Goal: Task Accomplishment & Management: Manage account settings

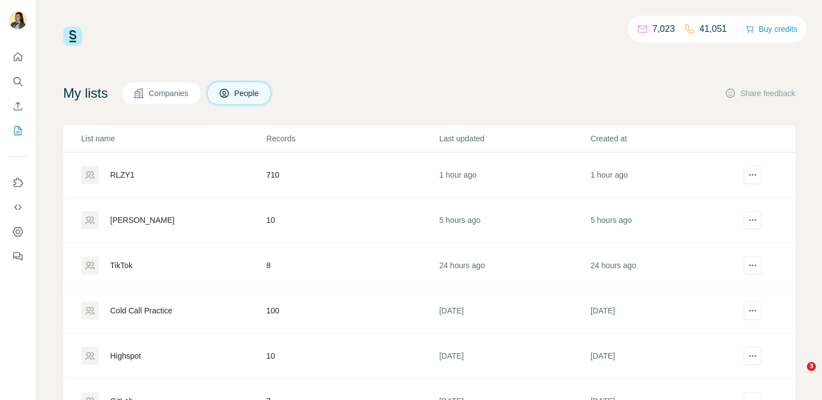
click at [126, 173] on div "RLZY1" at bounding box center [122, 174] width 25 height 11
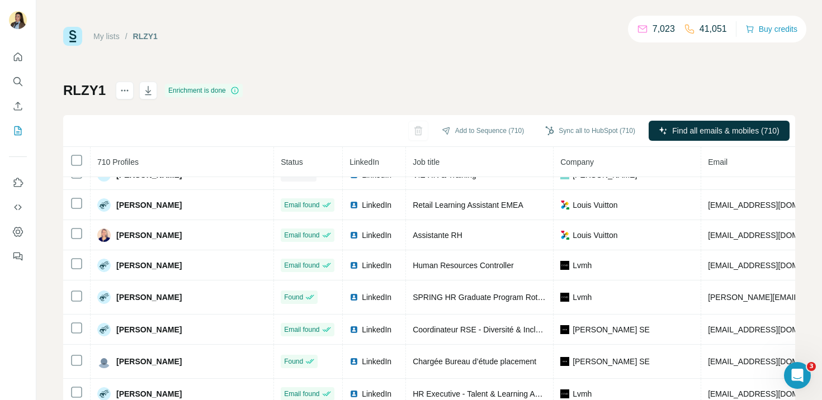
scroll to position [5524, 0]
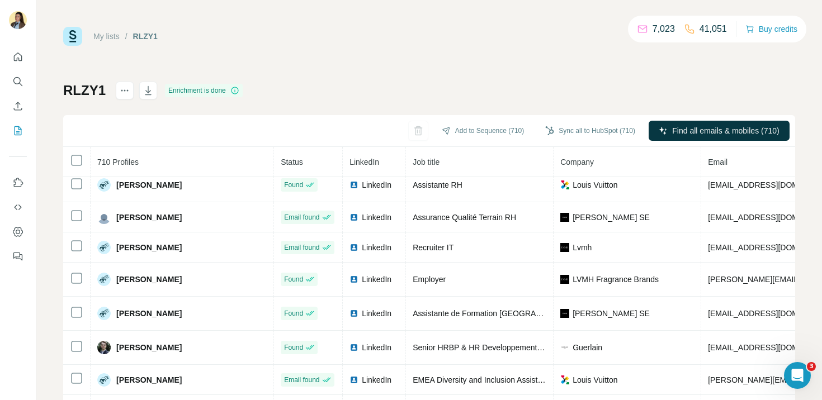
scroll to position [0, 0]
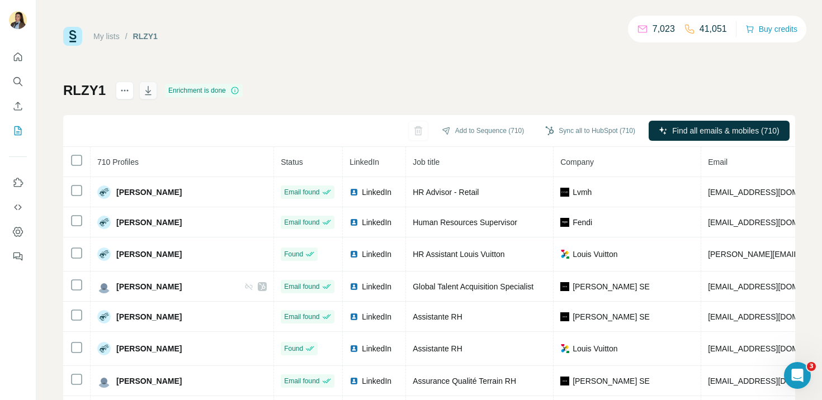
click at [147, 96] on icon "button" at bounding box center [148, 90] width 11 height 11
click at [17, 78] on icon "Search" at bounding box center [17, 81] width 11 height 11
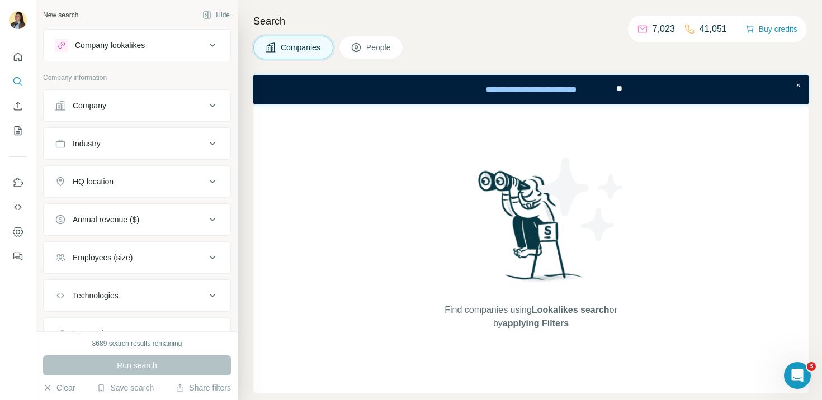
click at [172, 112] on button "Company" at bounding box center [137, 105] width 187 height 27
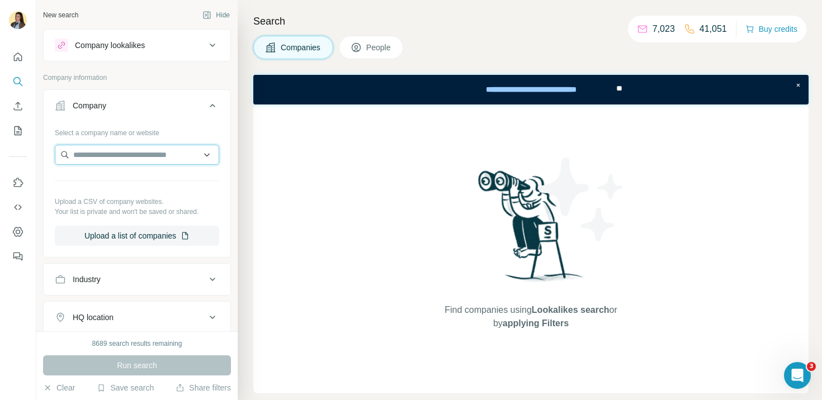
click at [155, 158] on input "text" at bounding box center [137, 155] width 164 height 20
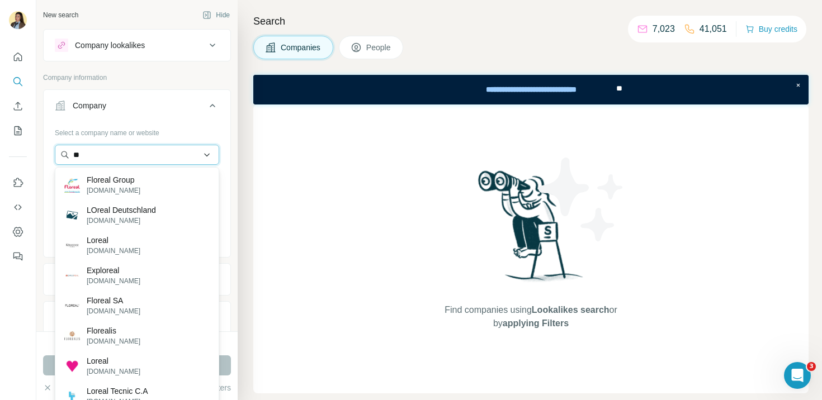
type input "*"
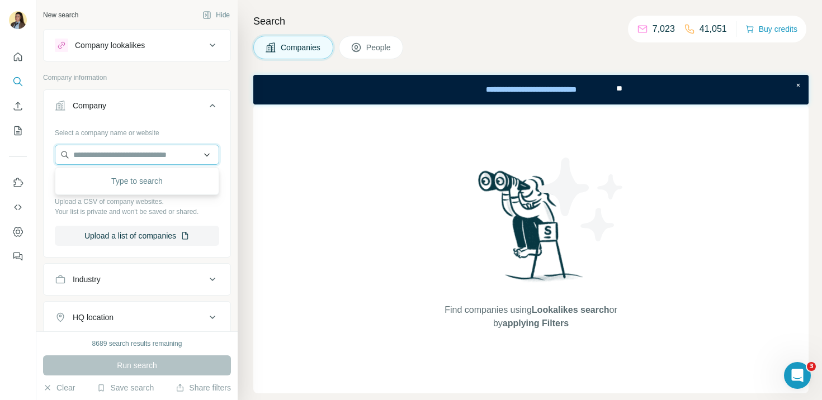
type input "*"
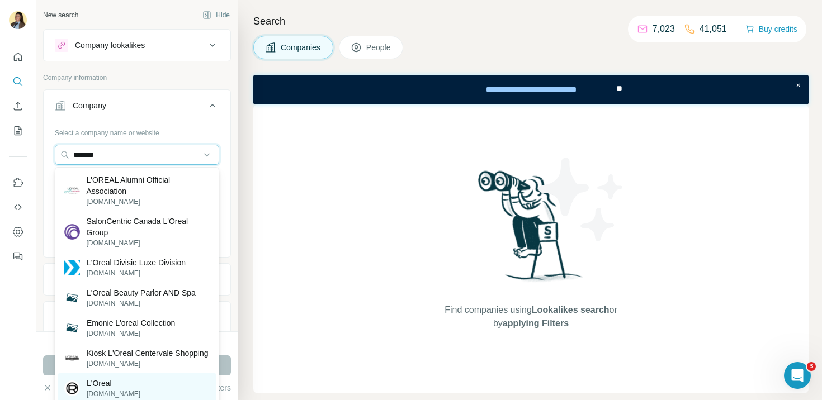
type input "*******"
click at [114, 389] on p "L'Oreal" at bounding box center [114, 383] width 54 height 11
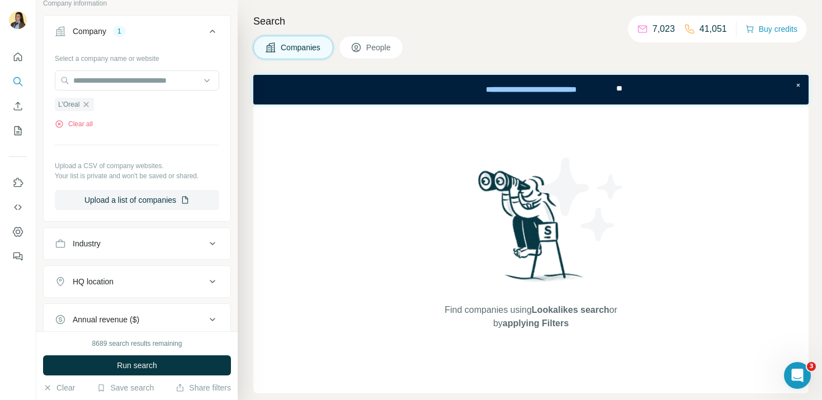
scroll to position [89, 0]
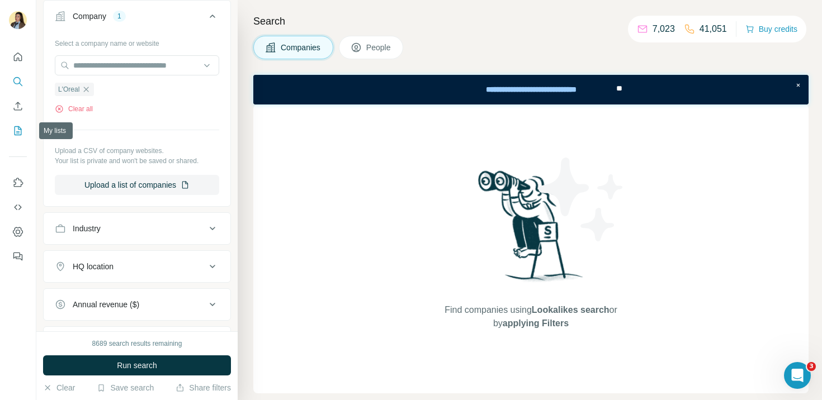
click at [18, 135] on icon "My lists" at bounding box center [17, 130] width 11 height 11
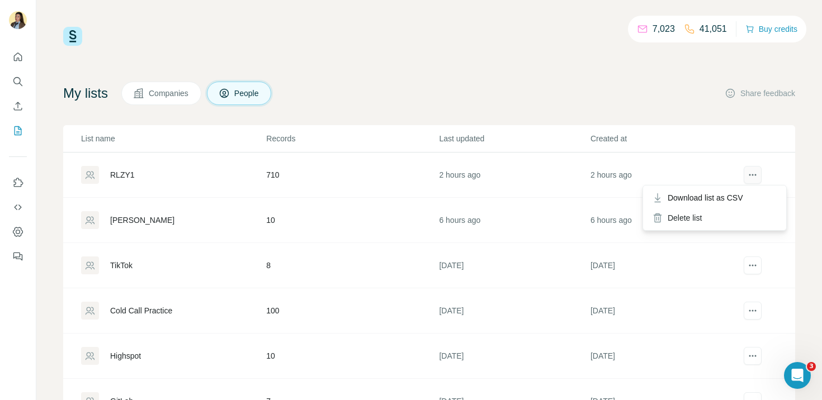
click at [753, 175] on icon "actions" at bounding box center [753, 176] width 2 height 2
click at [693, 220] on div "Delete list" at bounding box center [714, 218] width 139 height 20
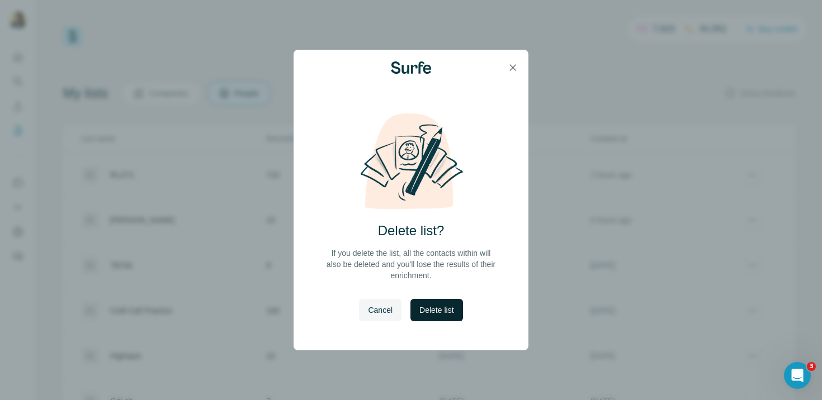
click at [454, 308] on span "Delete list" at bounding box center [437, 310] width 34 height 11
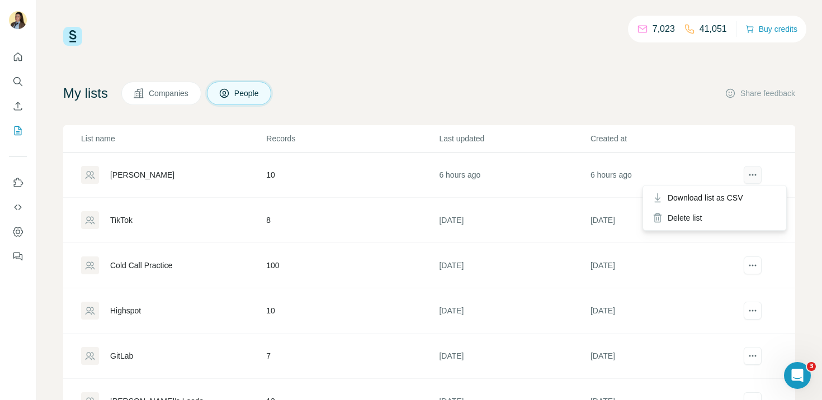
click at [756, 176] on icon "actions" at bounding box center [752, 174] width 11 height 11
click at [727, 225] on div "Delete list" at bounding box center [714, 218] width 139 height 20
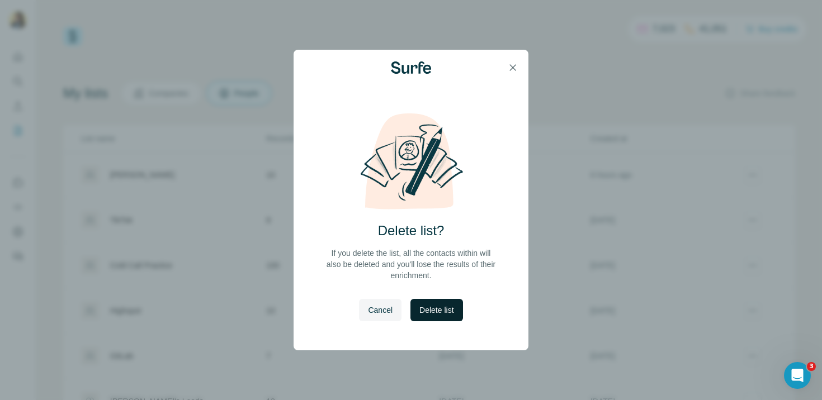
click at [431, 314] on span "Delete list" at bounding box center [437, 310] width 34 height 11
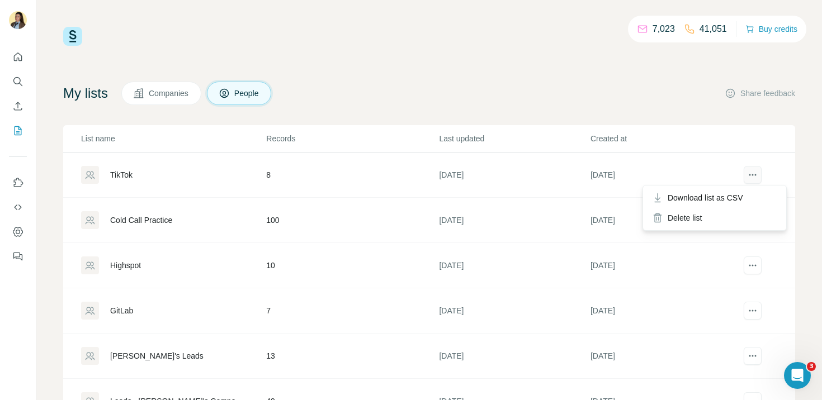
click at [758, 180] on icon "actions" at bounding box center [752, 174] width 11 height 11
click at [750, 177] on icon "actions" at bounding box center [752, 174] width 11 height 11
click at [689, 220] on div "Delete list" at bounding box center [714, 218] width 139 height 20
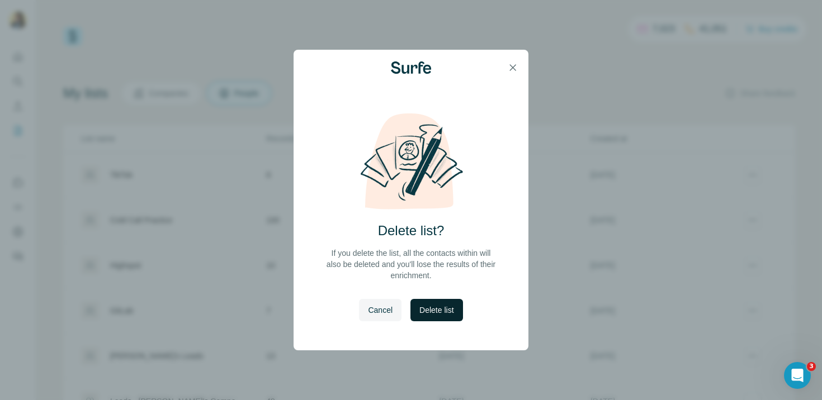
click at [445, 318] on button "Delete list" at bounding box center [437, 310] width 52 height 22
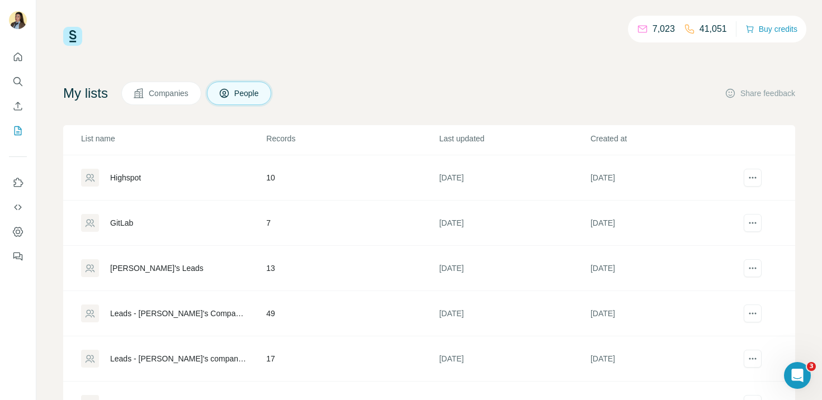
scroll to position [54, 0]
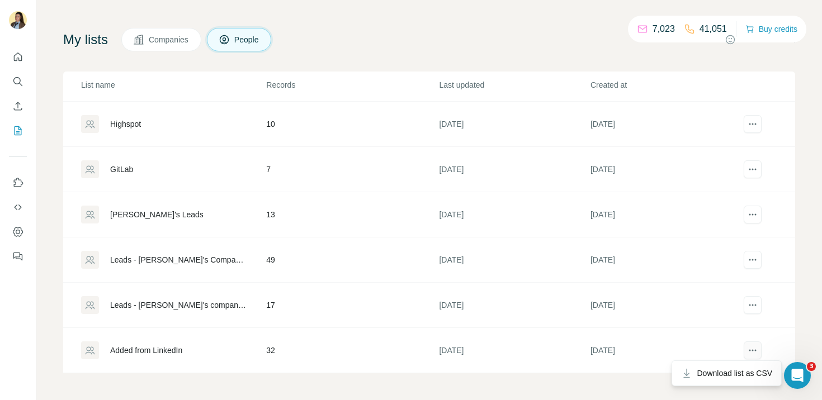
click at [755, 348] on icon "actions" at bounding box center [752, 350] width 11 height 11
click at [755, 355] on icon "actions" at bounding box center [752, 350] width 11 height 11
click at [752, 354] on icon "actions" at bounding box center [752, 350] width 11 height 11
click at [753, 125] on icon "actions" at bounding box center [752, 124] width 11 height 11
click at [753, 211] on icon "actions" at bounding box center [752, 214] width 11 height 11
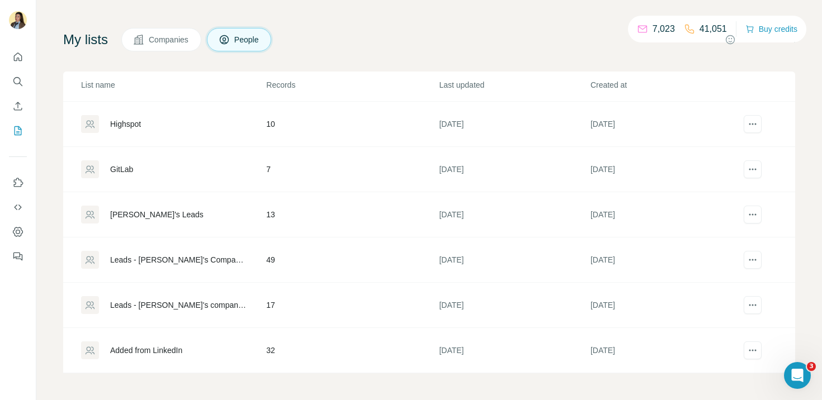
scroll to position [0, 0]
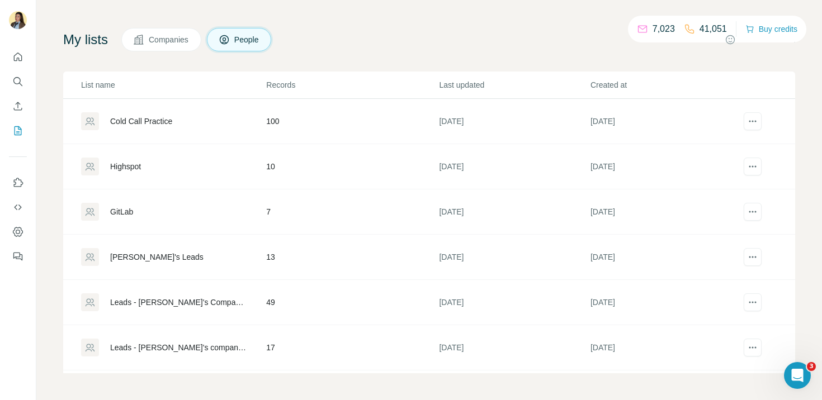
click at [653, 29] on p "7,023" at bounding box center [664, 28] width 22 height 13
click at [14, 86] on icon "Search" at bounding box center [17, 81] width 11 height 11
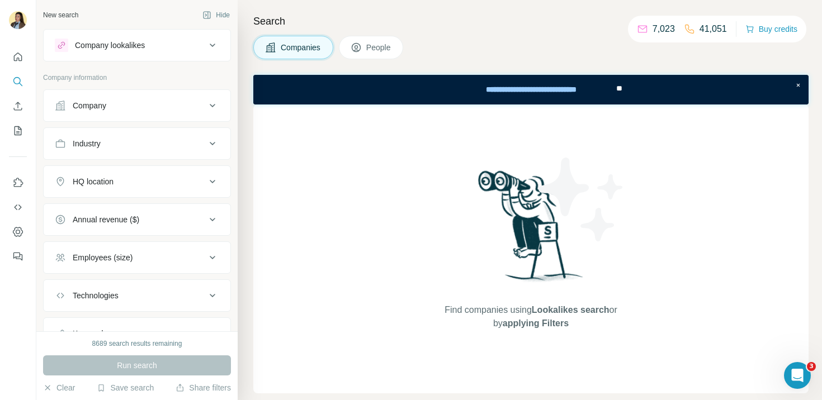
click at [151, 103] on div "Company" at bounding box center [130, 105] width 151 height 11
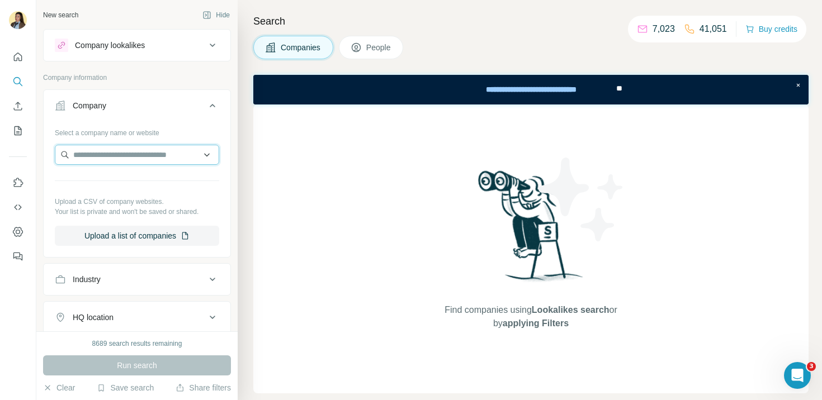
click at [142, 158] on input "text" at bounding box center [137, 155] width 164 height 20
type input "*"
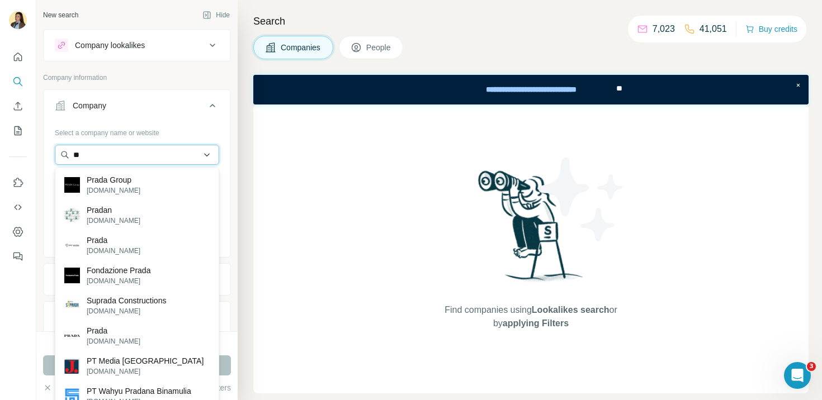
type input "*"
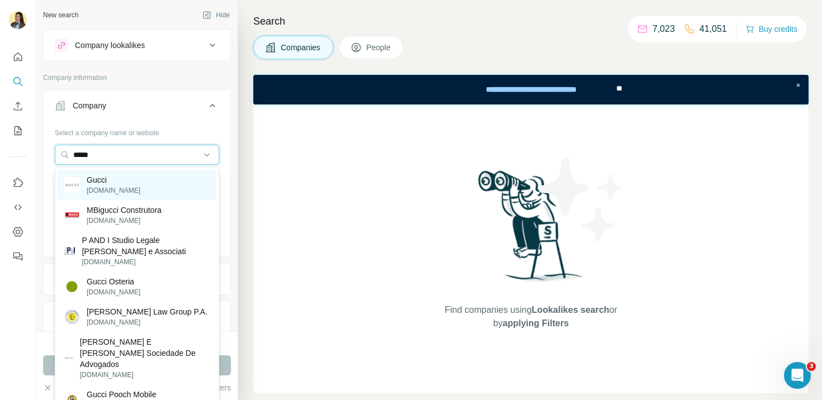
type input "*****"
click at [99, 179] on p "Gucci" at bounding box center [114, 180] width 54 height 11
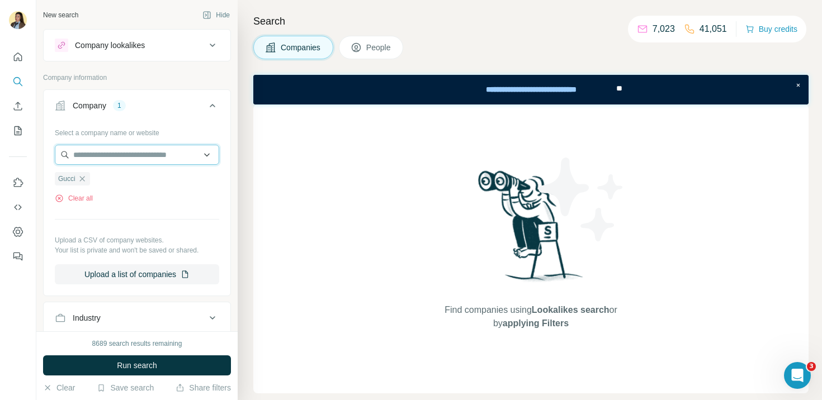
click at [99, 158] on input "text" at bounding box center [137, 155] width 164 height 20
type input "*"
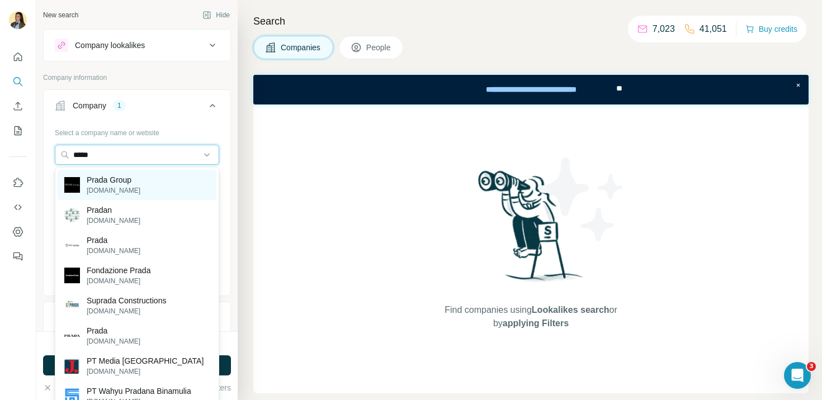
type input "*****"
click at [137, 190] on p "[DOMAIN_NAME]" at bounding box center [114, 191] width 54 height 10
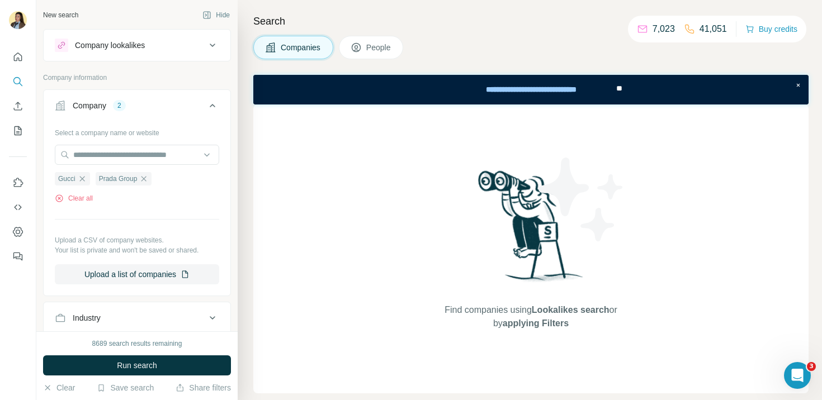
click at [376, 43] on span "People" at bounding box center [379, 47] width 26 height 11
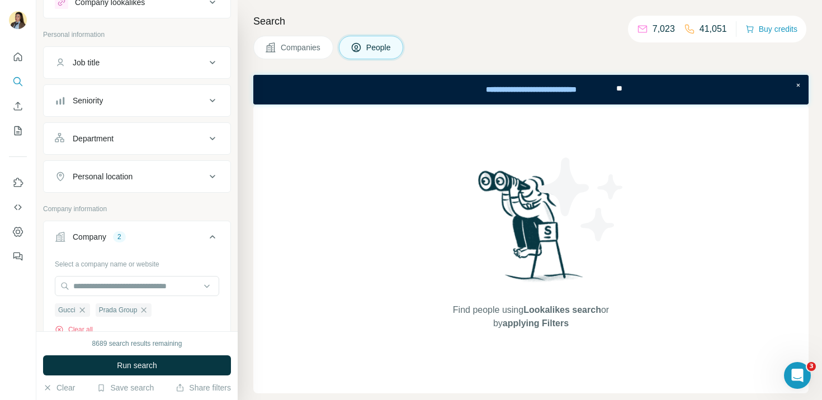
scroll to position [86, 0]
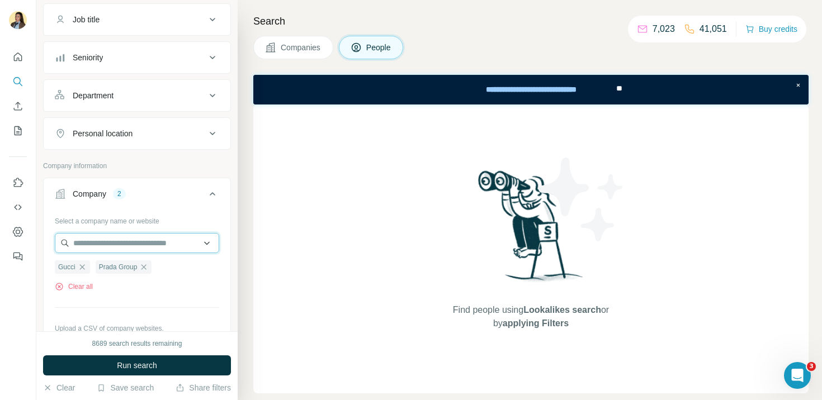
click at [133, 245] on input "text" at bounding box center [137, 243] width 164 height 20
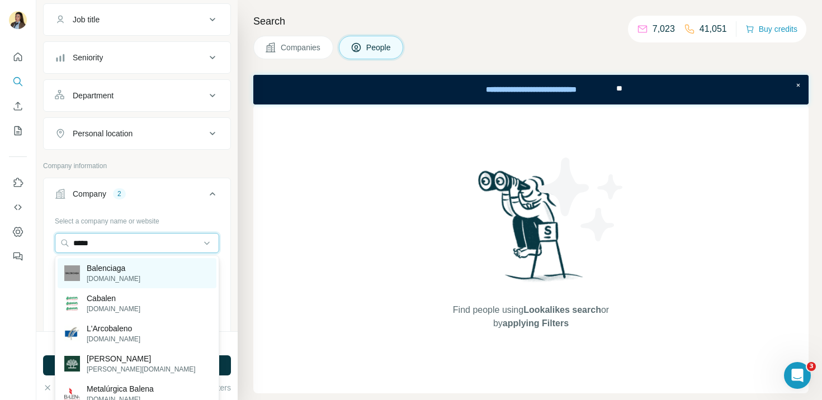
type input "*****"
click at [133, 272] on p "Balenciaga" at bounding box center [114, 268] width 54 height 11
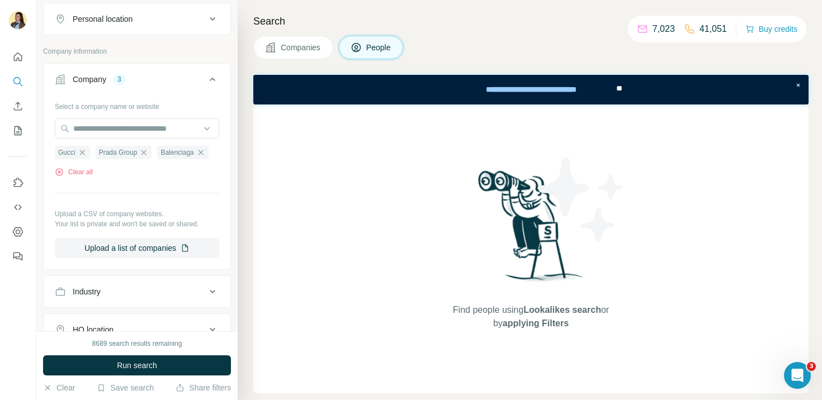
scroll to position [203, 0]
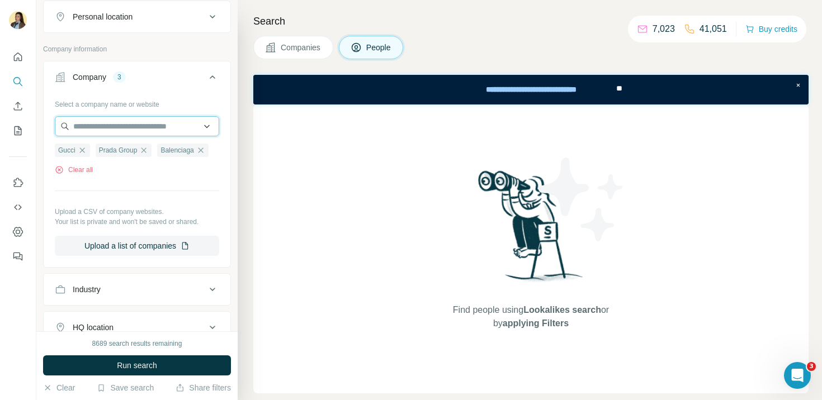
click at [111, 132] on input "text" at bounding box center [137, 126] width 164 height 20
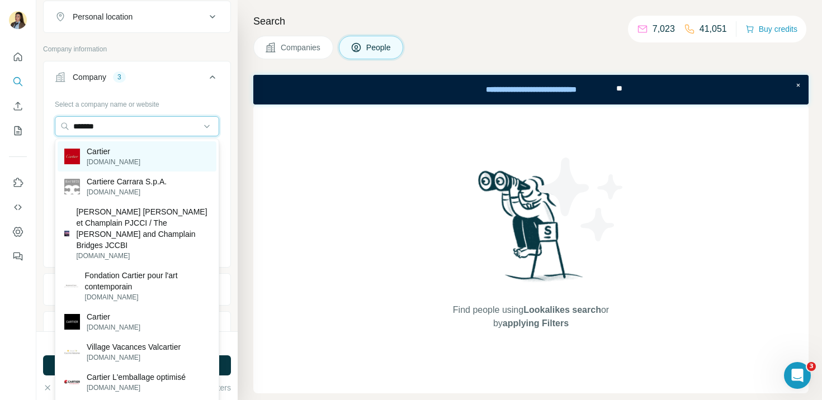
type input "*******"
click at [114, 155] on p "Cartier" at bounding box center [114, 151] width 54 height 11
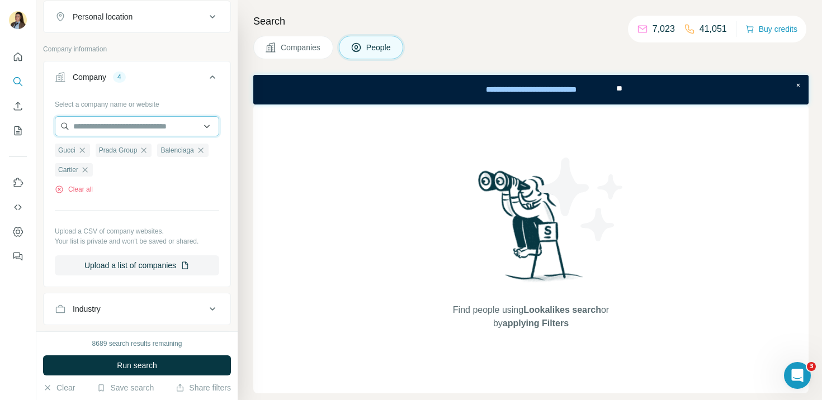
click at [119, 130] on input "text" at bounding box center [137, 126] width 164 height 20
type input "*"
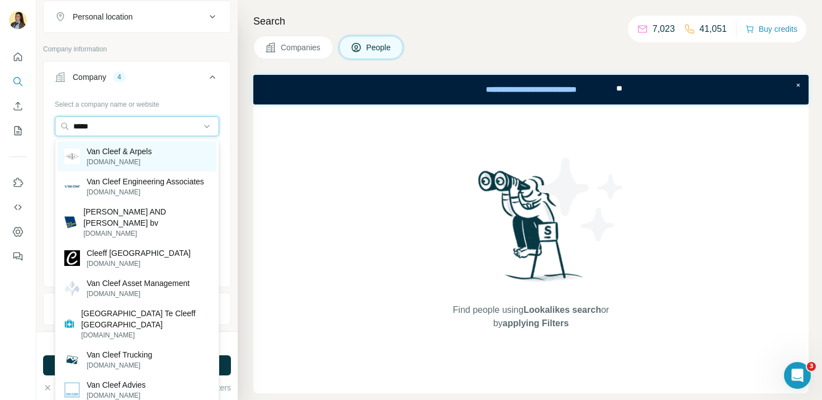
type input "*****"
click at [131, 155] on p "Van Cleef & Arpels" at bounding box center [119, 151] width 65 height 11
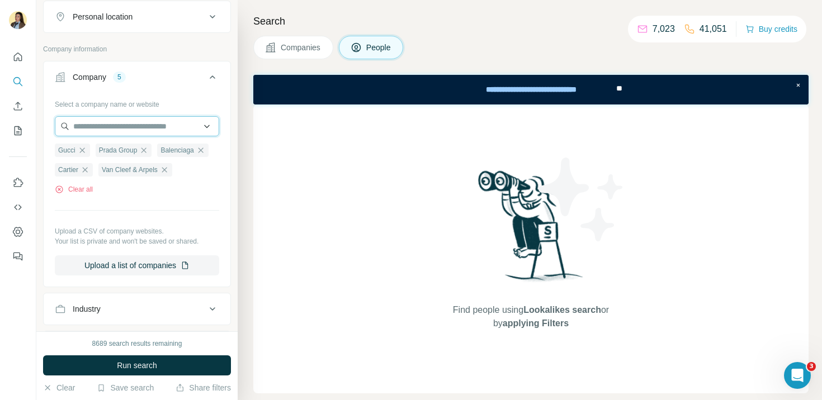
click at [111, 128] on input "text" at bounding box center [137, 126] width 164 height 20
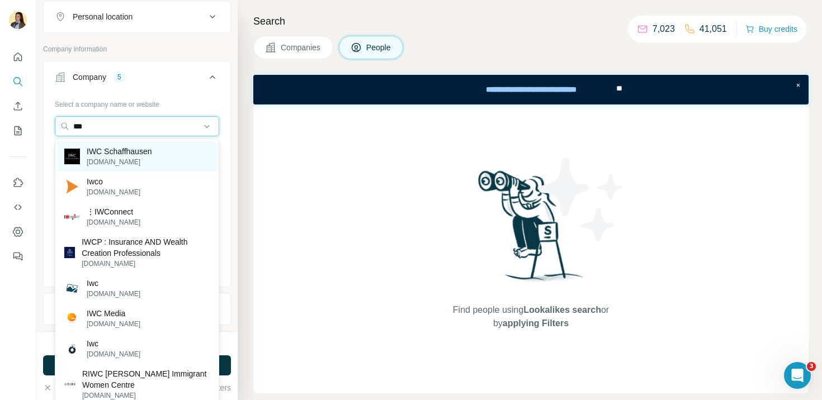
type input "***"
click at [114, 156] on p "IWC Schaffhausen" at bounding box center [119, 151] width 65 height 11
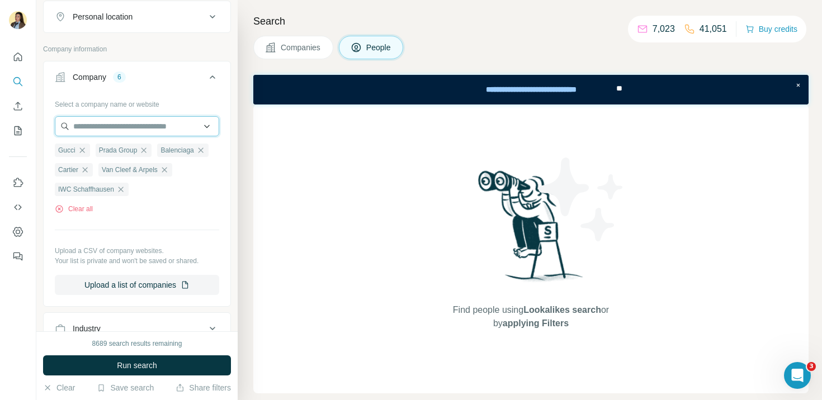
click at [105, 131] on input "text" at bounding box center [137, 126] width 164 height 20
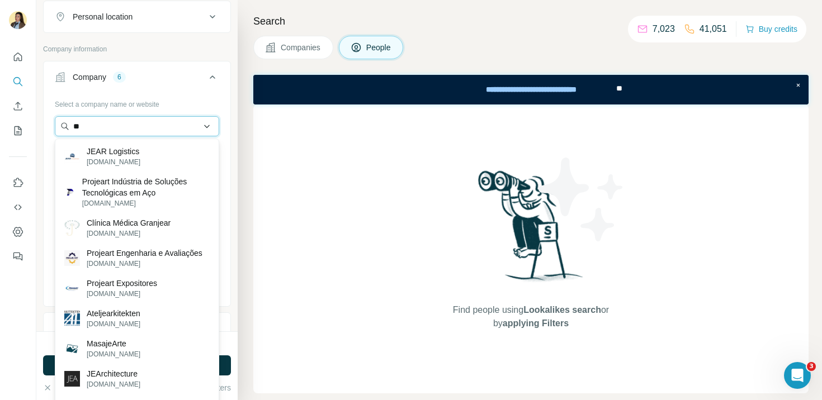
type input "*"
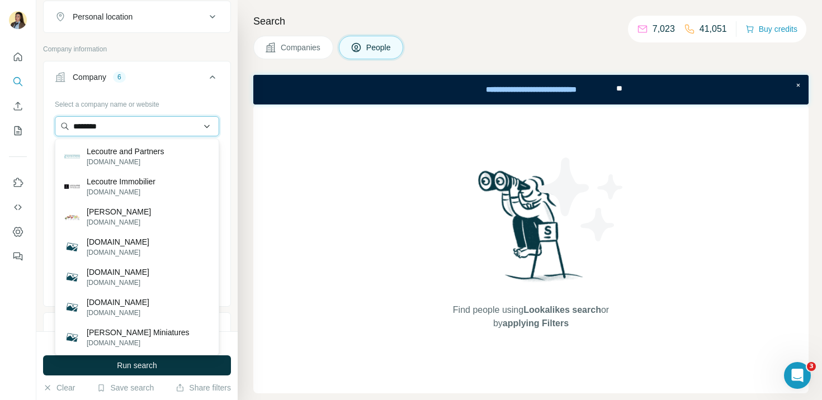
click at [72, 125] on input "********" at bounding box center [137, 126] width 164 height 20
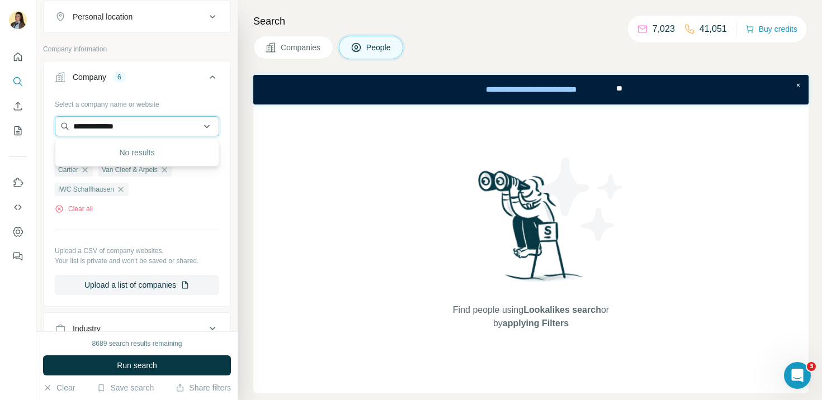
click at [161, 124] on input "**********" at bounding box center [137, 126] width 164 height 20
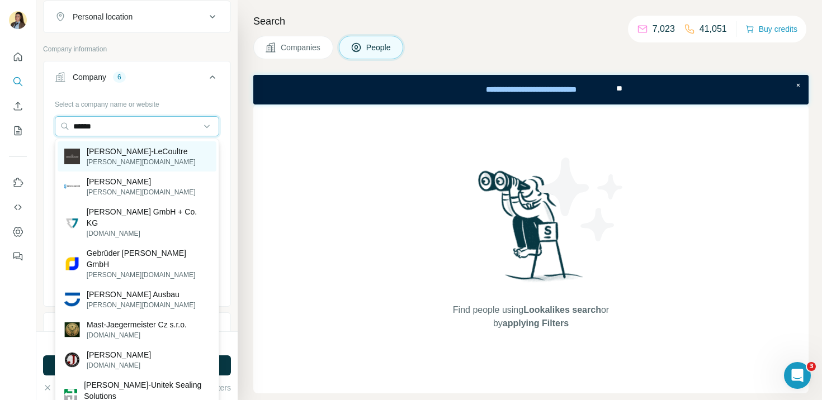
type input "******"
click at [159, 153] on div "Jaeger-LeCoultre jaeger-lecoultre.com" at bounding box center [137, 157] width 159 height 30
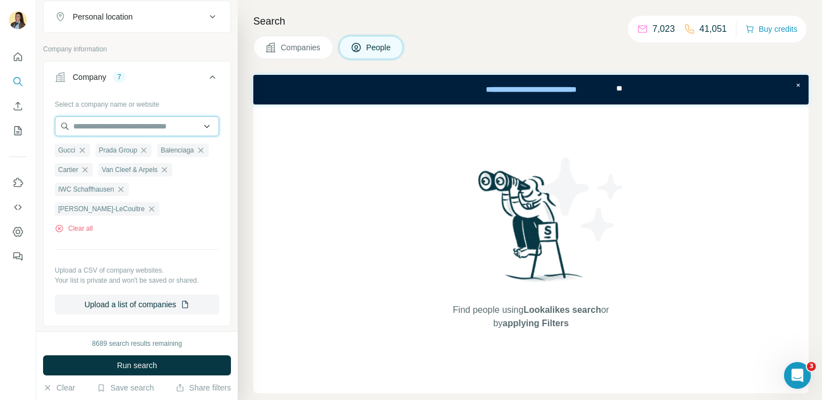
click at [130, 130] on input "text" at bounding box center [137, 126] width 164 height 20
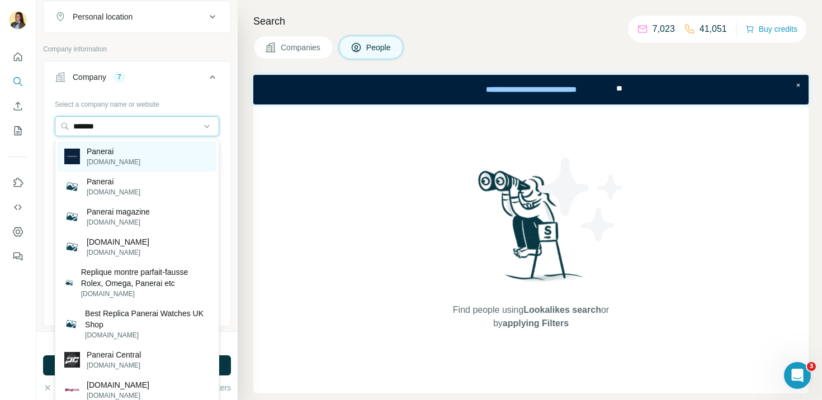
type input "*******"
click at [128, 154] on div "Panerai panerai.com" at bounding box center [137, 157] width 159 height 30
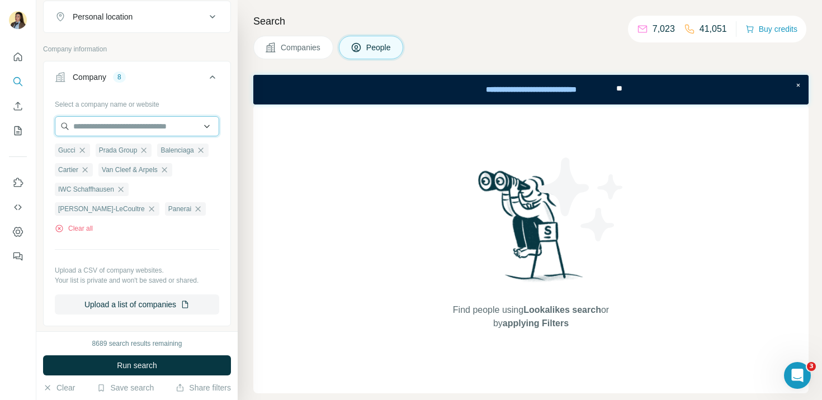
click at [119, 124] on input "text" at bounding box center [137, 126] width 164 height 20
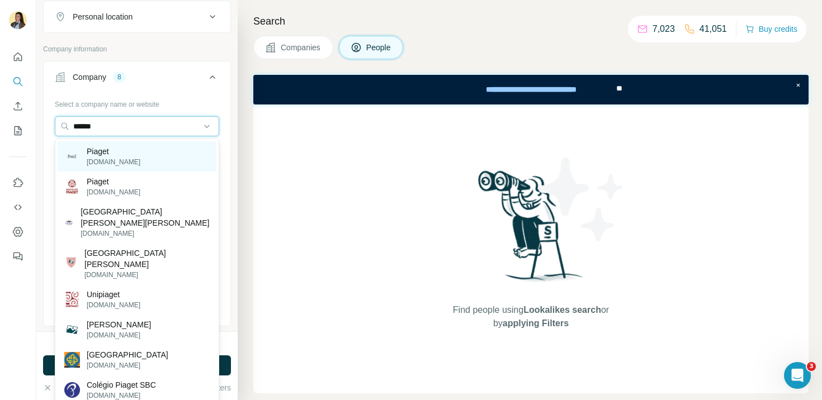
type input "******"
click at [144, 155] on div "Piaget piaget.com" at bounding box center [137, 157] width 159 height 30
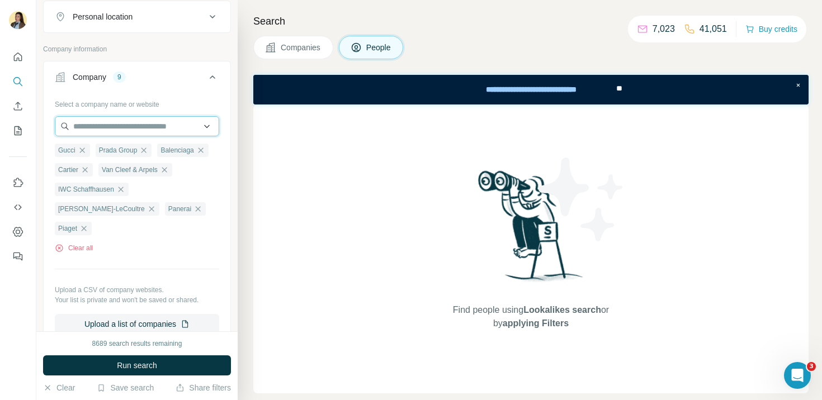
click at [130, 126] on input "text" at bounding box center [137, 126] width 164 height 20
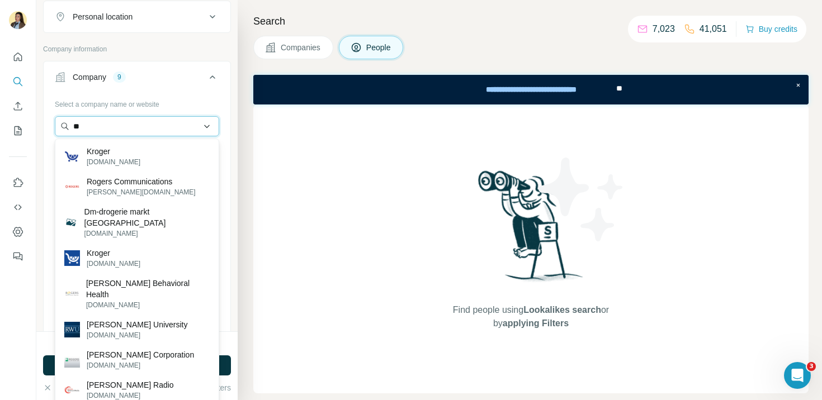
type input "*"
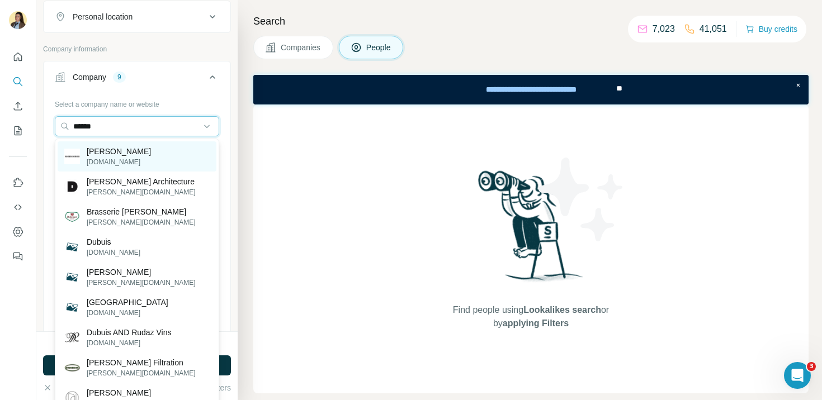
type input "******"
click at [131, 151] on p "Roger Dubuis" at bounding box center [119, 151] width 64 height 11
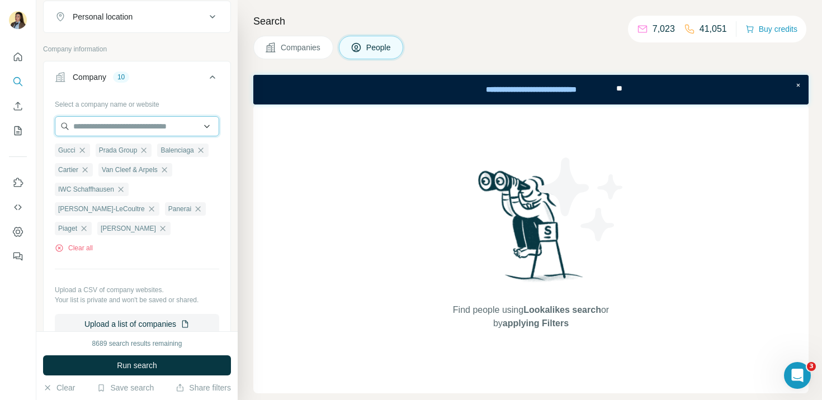
click at [119, 126] on input "text" at bounding box center [137, 126] width 164 height 20
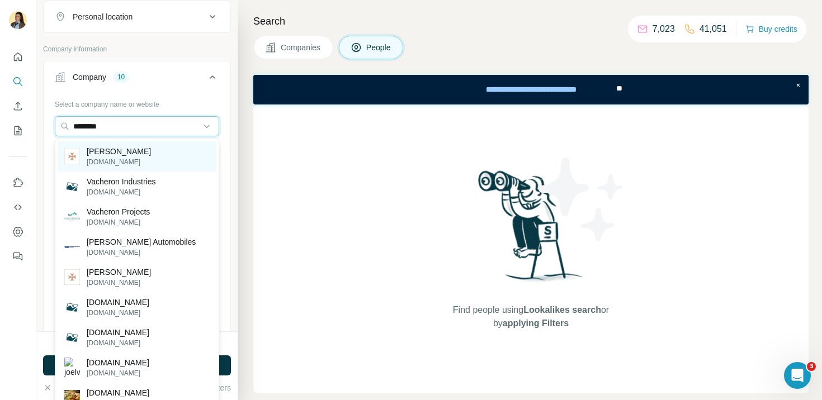
type input "********"
click at [130, 163] on p "[DOMAIN_NAME]" at bounding box center [119, 162] width 64 height 10
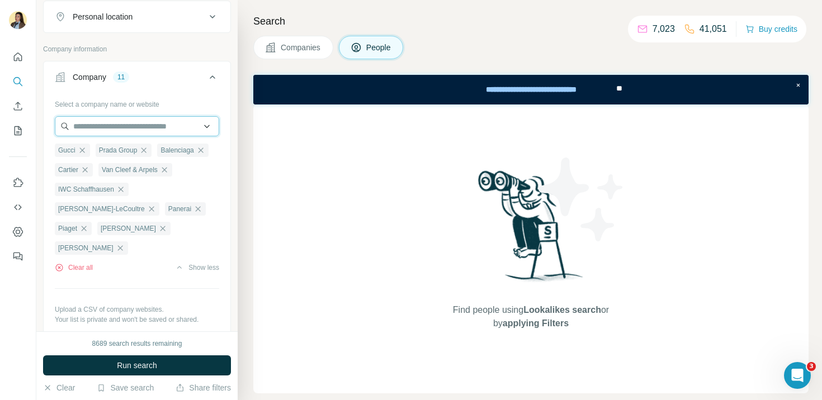
click at [130, 120] on input "text" at bounding box center [137, 126] width 164 height 20
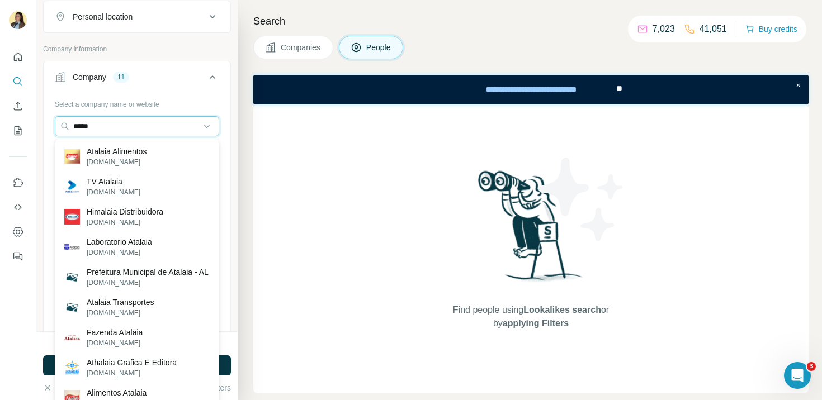
drag, startPoint x: 126, startPoint y: 131, endPoint x: 55, endPoint y: 115, distance: 73.0
click at [55, 115] on div "Select a company name or website ***** Gucci Prada Group Balenciaga Cartier Van…" at bounding box center [137, 224] width 164 height 259
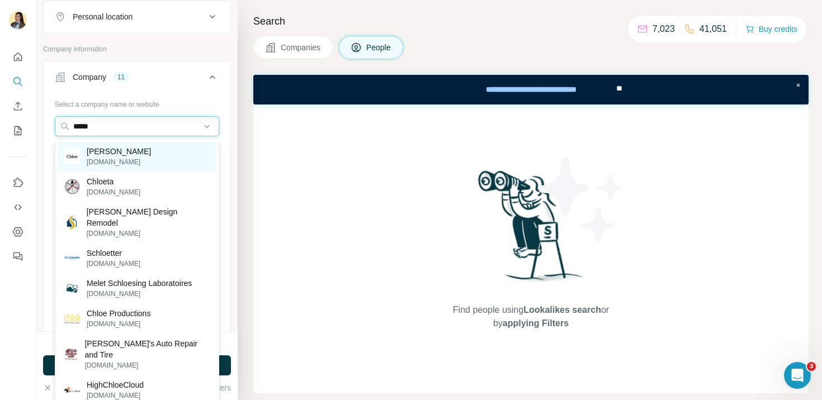
type input "*****"
click at [114, 159] on p "[DOMAIN_NAME]" at bounding box center [119, 162] width 64 height 10
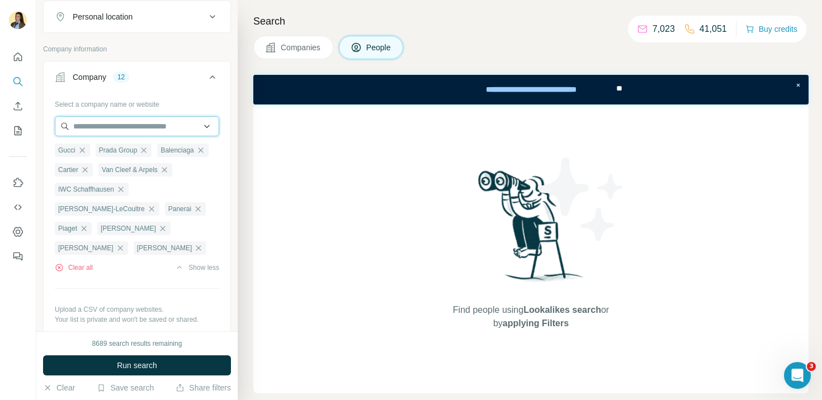
click at [113, 129] on input "text" at bounding box center [137, 126] width 164 height 20
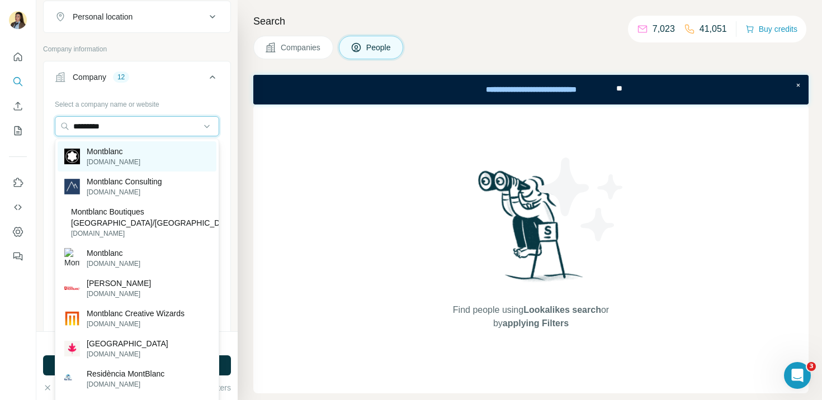
type input "*********"
click at [122, 151] on p "Montblanc" at bounding box center [114, 151] width 54 height 11
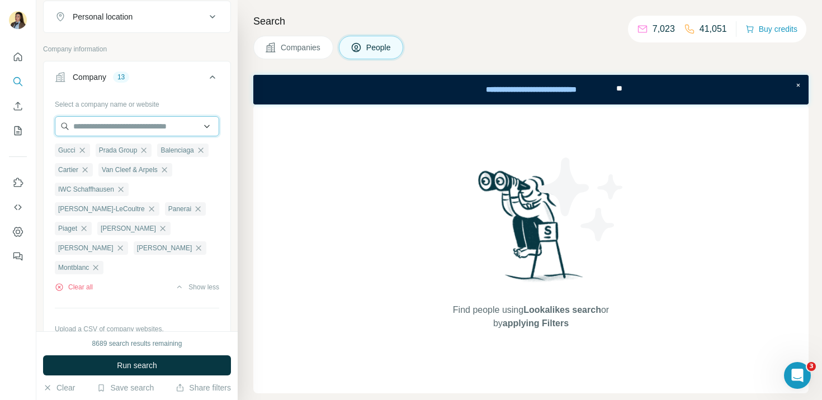
click at [122, 128] on input "text" at bounding box center [137, 126] width 164 height 20
type input "*********"
click at [187, 89] on button "Company 13" at bounding box center [137, 79] width 187 height 31
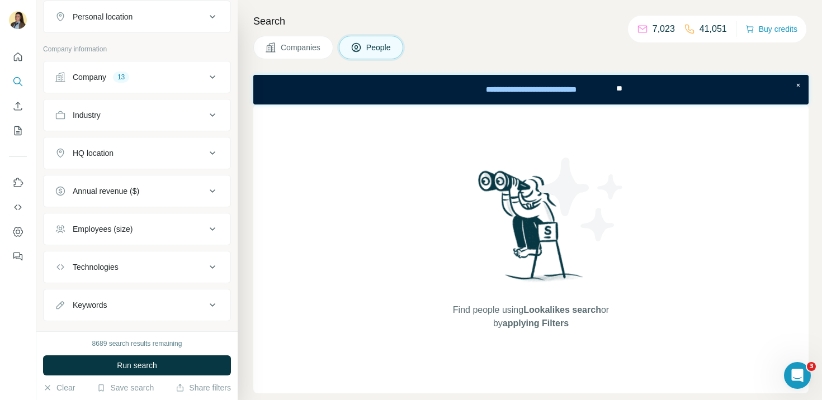
click at [185, 84] on button "Company 13" at bounding box center [137, 77] width 187 height 27
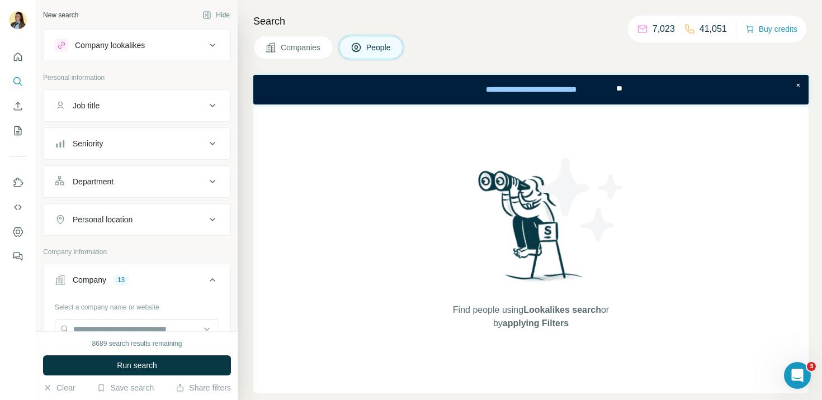
click at [191, 105] on div "Job title" at bounding box center [130, 105] width 151 height 11
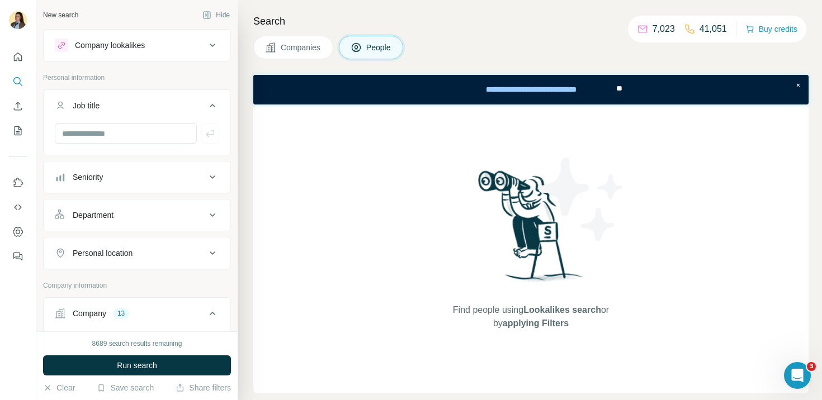
click at [134, 178] on div "Seniority" at bounding box center [130, 177] width 151 height 11
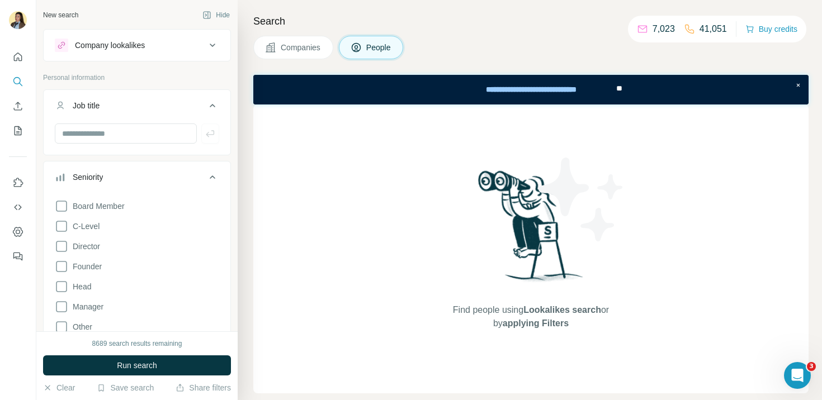
click at [143, 180] on div "Seniority" at bounding box center [130, 177] width 151 height 11
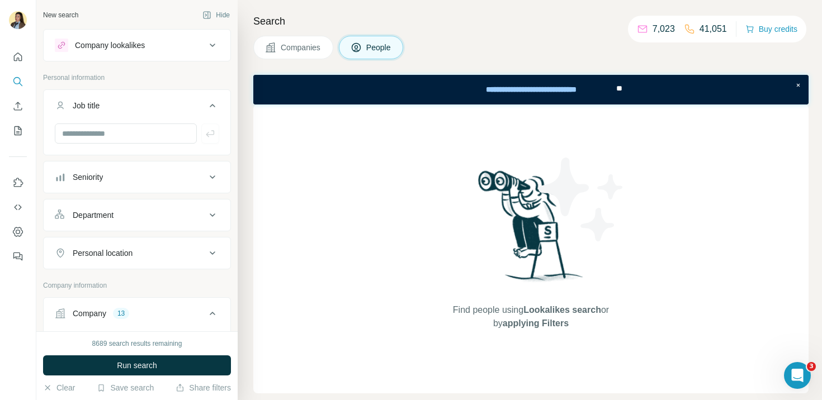
scroll to position [30, 0]
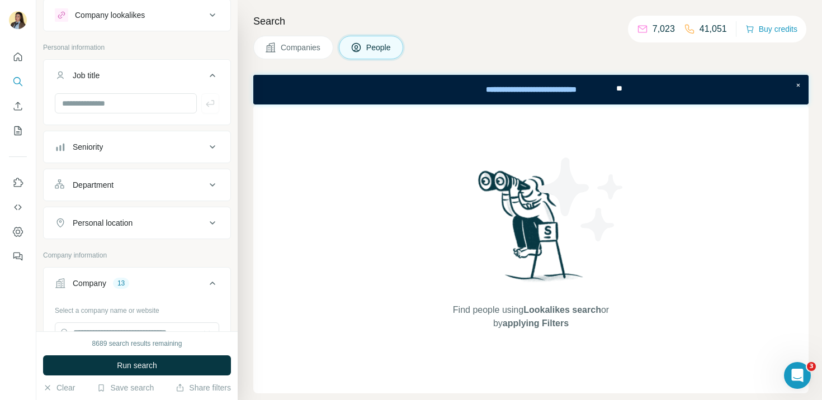
click at [141, 178] on button "Department" at bounding box center [137, 185] width 187 height 27
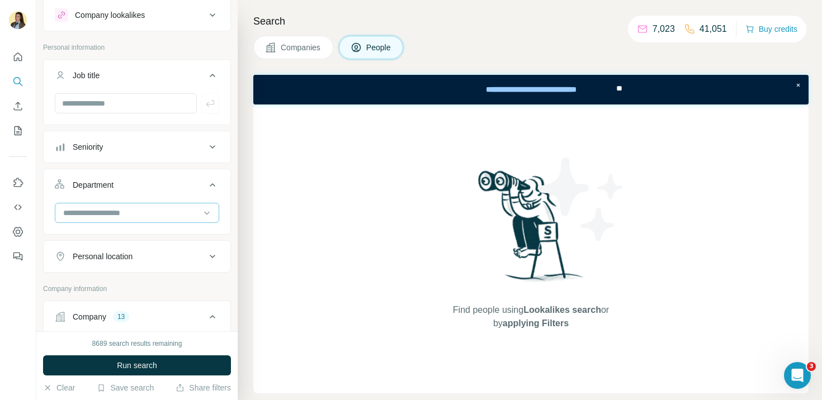
click at [125, 213] on input at bounding box center [131, 213] width 138 height 12
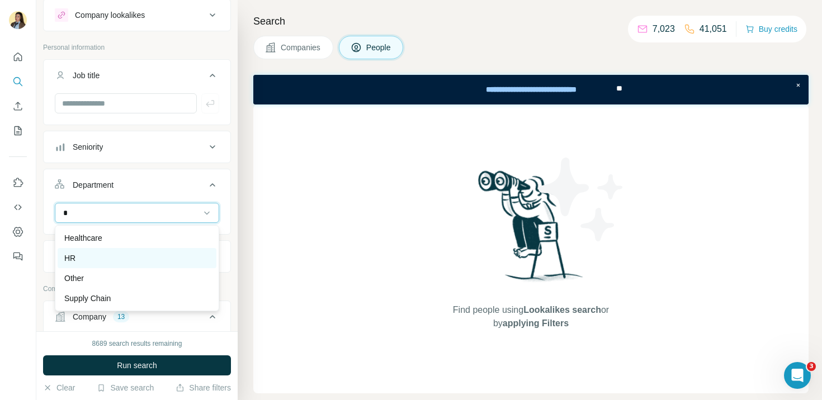
type input "*"
click at [124, 255] on div "HR" at bounding box center [136, 258] width 145 height 11
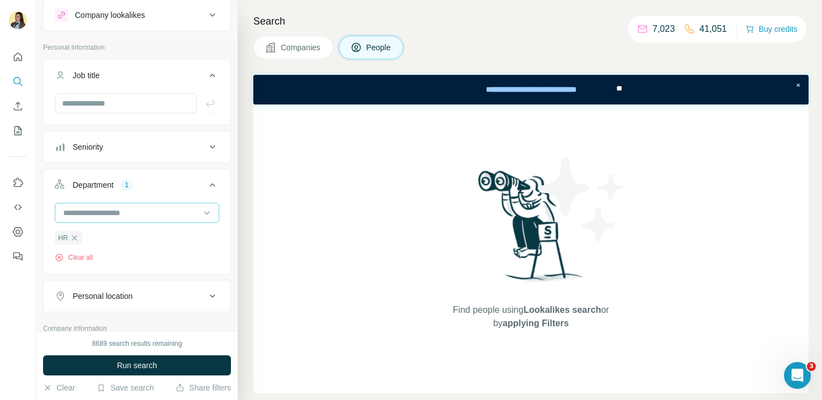
click at [111, 212] on input at bounding box center [131, 213] width 138 height 12
type input "*"
click at [246, 182] on div "Search Companies People Find people using Lookalikes search or by applying Filt…" at bounding box center [530, 200] width 585 height 400
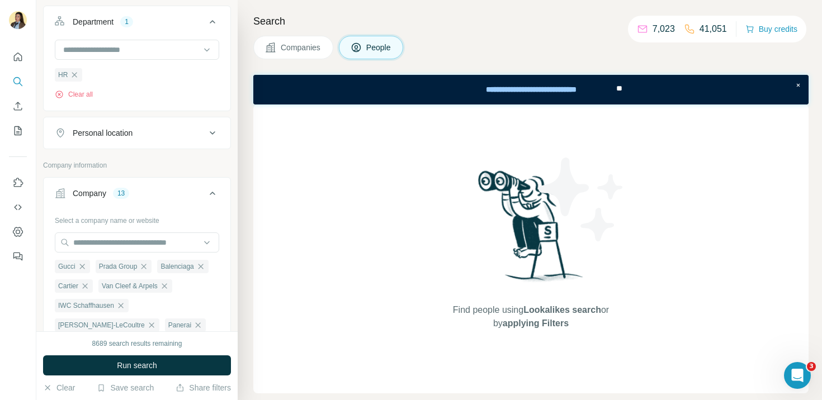
scroll to position [188, 0]
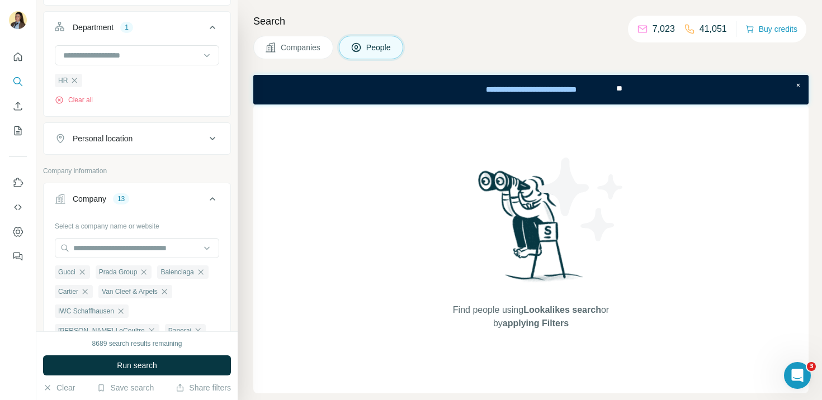
click at [151, 140] on div "Personal location" at bounding box center [130, 138] width 151 height 11
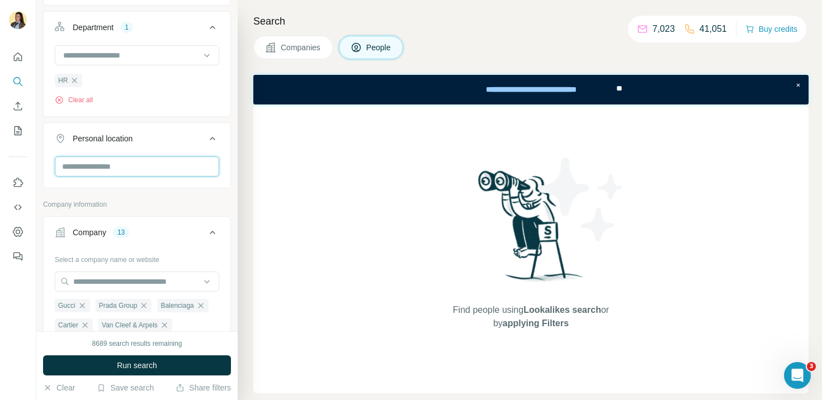
click at [130, 167] on input "text" at bounding box center [137, 167] width 164 height 20
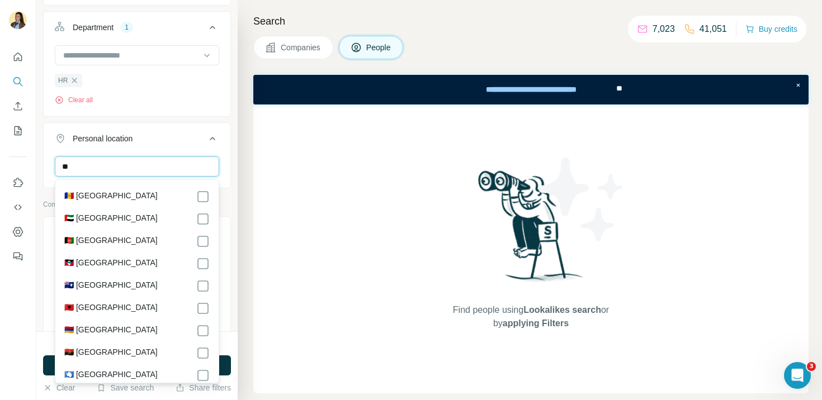
type input "*"
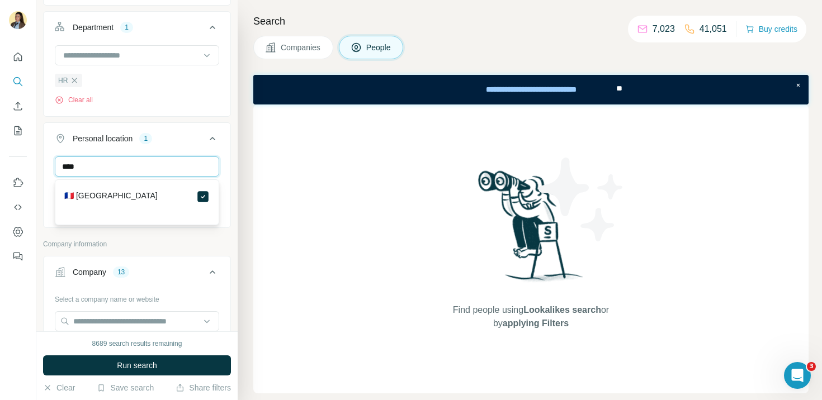
click at [114, 172] on input "****" at bounding box center [137, 167] width 164 height 20
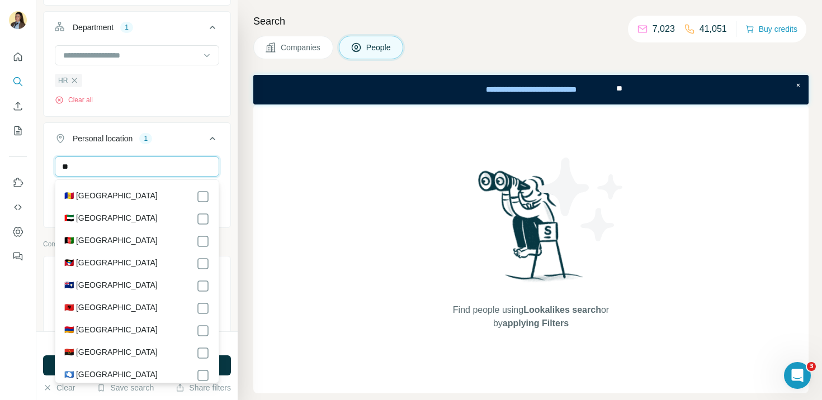
type input "*"
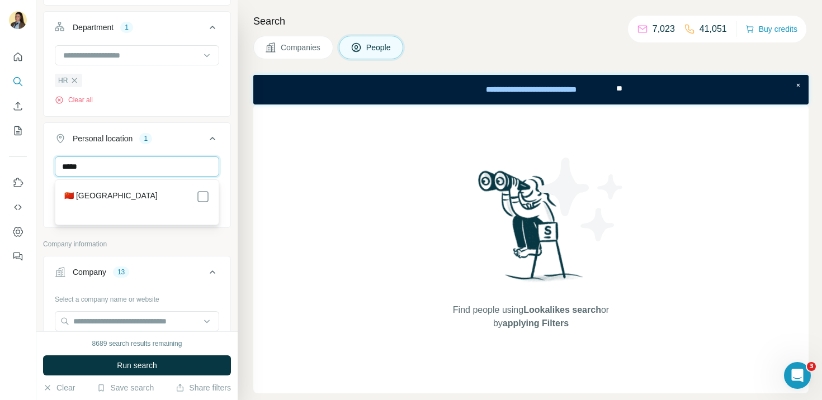
type input "*****"
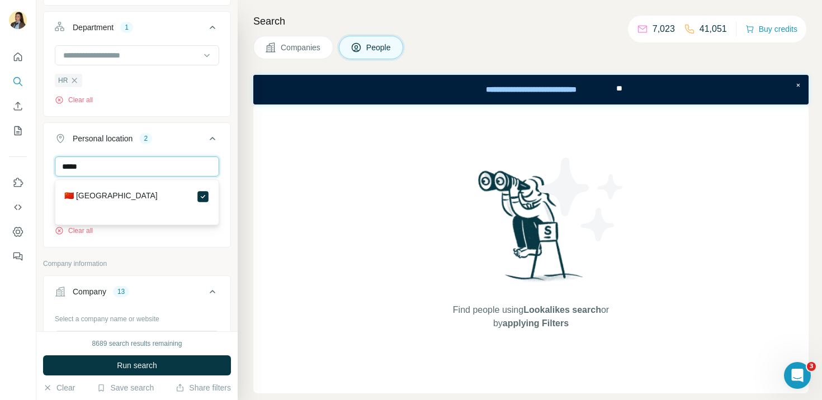
drag, startPoint x: 98, startPoint y: 167, endPoint x: 28, endPoint y: 166, distance: 70.5
click at [26, 167] on div "New search Hide Company lookalikes Personal information Job title Seniority Dep…" at bounding box center [411, 200] width 822 height 400
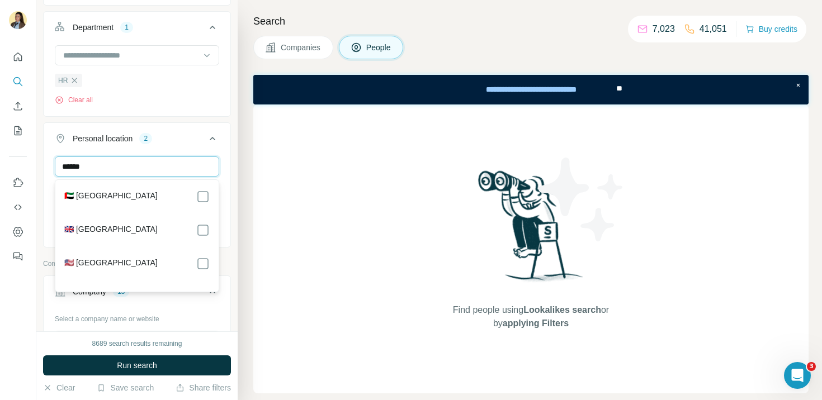
type input "******"
drag, startPoint x: 119, startPoint y: 166, endPoint x: 14, endPoint y: 164, distance: 104.6
click at [14, 165] on div "New search Hide Company lookalikes Personal information Job title Seniority Dep…" at bounding box center [411, 200] width 822 height 400
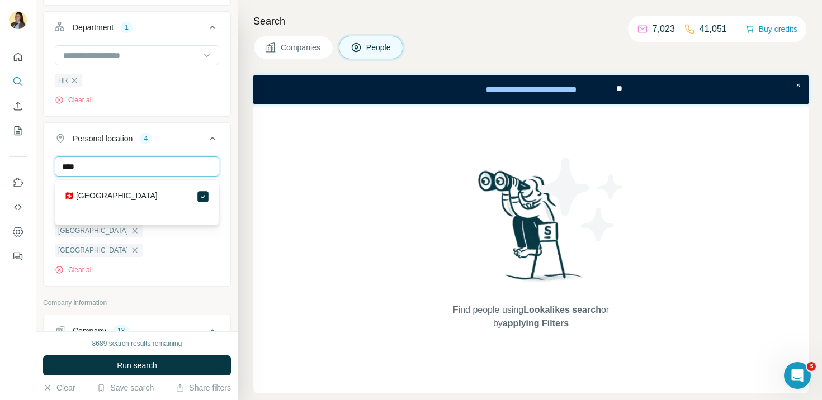
click at [93, 165] on input "****" at bounding box center [137, 167] width 164 height 20
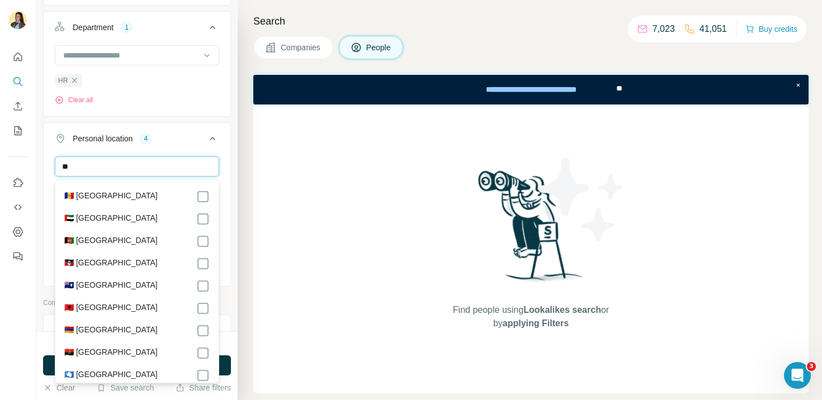
type input "*"
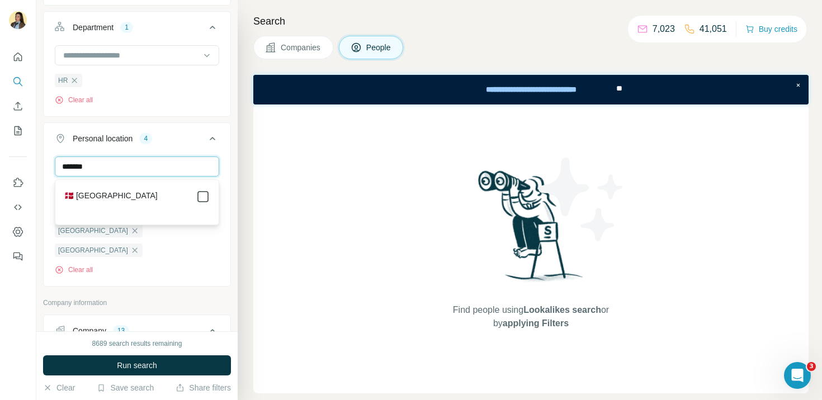
type input "*******"
drag, startPoint x: 107, startPoint y: 167, endPoint x: 24, endPoint y: 167, distance: 82.8
click at [23, 167] on div "New search Hide Company lookalikes Personal information Job title Seniority Dep…" at bounding box center [411, 200] width 822 height 400
drag, startPoint x: 102, startPoint y: 166, endPoint x: 14, endPoint y: 166, distance: 87.8
click at [14, 166] on div "New search Hide Company lookalikes Personal information Job title Seniority Dep…" at bounding box center [411, 200] width 822 height 400
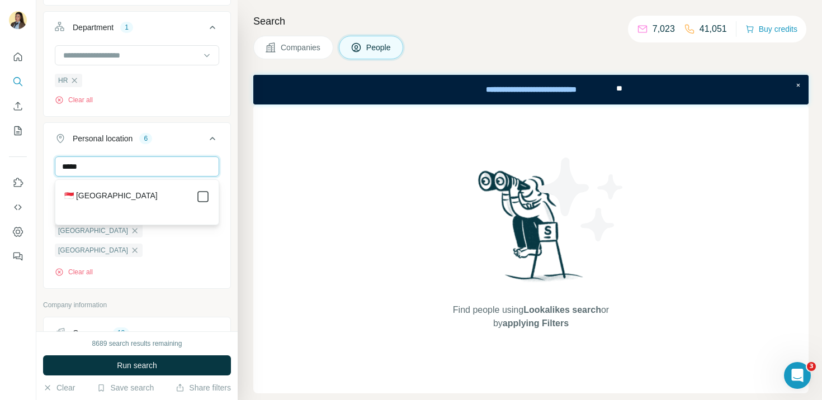
type input "*****"
click at [197, 197] on icon at bounding box center [202, 196] width 13 height 13
drag, startPoint x: 93, startPoint y: 167, endPoint x: 29, endPoint y: 167, distance: 64.9
click at [29, 167] on div "New search Hide Company lookalikes Personal information Job title Seniority Dep…" at bounding box center [411, 200] width 822 height 400
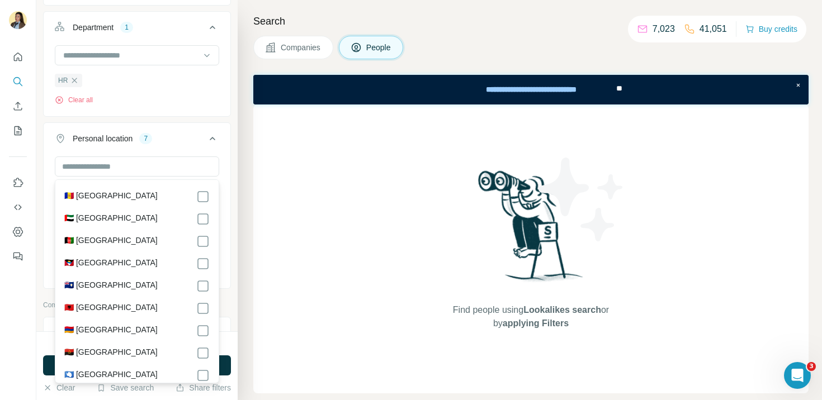
click at [203, 131] on button "Personal location 7" at bounding box center [137, 140] width 187 height 31
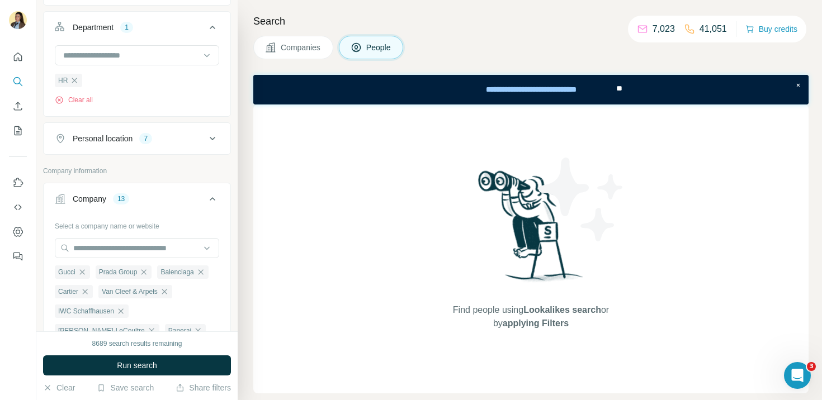
click at [200, 138] on div "Personal location 7" at bounding box center [130, 138] width 151 height 11
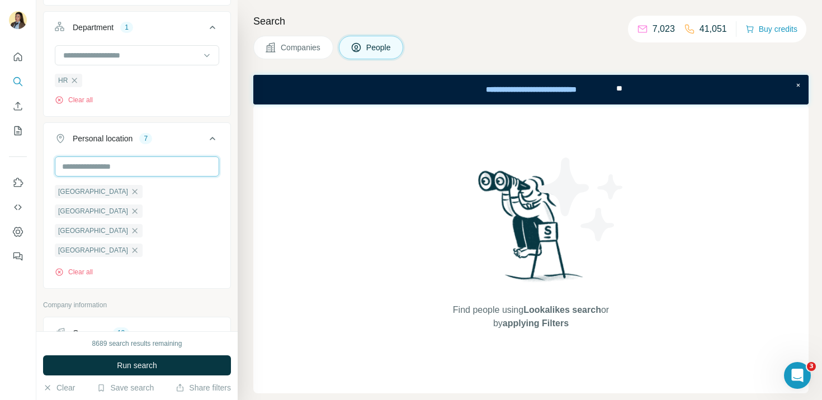
click at [148, 169] on input "text" at bounding box center [137, 167] width 164 height 20
type input "*****"
drag, startPoint x: 111, startPoint y: 162, endPoint x: 145, endPoint y: 169, distance: 35.0
click at [145, 169] on input "*****" at bounding box center [137, 167] width 164 height 20
type input "*****"
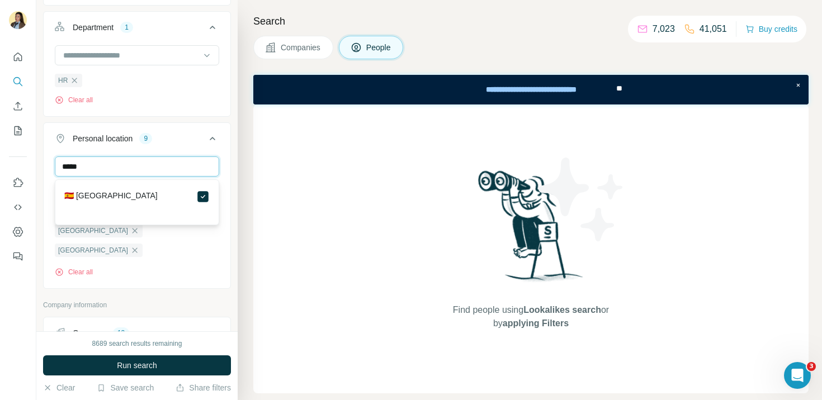
click at [155, 171] on input "*****" at bounding box center [137, 167] width 164 height 20
drag, startPoint x: 117, startPoint y: 169, endPoint x: 39, endPoint y: 166, distance: 78.9
click at [34, 169] on div "New search Hide Company lookalikes Personal information Job title Seniority Dep…" at bounding box center [411, 200] width 822 height 400
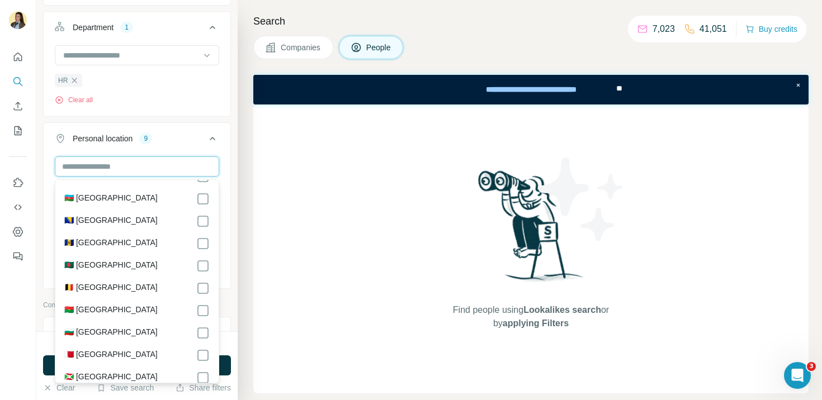
scroll to position [334, 0]
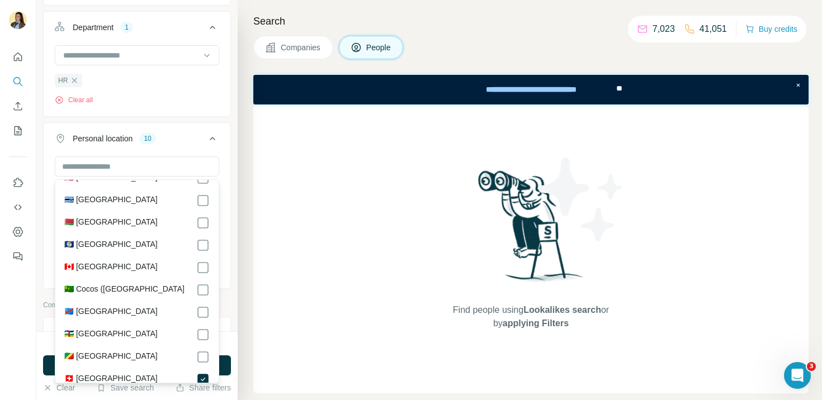
scroll to position [765, 0]
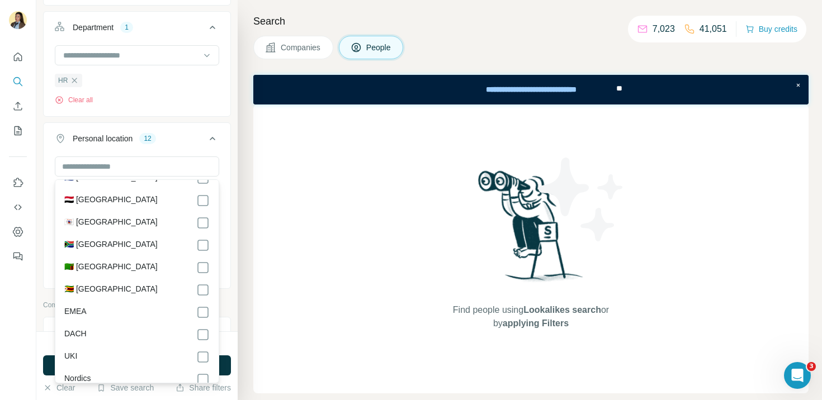
scroll to position [5614, 0]
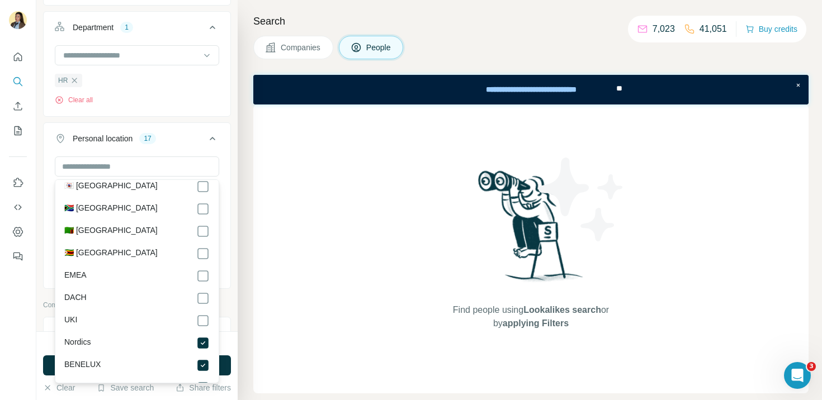
scroll to position [5569, 0]
click at [203, 293] on icon at bounding box center [202, 299] width 13 height 13
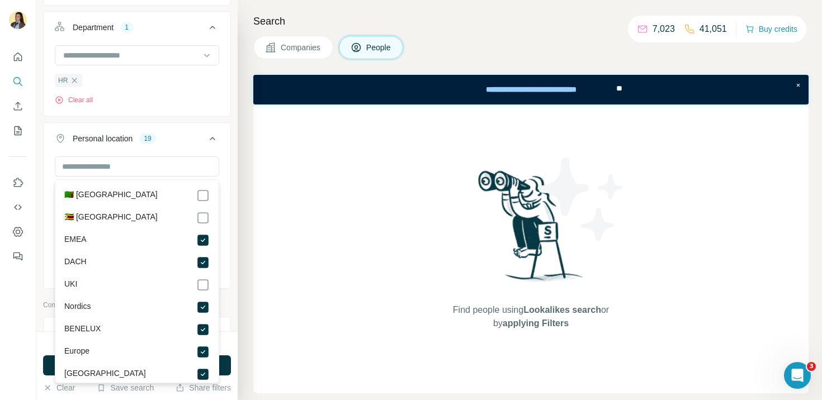
scroll to position [5614, 0]
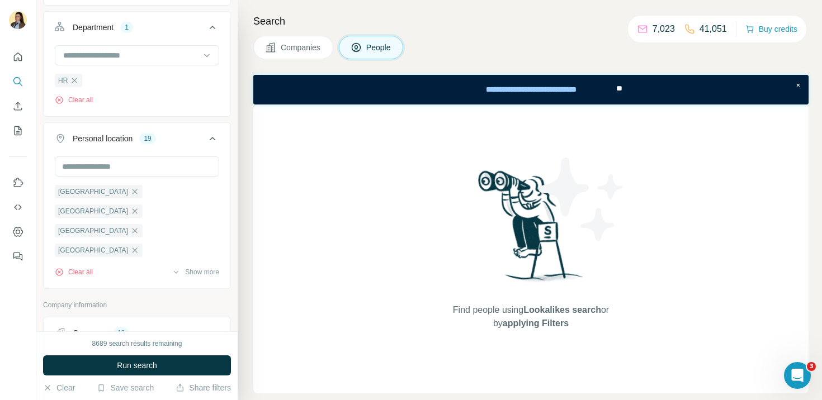
click at [214, 138] on icon at bounding box center [212, 138] width 13 height 13
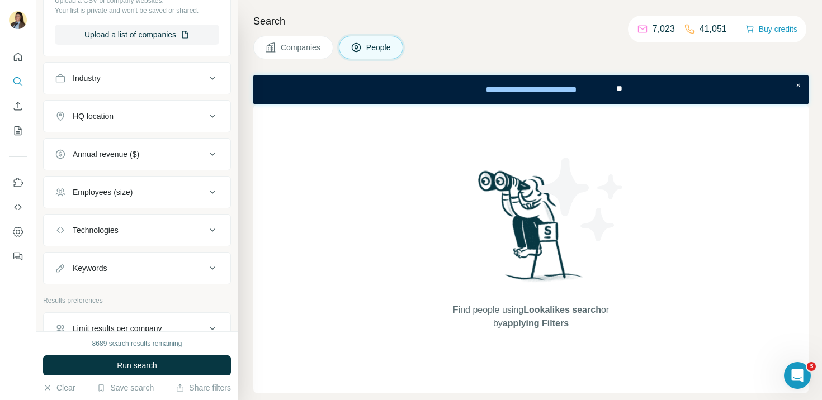
scroll to position [644, 0]
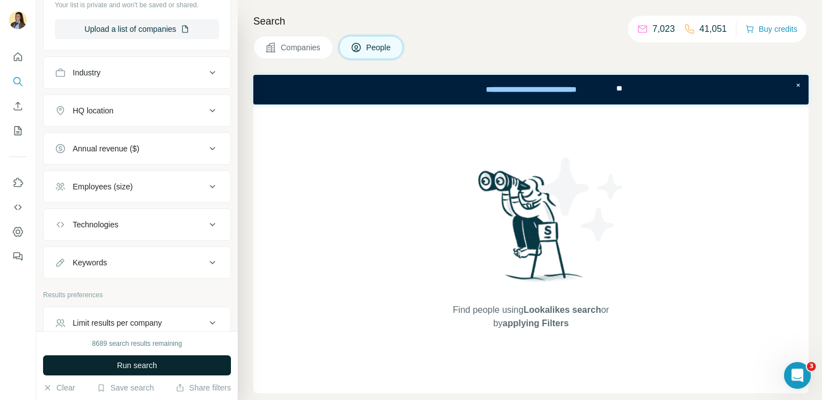
click at [135, 366] on span "Run search" at bounding box center [137, 365] width 40 height 11
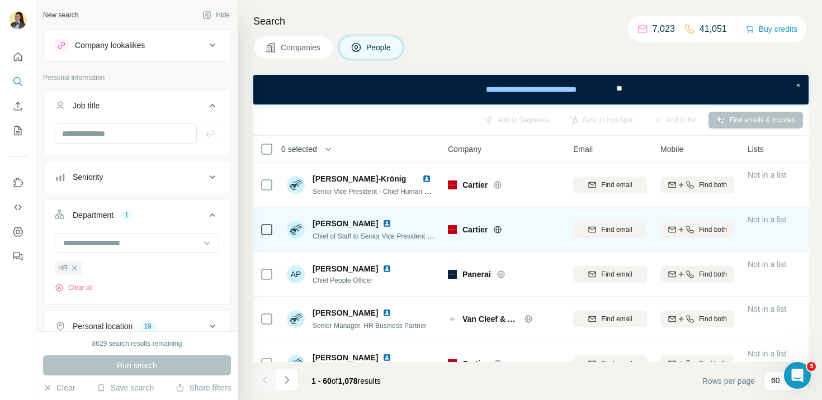
scroll to position [0, 0]
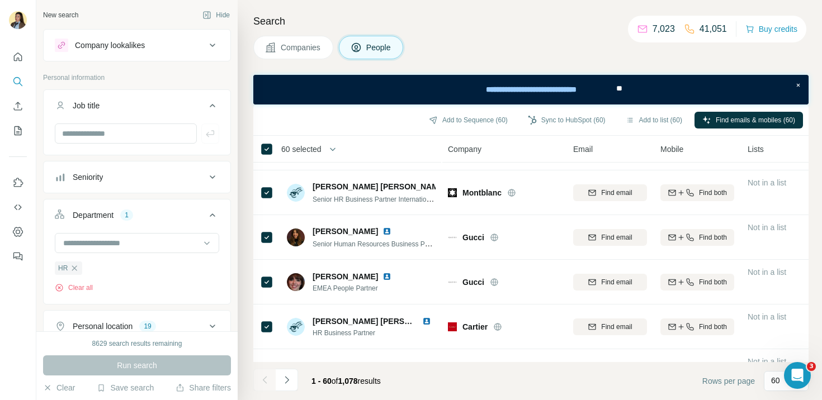
click at [288, 377] on icon "Navigate to next page" at bounding box center [286, 380] width 11 height 11
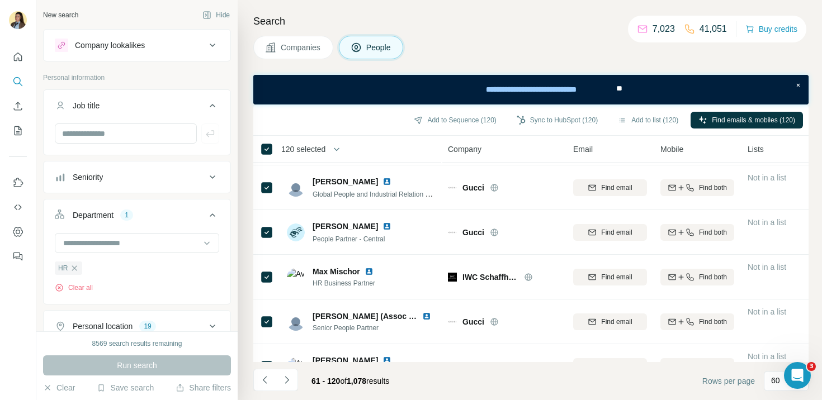
scroll to position [2485, 0]
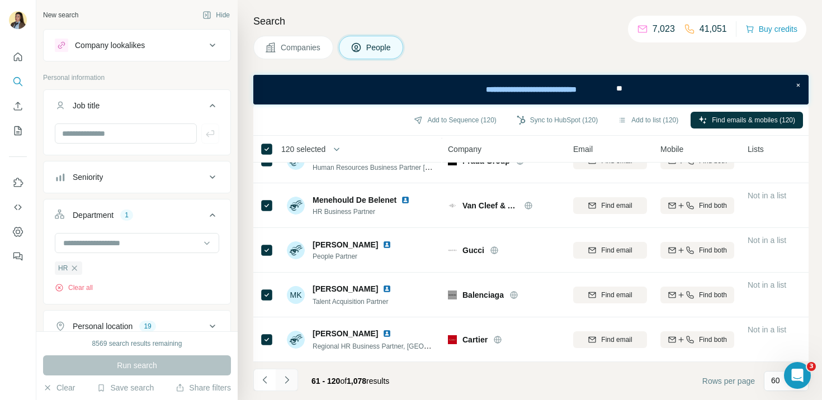
click at [290, 378] on icon "Navigate to next page" at bounding box center [286, 380] width 11 height 11
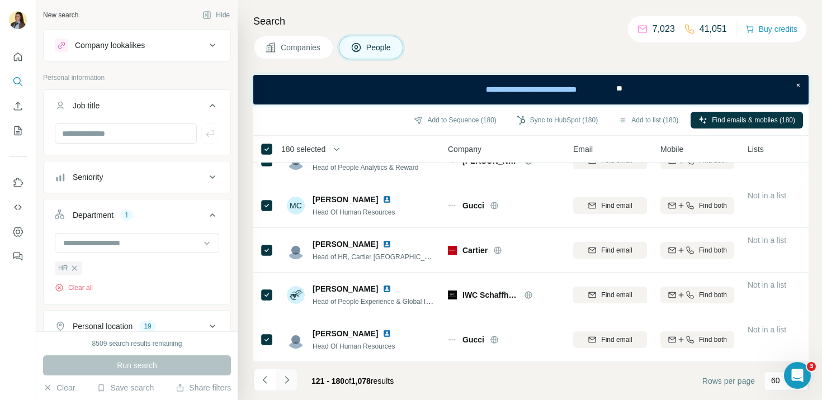
click at [286, 381] on icon "Navigate to next page" at bounding box center [286, 380] width 11 height 11
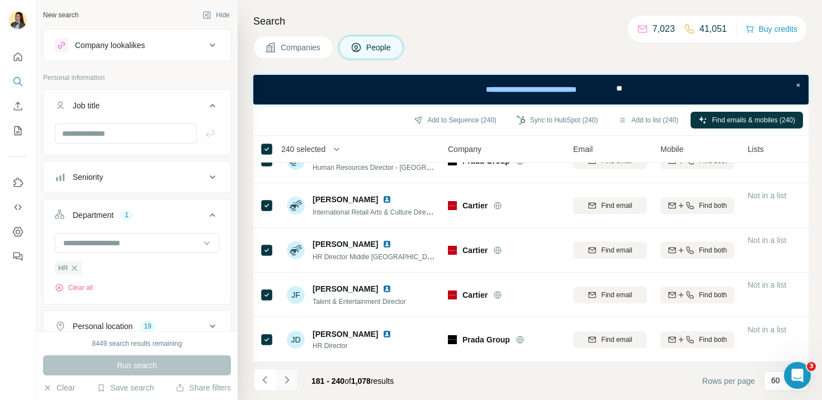
click at [283, 382] on icon "Navigate to next page" at bounding box center [286, 380] width 11 height 11
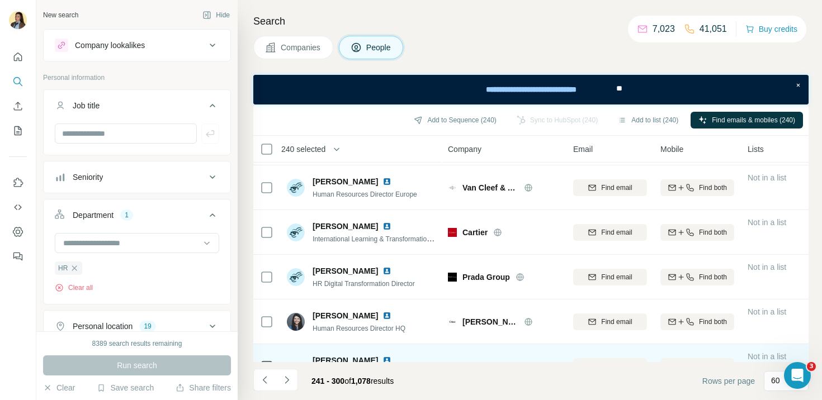
scroll to position [297, 0]
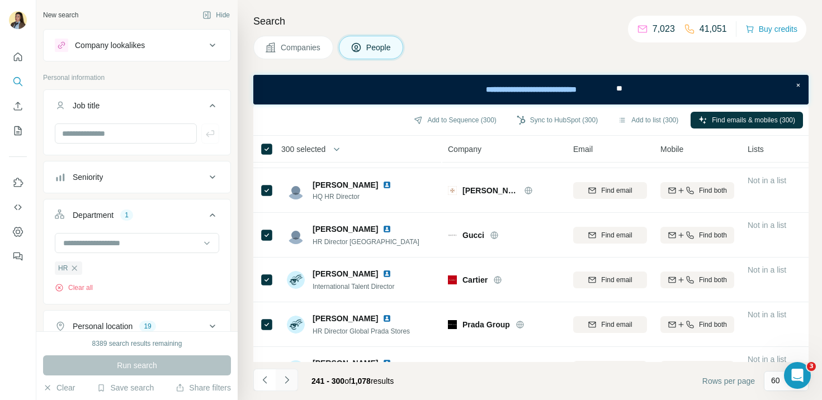
click at [289, 380] on icon "Navigate to next page" at bounding box center [286, 380] width 11 height 11
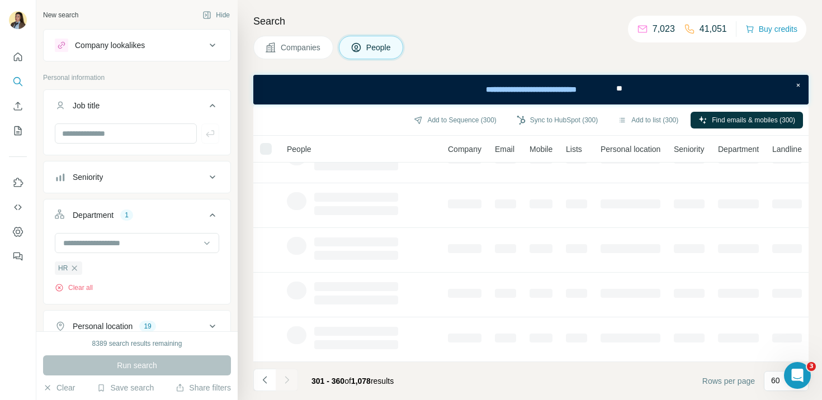
scroll to position [1292, 0]
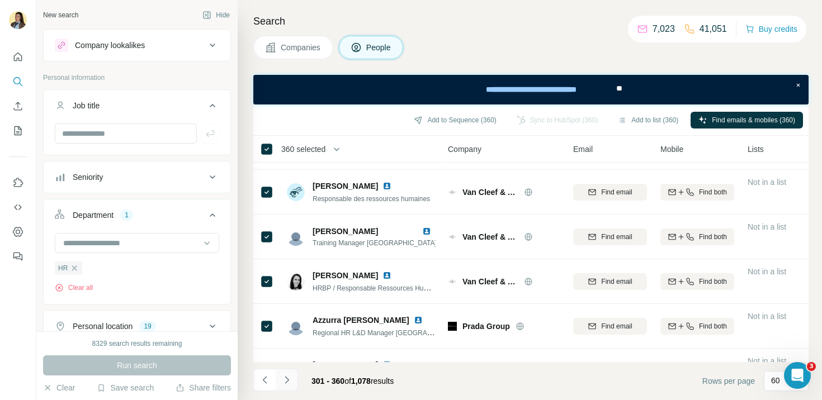
click at [287, 380] on icon "Navigate to next page" at bounding box center [286, 380] width 11 height 11
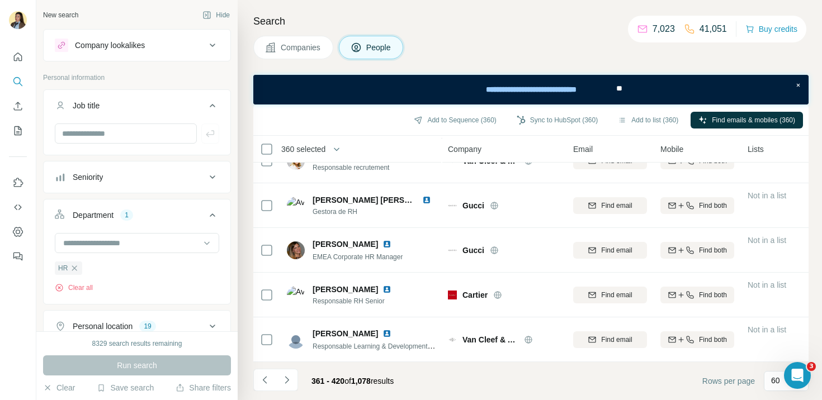
scroll to position [2275, 0]
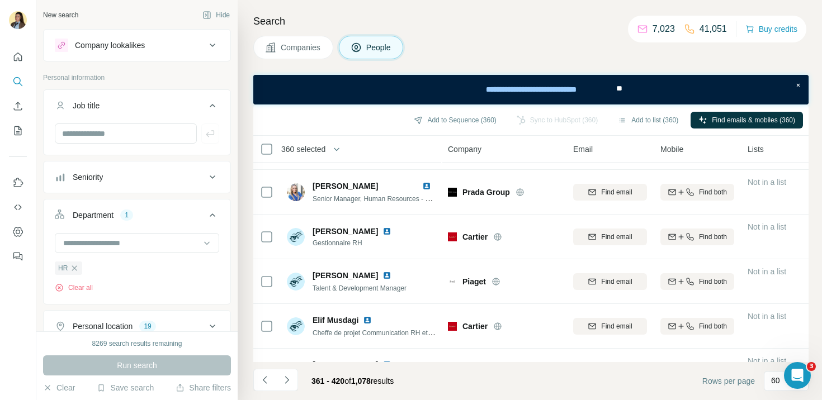
click at [263, 155] on th "360 selected" at bounding box center [342, 149] width 179 height 27
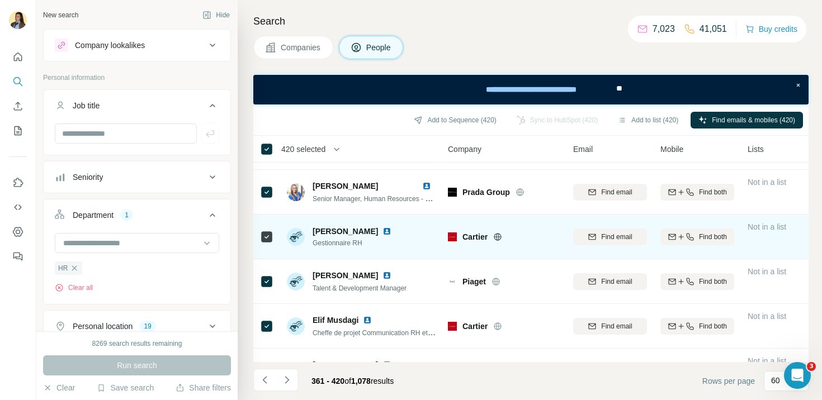
scroll to position [2485, 0]
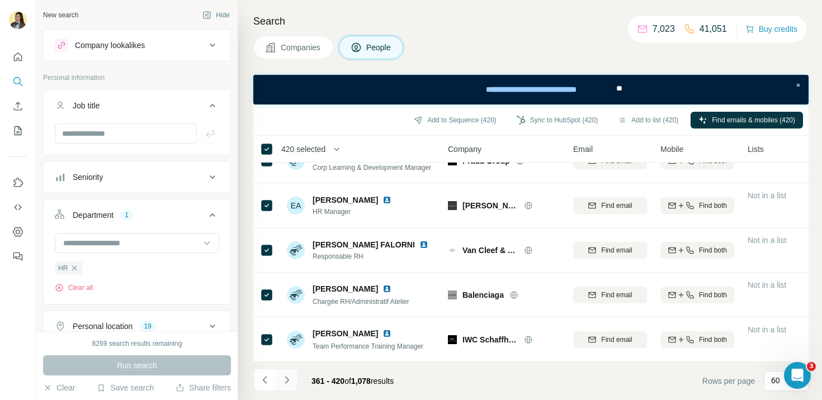
click at [292, 380] on icon "Navigate to next page" at bounding box center [286, 380] width 11 height 11
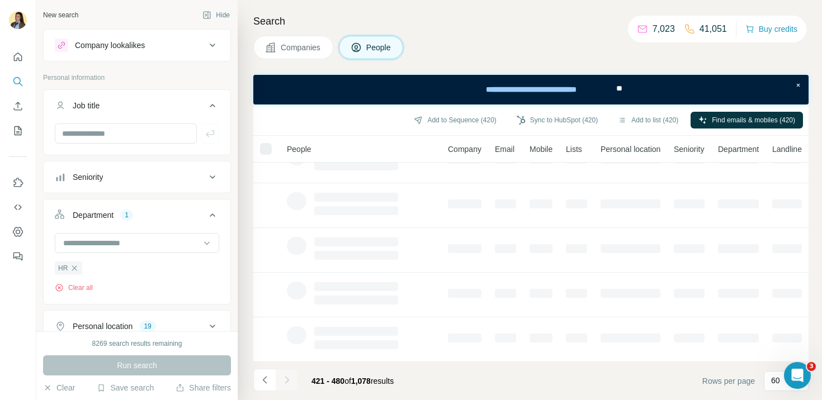
scroll to position [248, 0]
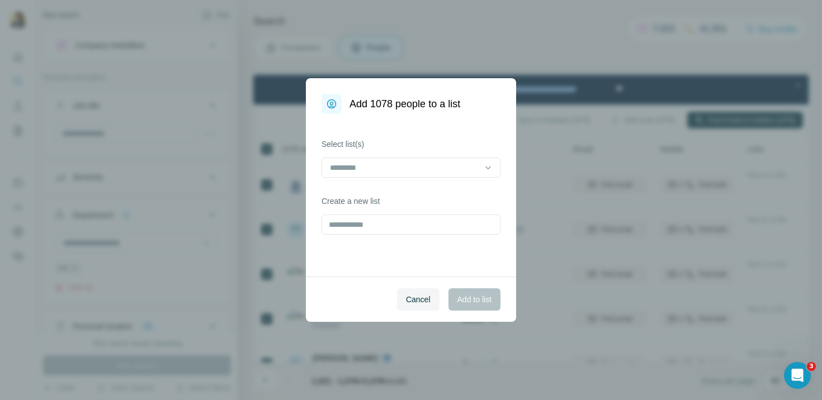
scroll to position [2396, 0]
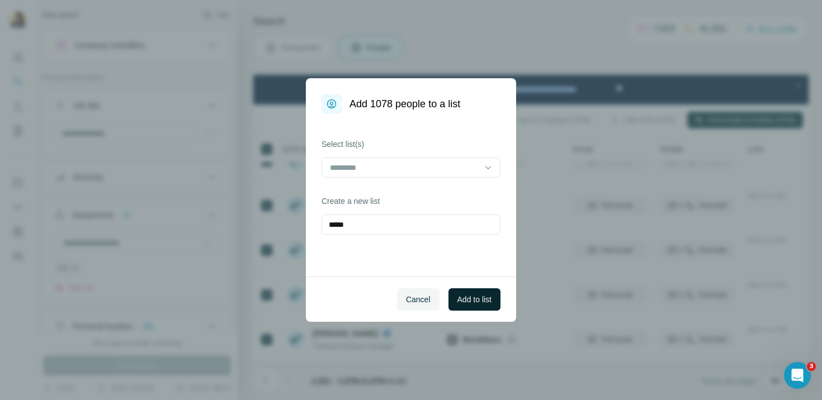
type input "*****"
click at [480, 301] on span "Add to list" at bounding box center [475, 299] width 34 height 11
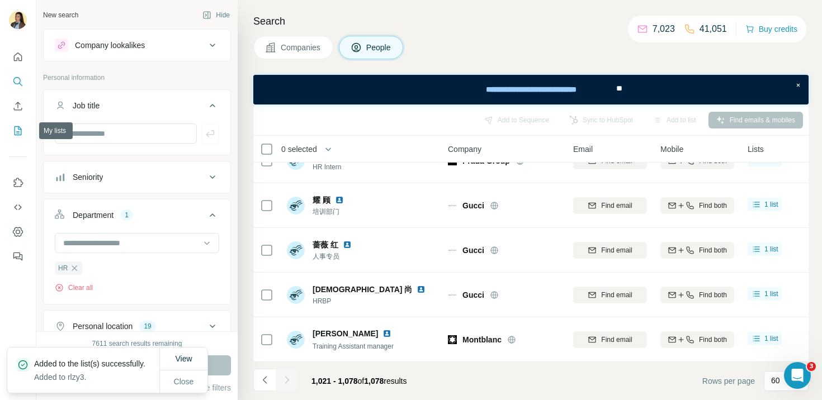
click at [17, 133] on icon "My lists" at bounding box center [19, 129] width 6 height 7
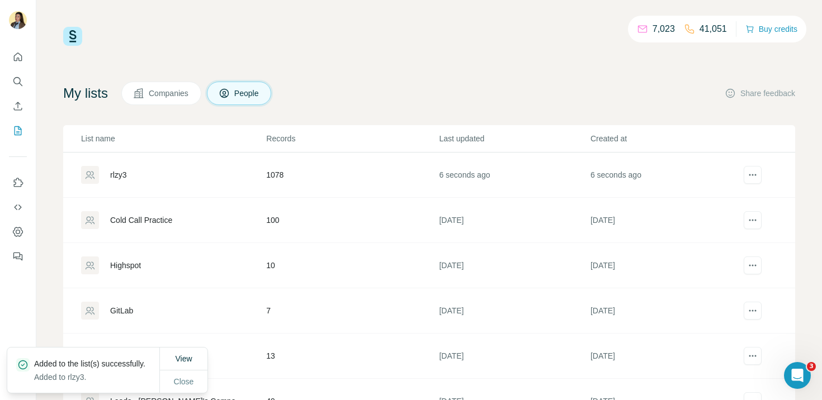
click at [216, 172] on div "rlzy3" at bounding box center [173, 175] width 184 height 18
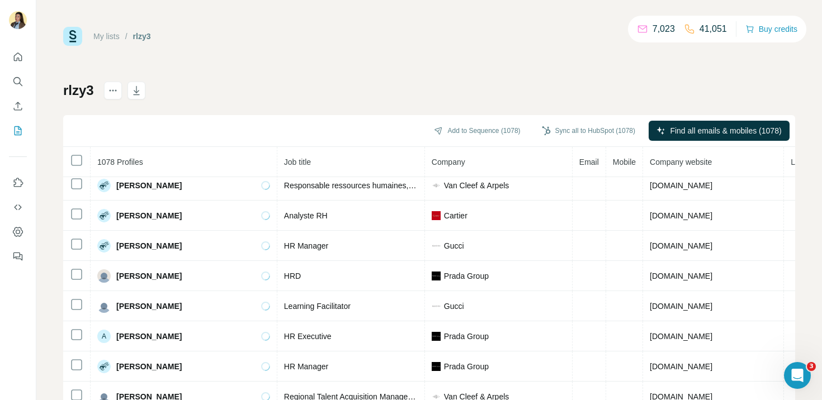
scroll to position [1849, 0]
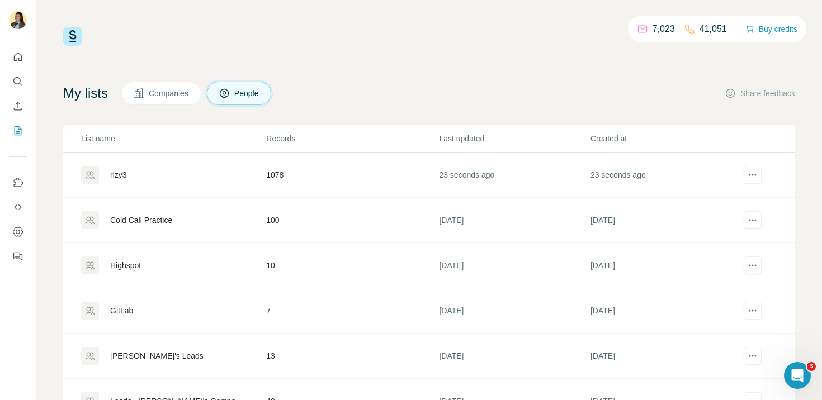
click at [136, 180] on div "rlzy3" at bounding box center [173, 175] width 184 height 18
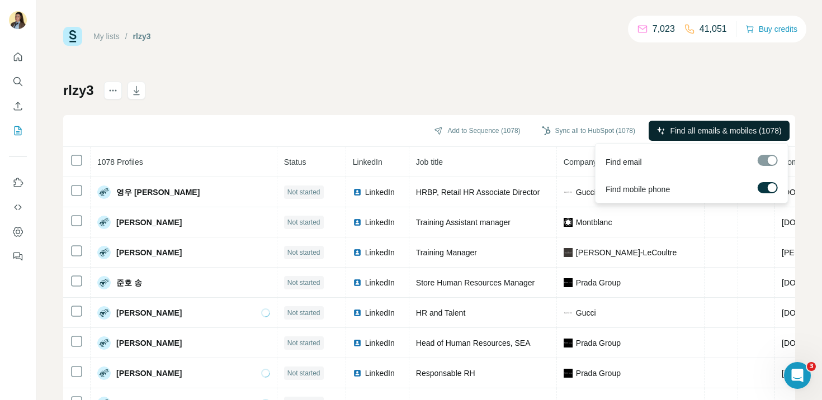
click at [682, 135] on span "Find all emails & mobiles (1078)" at bounding box center [725, 130] width 111 height 11
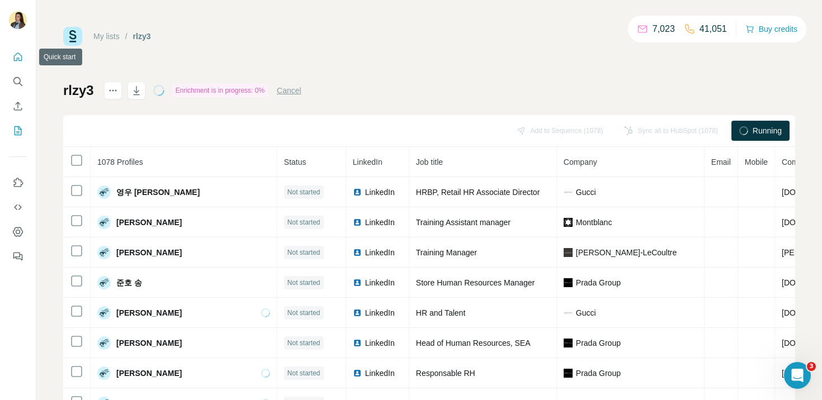
click at [20, 65] on button "Quick start" at bounding box center [18, 57] width 18 height 20
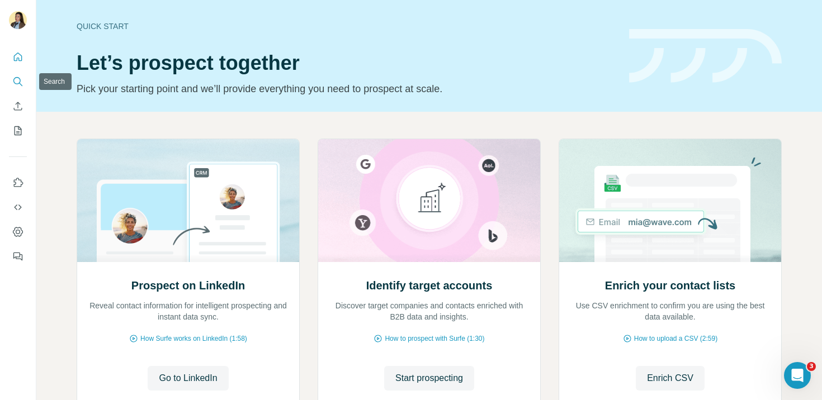
click at [20, 79] on icon "Search" at bounding box center [16, 80] width 7 height 7
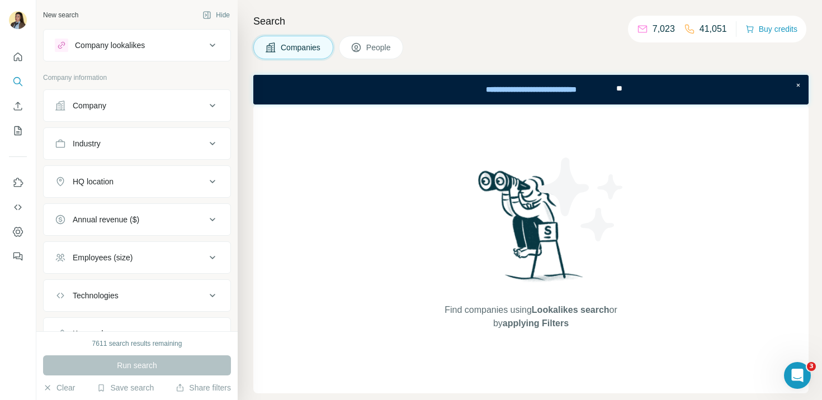
click at [173, 53] on button "Company lookalikes" at bounding box center [137, 45] width 187 height 27
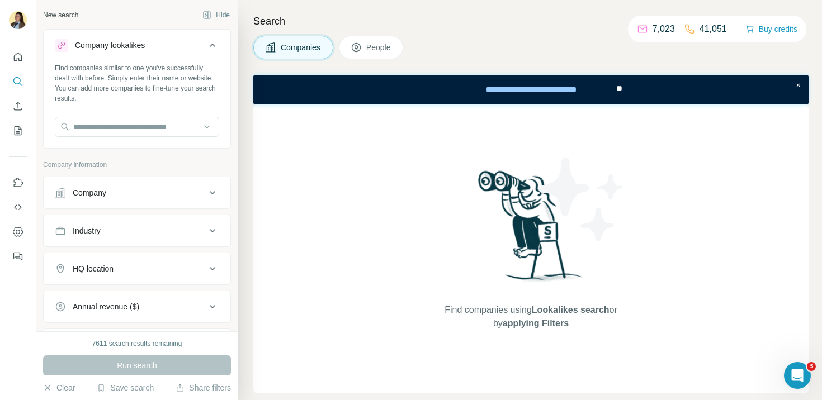
click at [138, 197] on div "Company" at bounding box center [130, 192] width 151 height 11
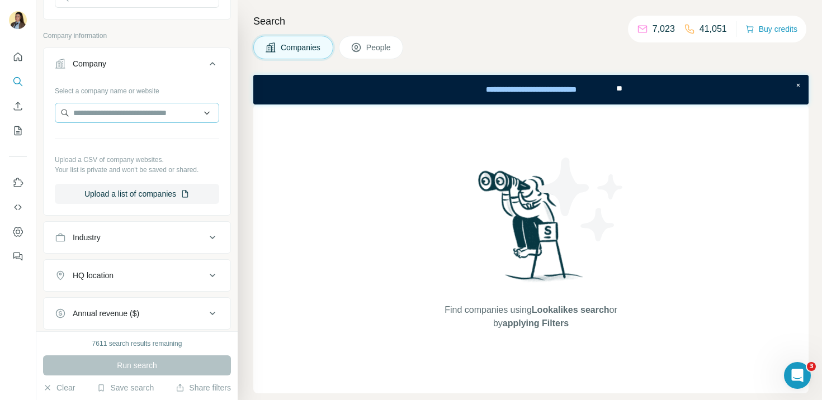
scroll to position [128, 0]
click at [126, 121] on input "text" at bounding box center [137, 114] width 164 height 20
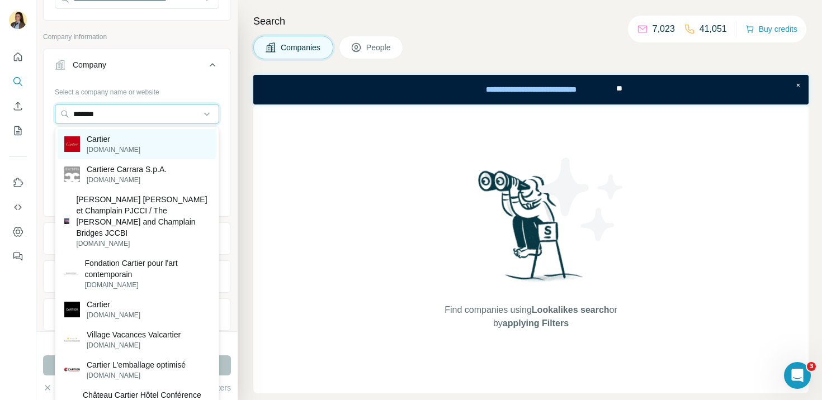
type input "*******"
click at [143, 146] on div "Cartier cartier.com" at bounding box center [137, 144] width 159 height 30
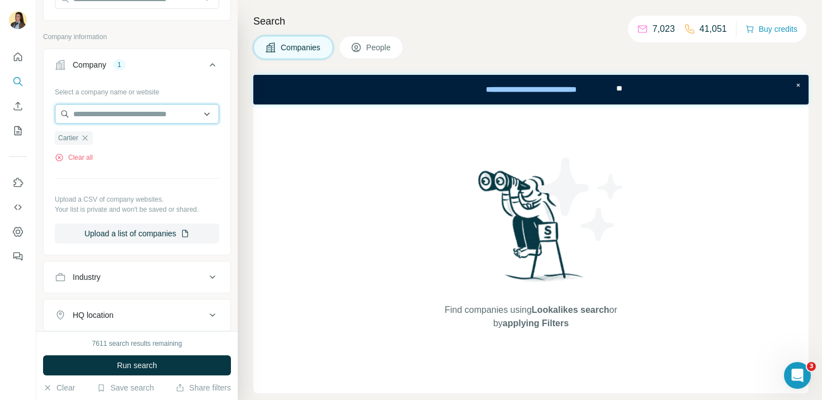
click at [126, 116] on input "text" at bounding box center [137, 114] width 164 height 20
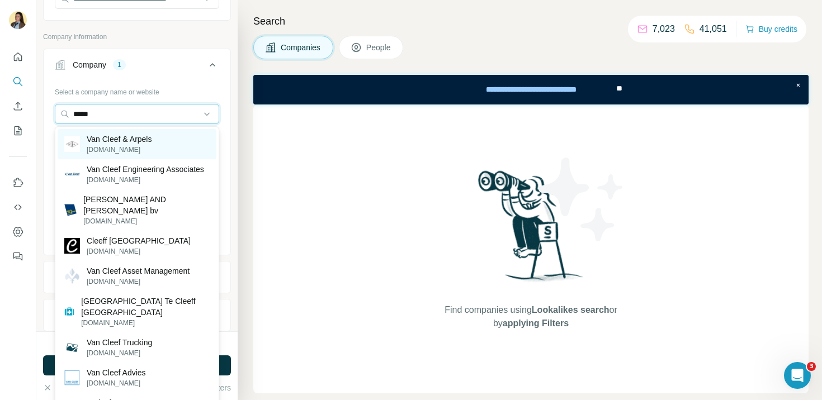
type input "*****"
click at [135, 140] on p "Van Cleef & Arpels" at bounding box center [119, 139] width 65 height 11
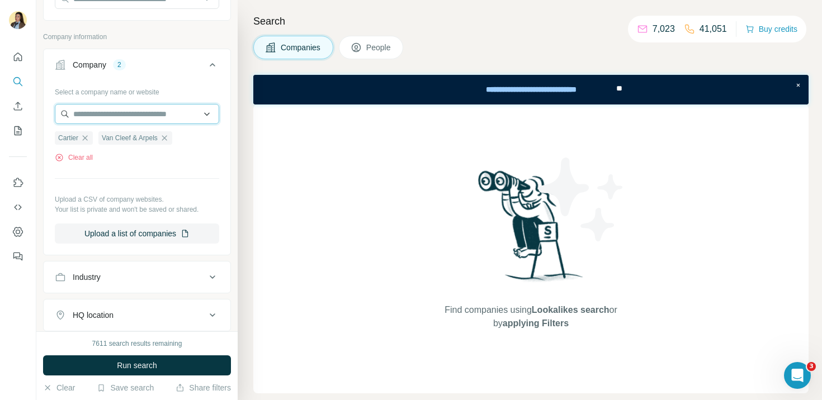
click at [121, 116] on input "text" at bounding box center [137, 114] width 164 height 20
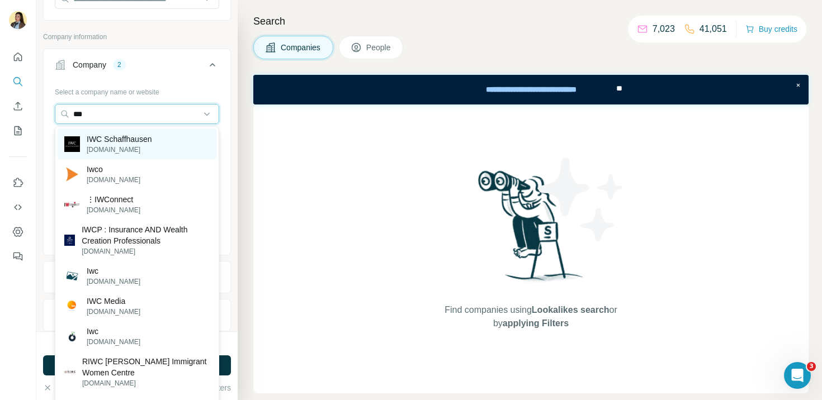
type input "***"
click at [124, 140] on p "IWC Schaffhausen" at bounding box center [119, 139] width 65 height 11
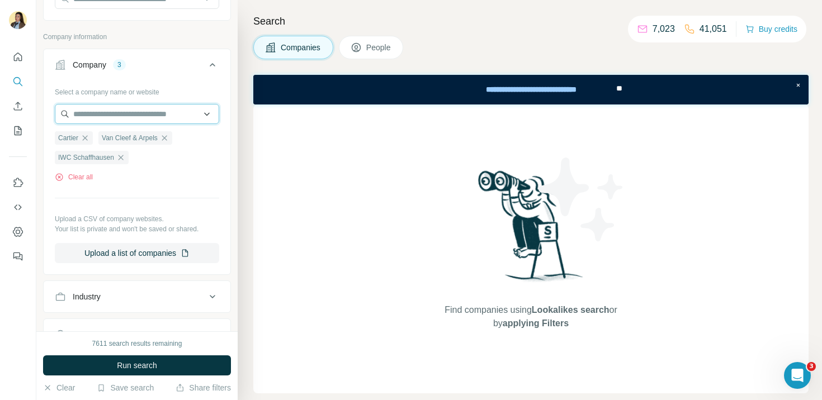
click at [121, 115] on input "text" at bounding box center [137, 114] width 164 height 20
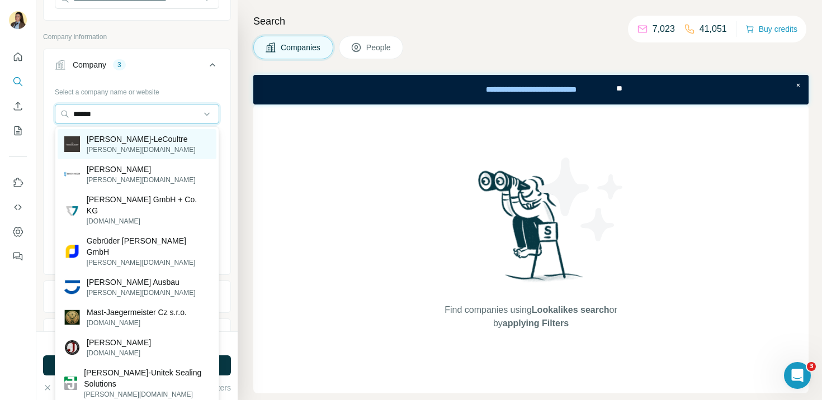
type input "******"
click at [142, 139] on p "[PERSON_NAME]-LeCoultre" at bounding box center [141, 139] width 109 height 11
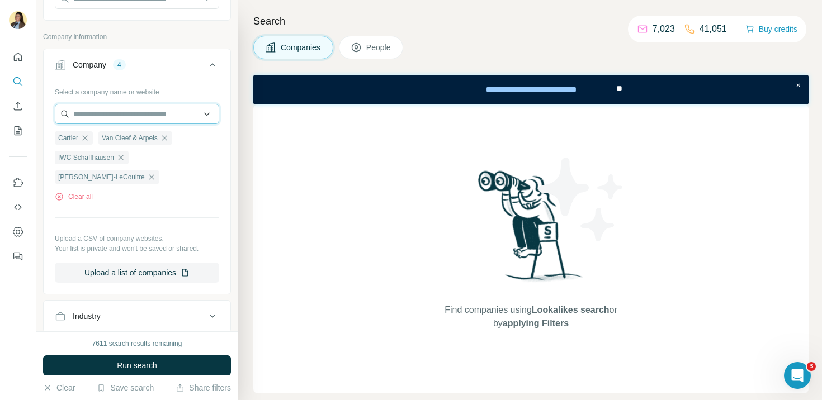
click at [142, 121] on input "text" at bounding box center [137, 114] width 164 height 20
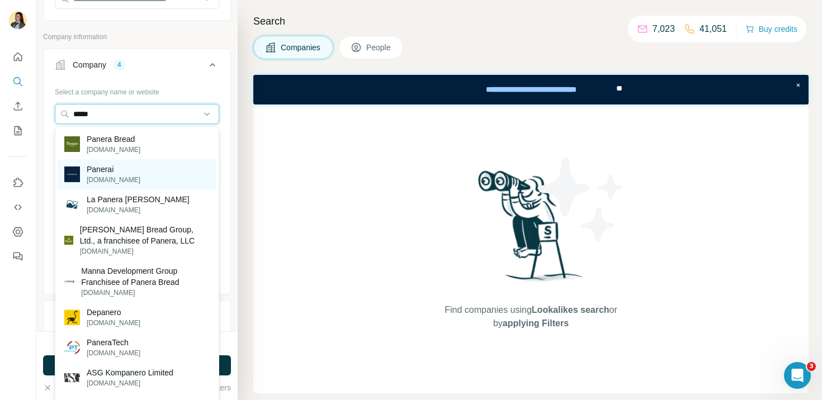
type input "*****"
click at [134, 166] on div "Panerai panerai.com" at bounding box center [137, 174] width 159 height 30
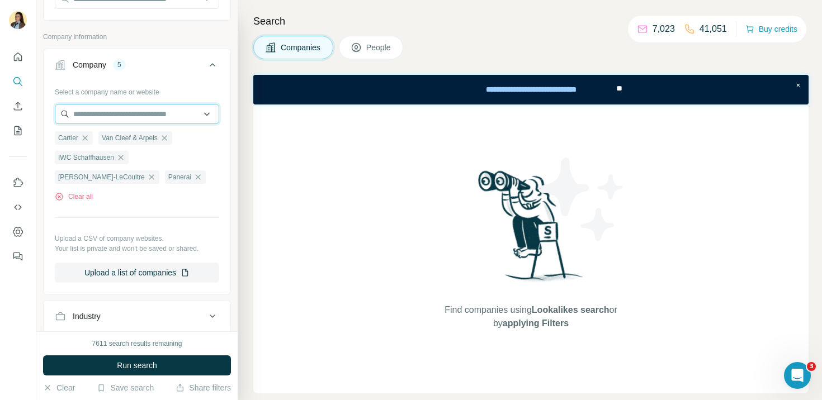
click at [119, 114] on input "text" at bounding box center [137, 114] width 164 height 20
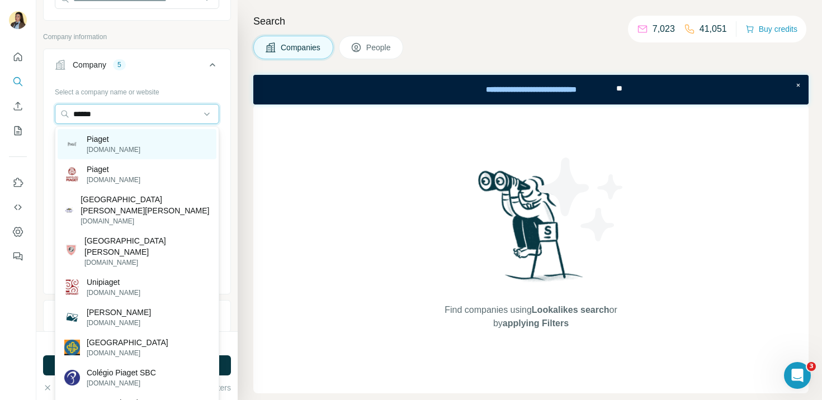
type input "******"
click at [120, 146] on p "[DOMAIN_NAME]" at bounding box center [114, 150] width 54 height 10
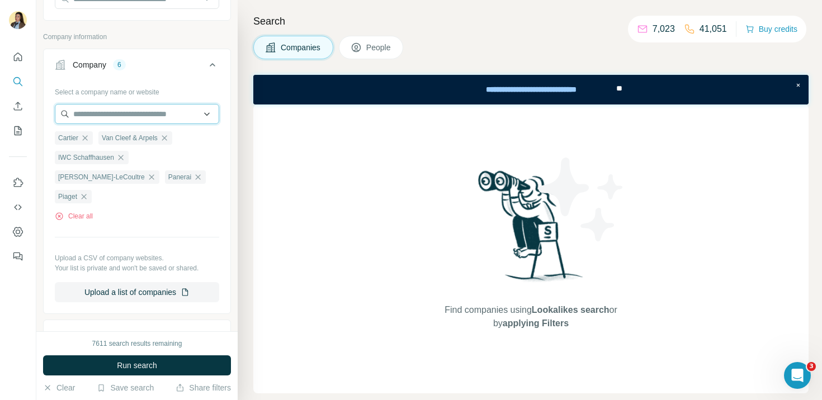
click at [160, 116] on input "text" at bounding box center [137, 114] width 164 height 20
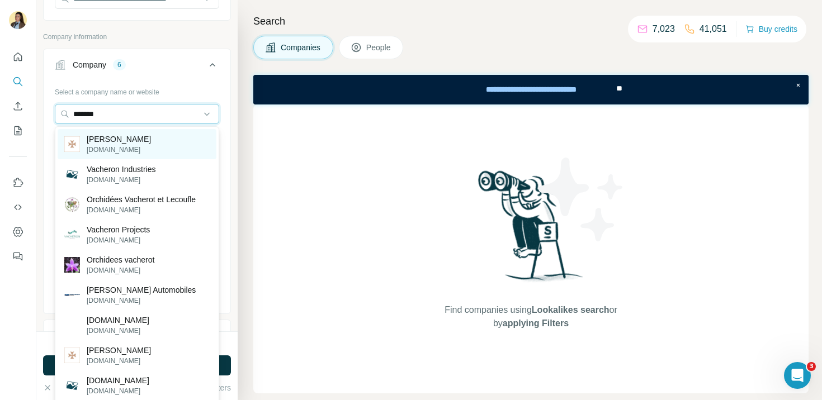
type input "*******"
click at [151, 149] on p "[DOMAIN_NAME]" at bounding box center [119, 150] width 64 height 10
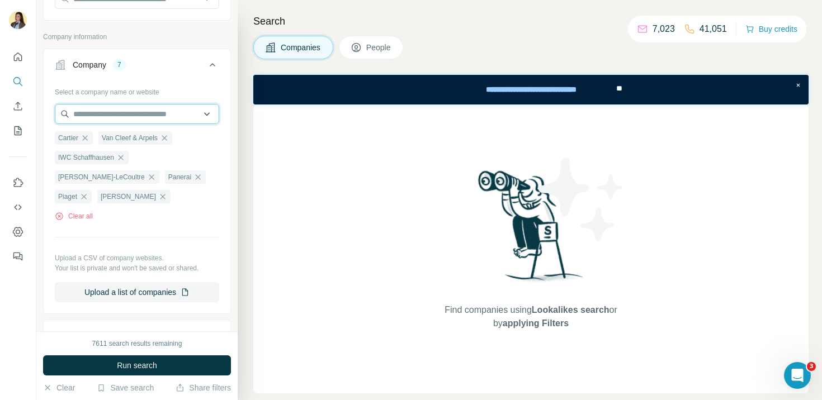
click at [133, 119] on input "text" at bounding box center [137, 114] width 164 height 20
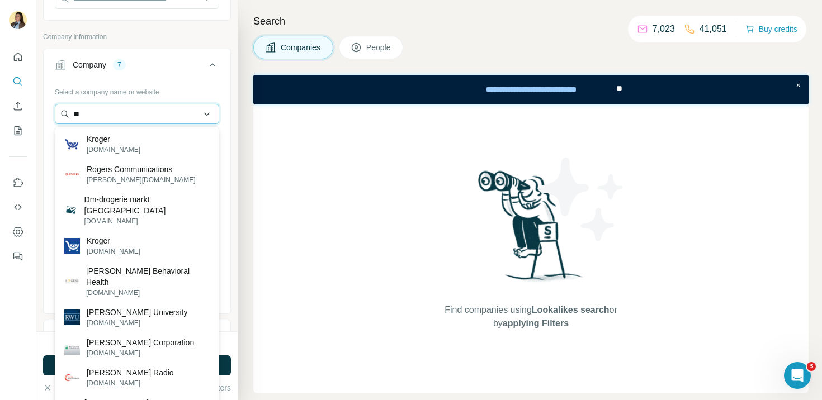
type input "*"
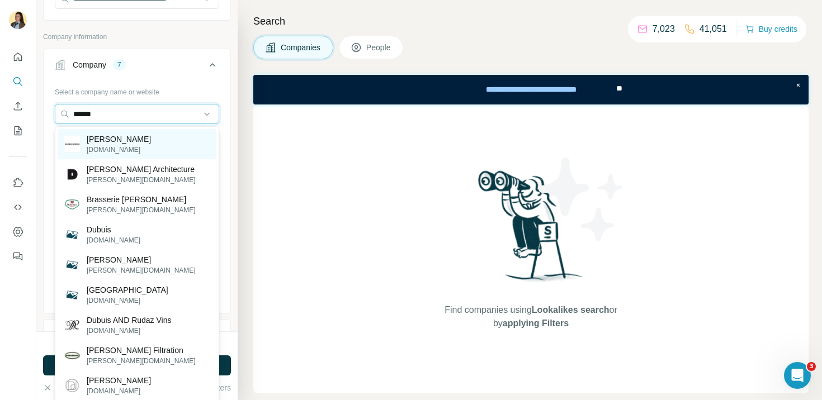
type input "******"
click at [138, 146] on p "[DOMAIN_NAME]" at bounding box center [119, 150] width 64 height 10
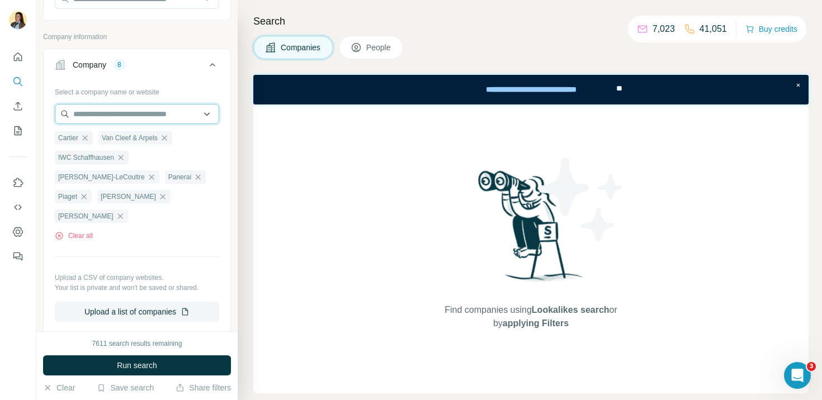
click at [93, 115] on input "text" at bounding box center [137, 114] width 164 height 20
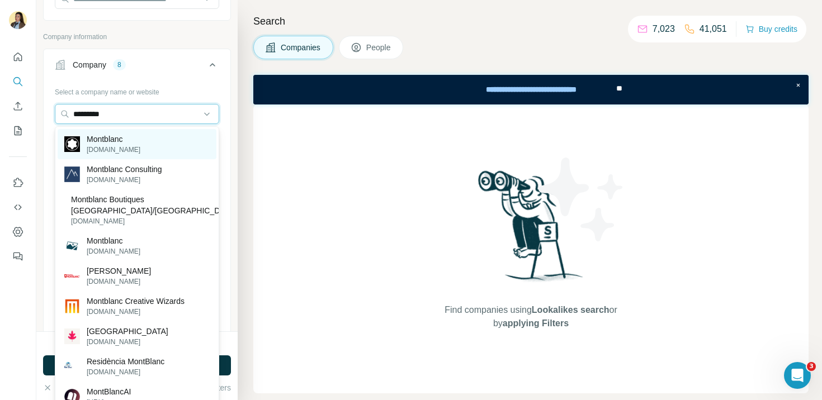
type input "*********"
click at [128, 145] on p "[DOMAIN_NAME]" at bounding box center [114, 150] width 54 height 10
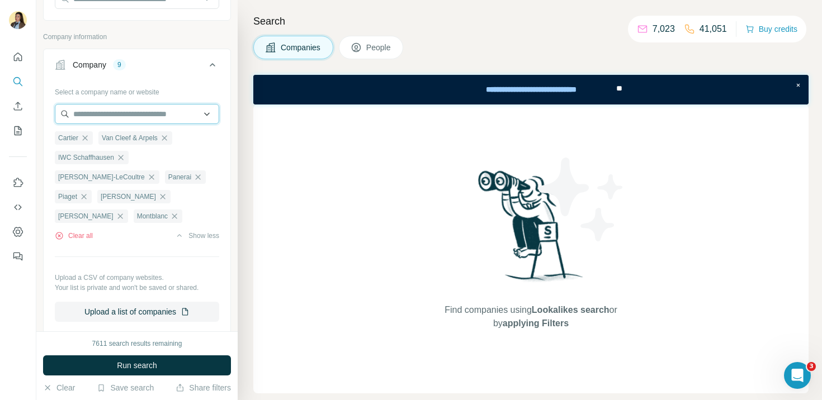
click at [122, 117] on input "text" at bounding box center [137, 114] width 164 height 20
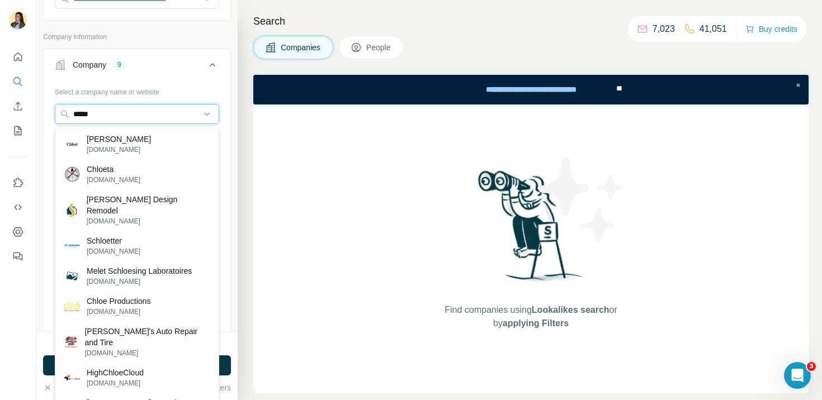
type input "*****"
click at [135, 144] on div "Chloe chloe.com" at bounding box center [137, 144] width 159 height 30
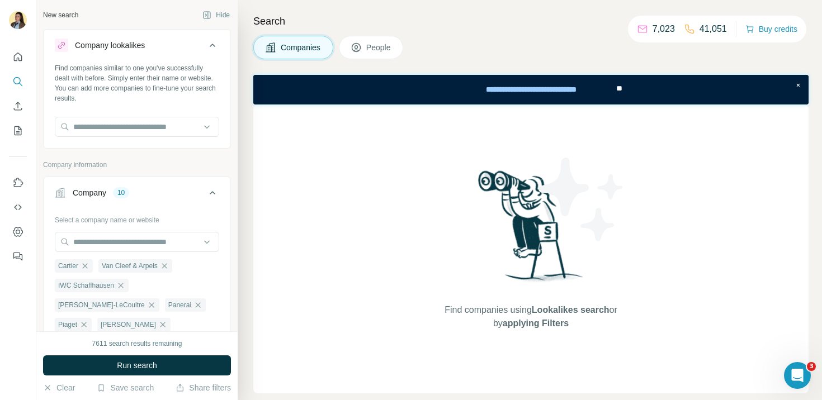
click at [367, 48] on button "People" at bounding box center [371, 47] width 65 height 23
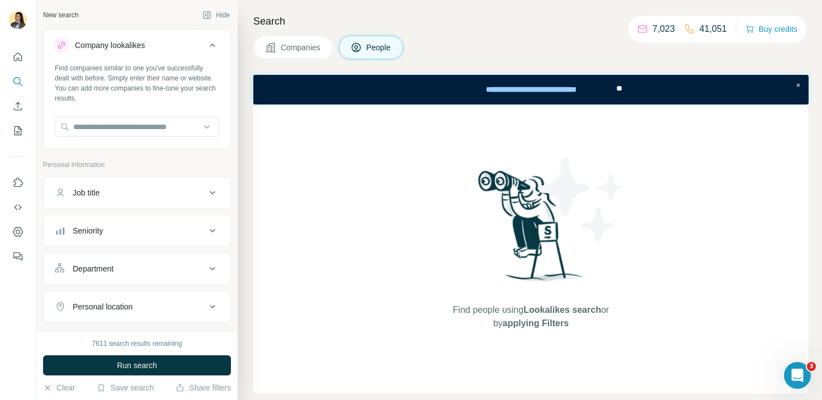
scroll to position [148, 0]
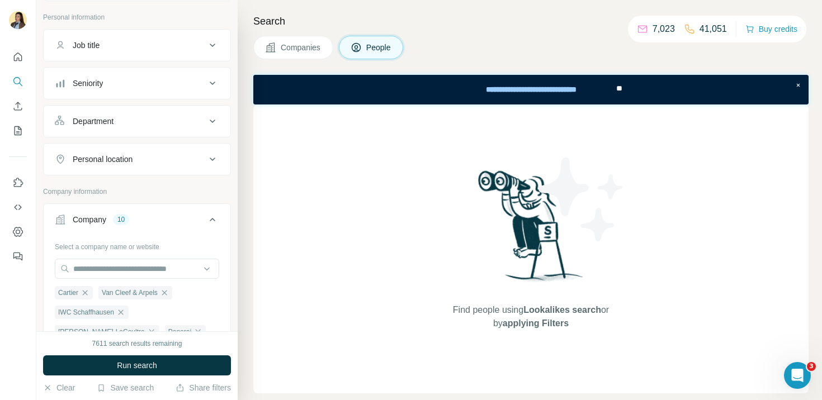
click at [154, 125] on div "Department" at bounding box center [130, 121] width 151 height 11
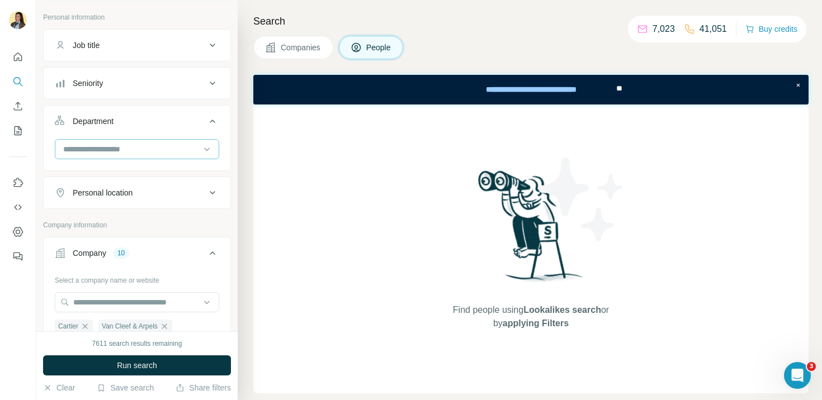
click at [133, 149] on input at bounding box center [131, 149] width 138 height 12
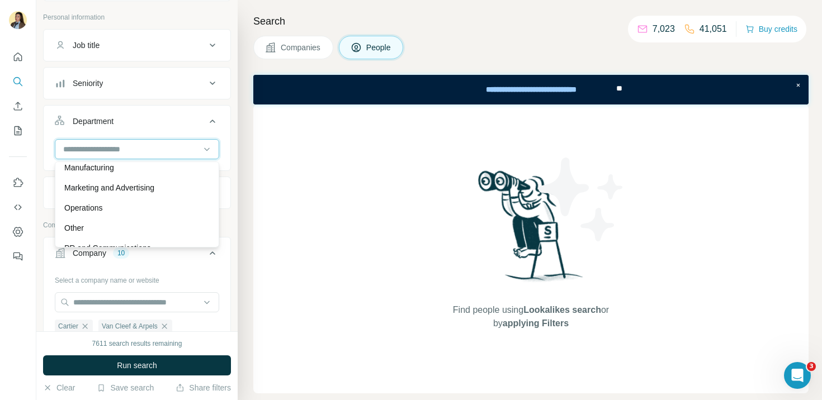
scroll to position [254, 0]
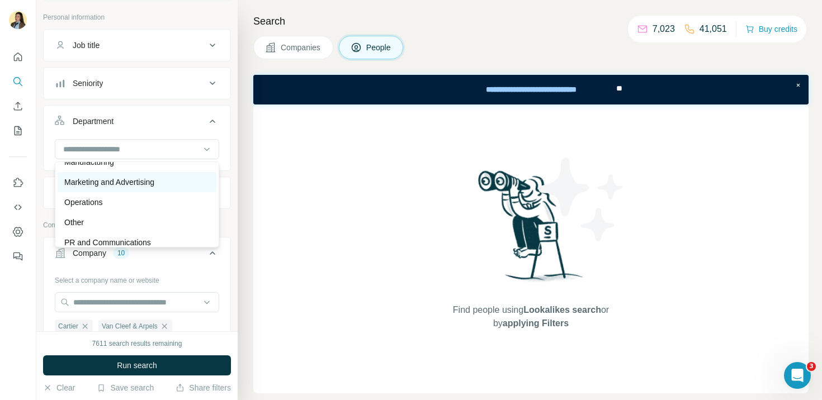
click at [130, 184] on p "Marketing and Advertising" at bounding box center [109, 182] width 90 height 11
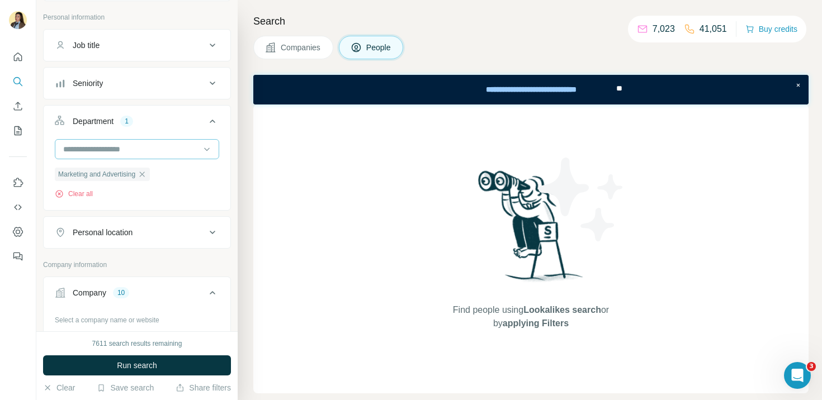
click at [143, 152] on input at bounding box center [131, 149] width 138 height 12
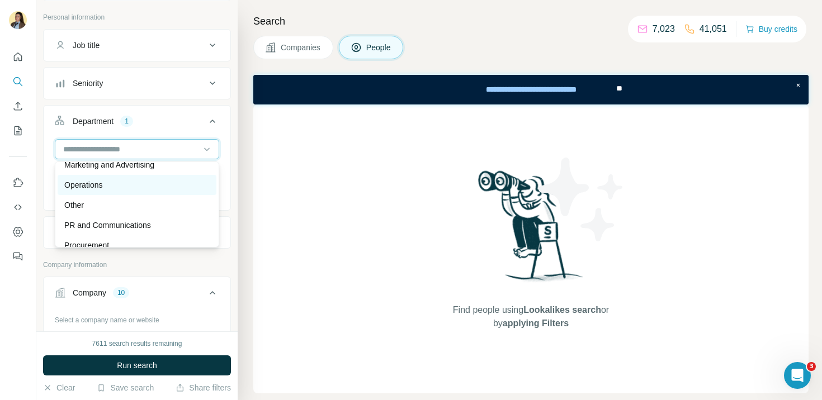
scroll to position [274, 0]
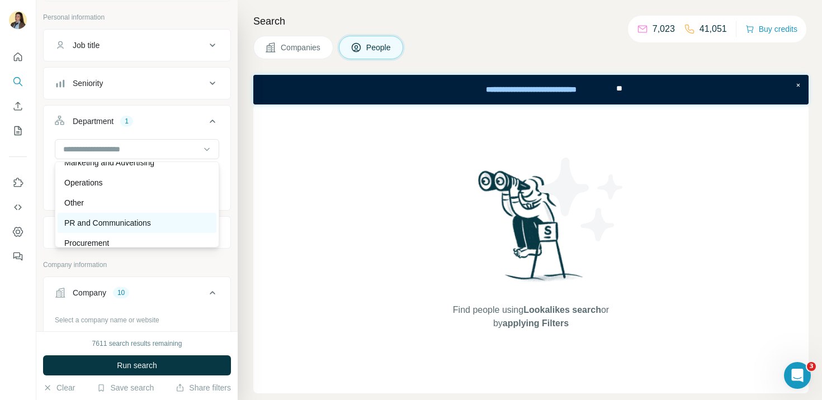
click at [136, 220] on p "PR and Communications" at bounding box center [107, 223] width 87 height 11
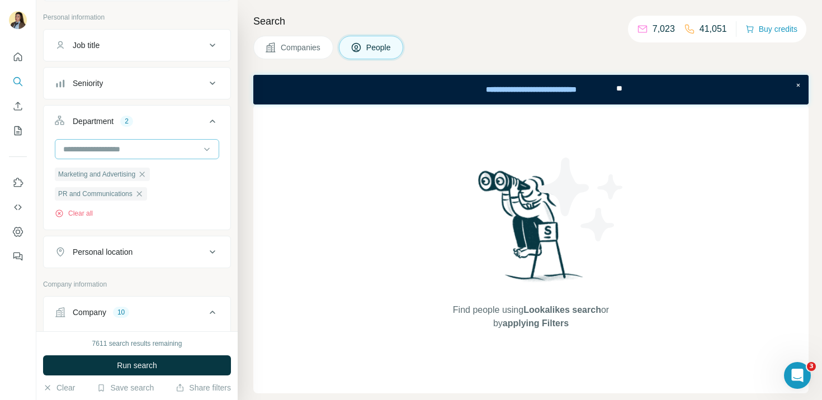
click at [144, 150] on input at bounding box center [131, 149] width 138 height 12
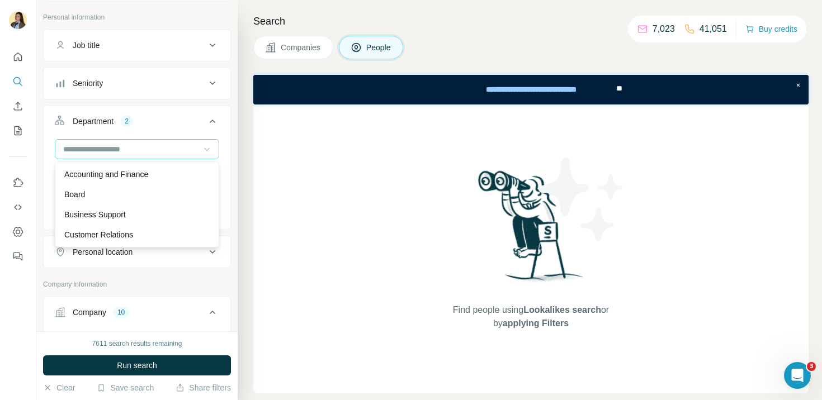
click at [206, 146] on icon at bounding box center [206, 149] width 11 height 11
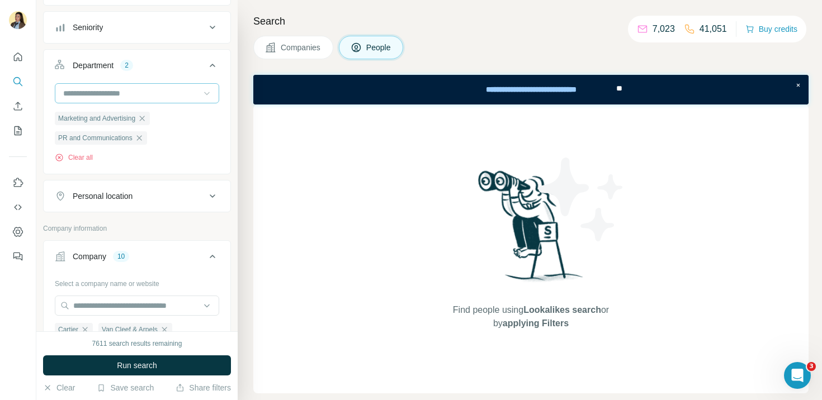
scroll to position [225, 0]
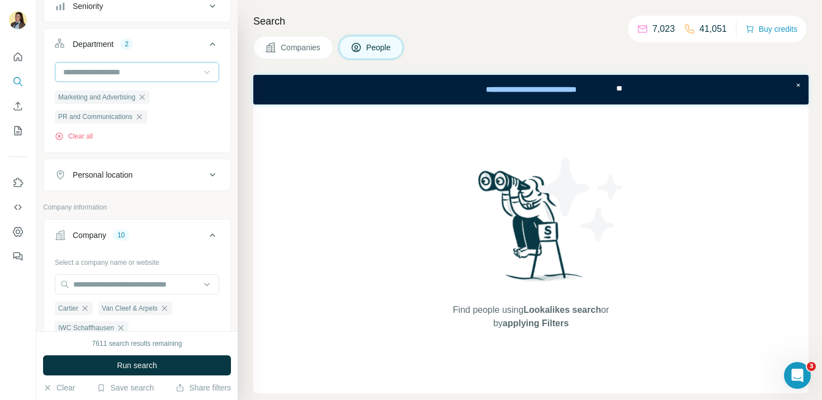
click at [166, 175] on div "Personal location" at bounding box center [130, 174] width 151 height 11
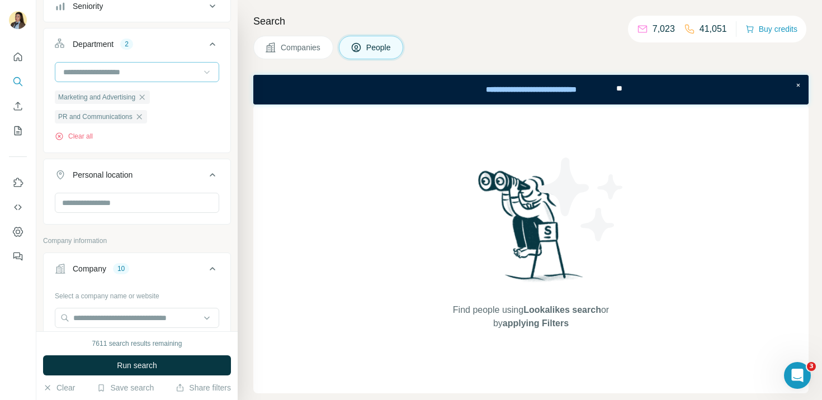
click at [166, 175] on div "Personal location" at bounding box center [130, 174] width 151 height 11
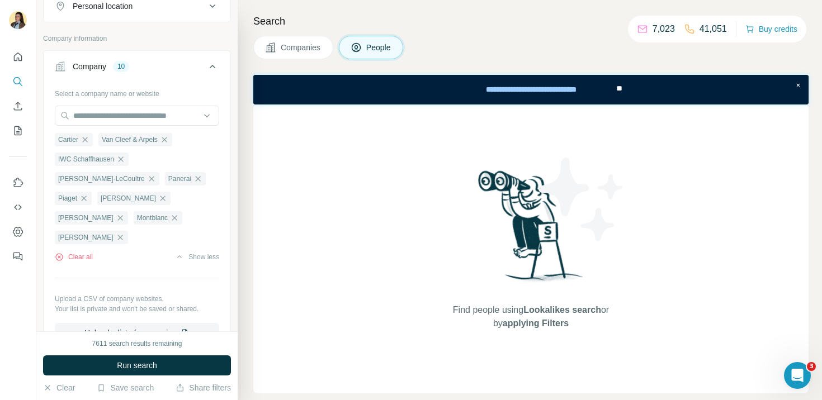
scroll to position [298, 0]
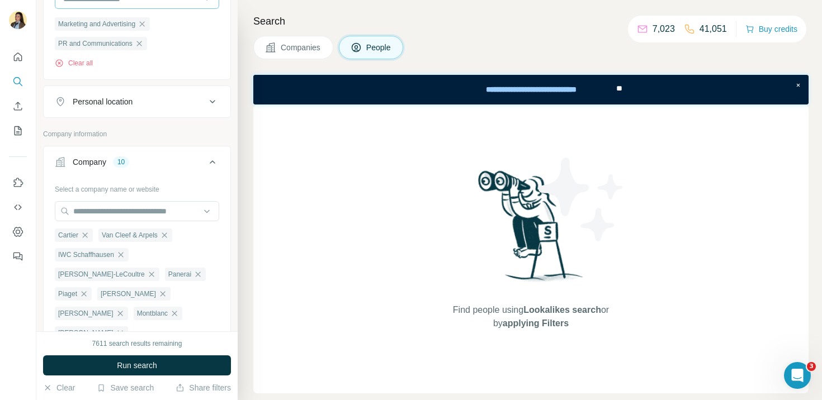
click at [167, 104] on div "Personal location" at bounding box center [130, 101] width 151 height 11
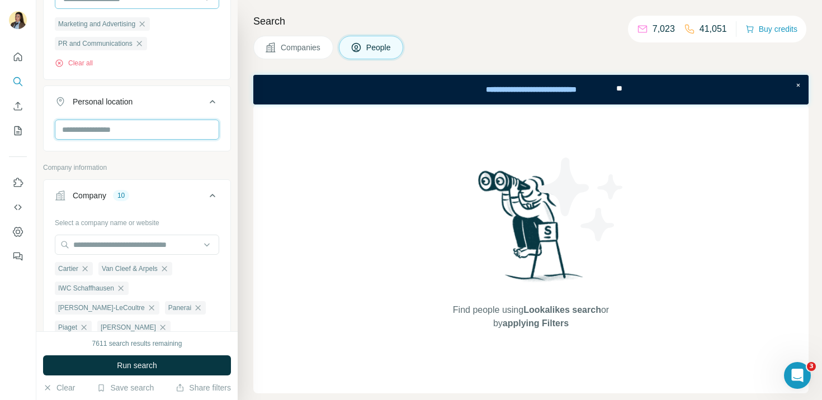
click at [141, 137] on input "text" at bounding box center [137, 130] width 164 height 20
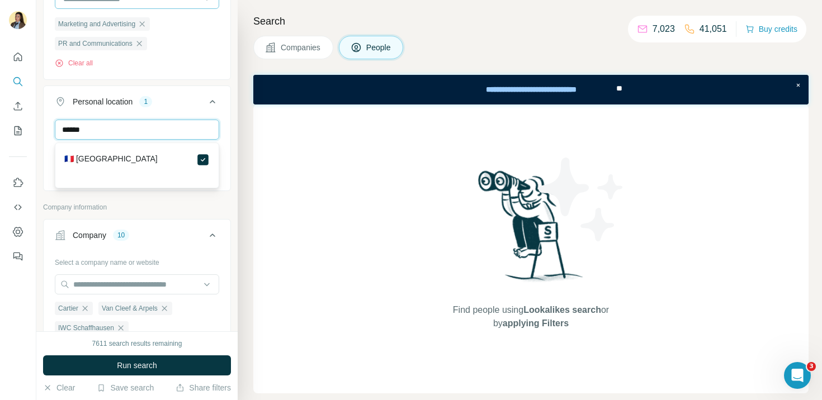
drag, startPoint x: 100, startPoint y: 135, endPoint x: 53, endPoint y: 135, distance: 47.0
click at [53, 135] on div "****** France Clear all" at bounding box center [137, 154] width 187 height 69
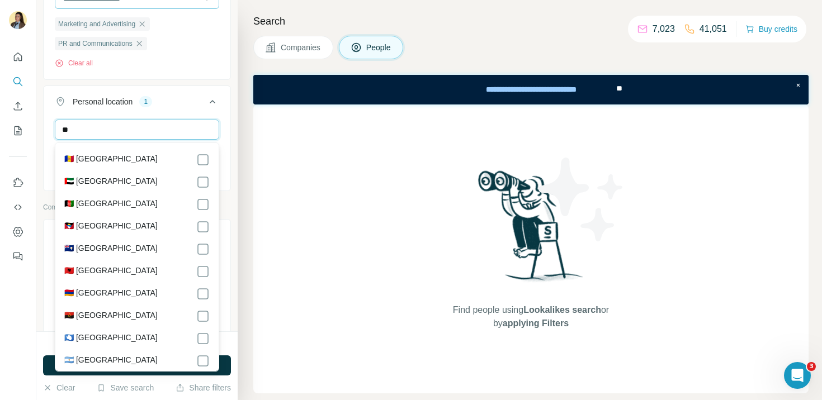
type input "*"
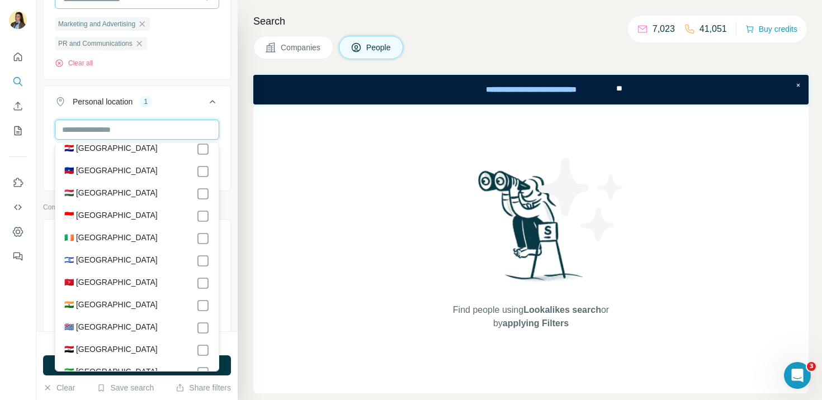
scroll to position [2447, 0]
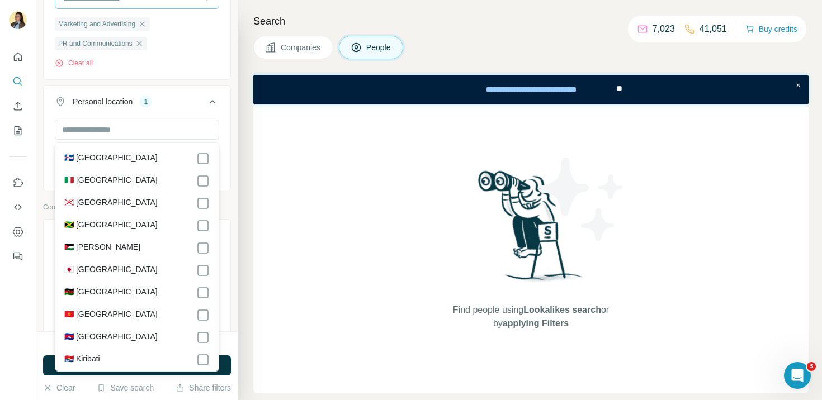
click at [188, 96] on button "Personal location 1" at bounding box center [137, 103] width 187 height 31
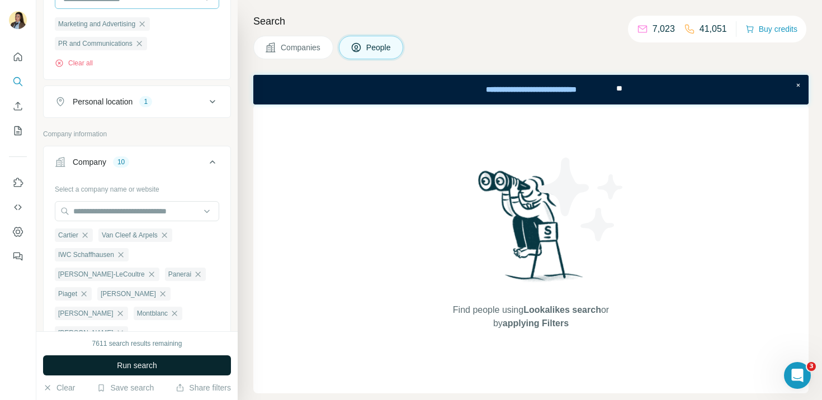
click at [159, 369] on button "Run search" at bounding box center [137, 366] width 188 height 20
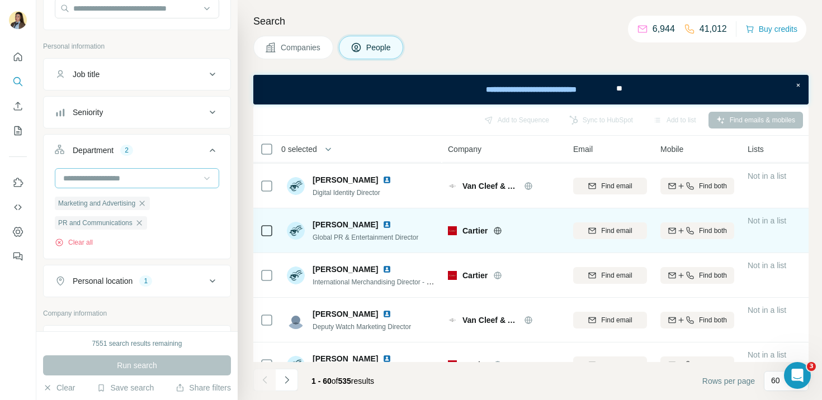
scroll to position [2485, 0]
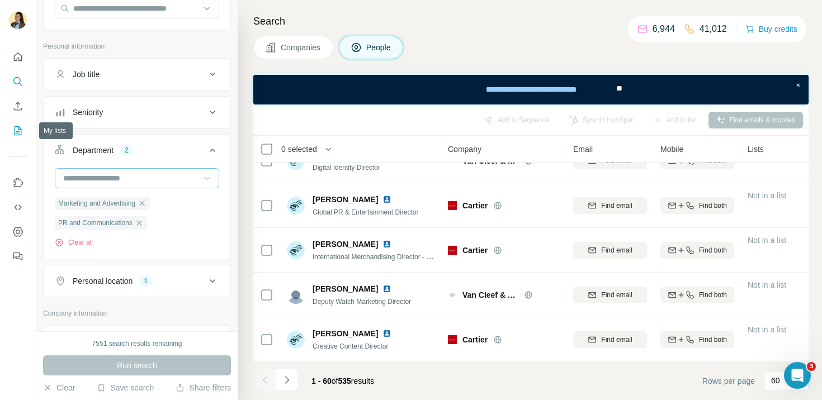
click at [19, 132] on icon "My lists" at bounding box center [17, 130] width 11 height 11
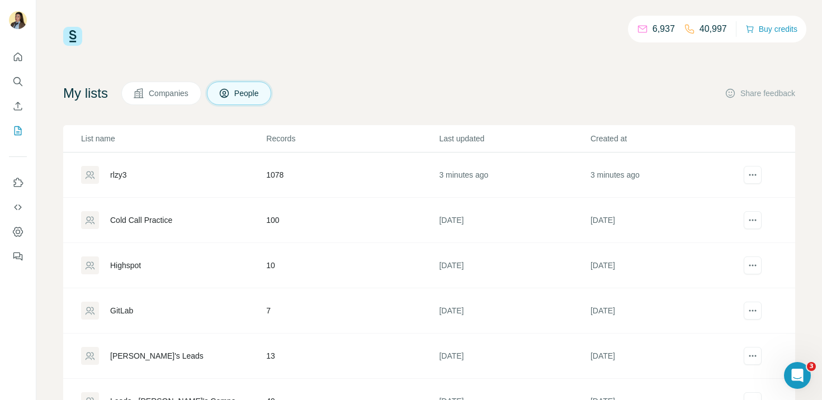
click at [181, 176] on div "rlzy3" at bounding box center [173, 175] width 184 height 18
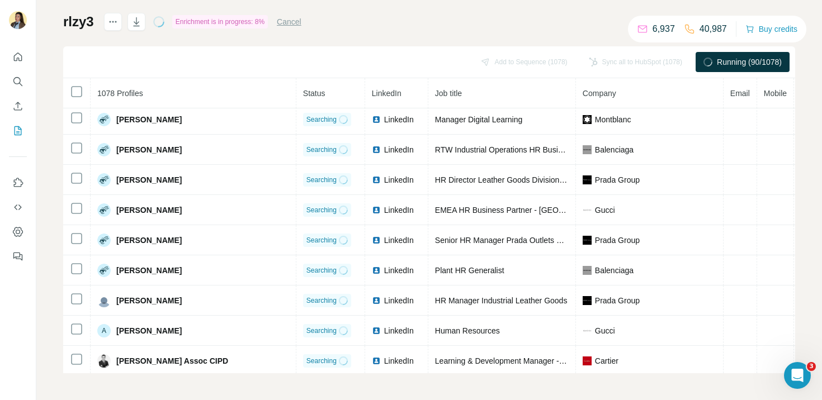
scroll to position [425, 0]
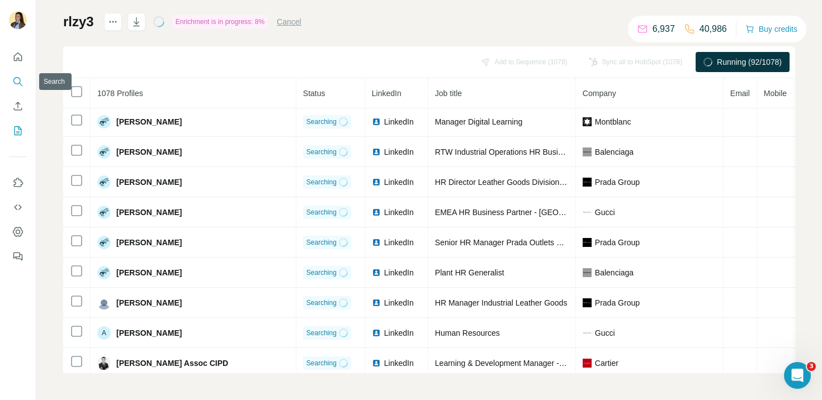
click at [20, 82] on icon "Search" at bounding box center [17, 81] width 11 height 11
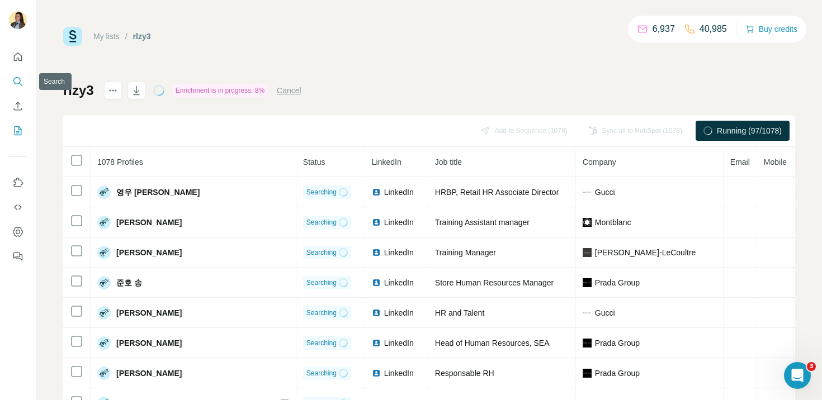
click at [19, 79] on icon "Search" at bounding box center [17, 81] width 11 height 11
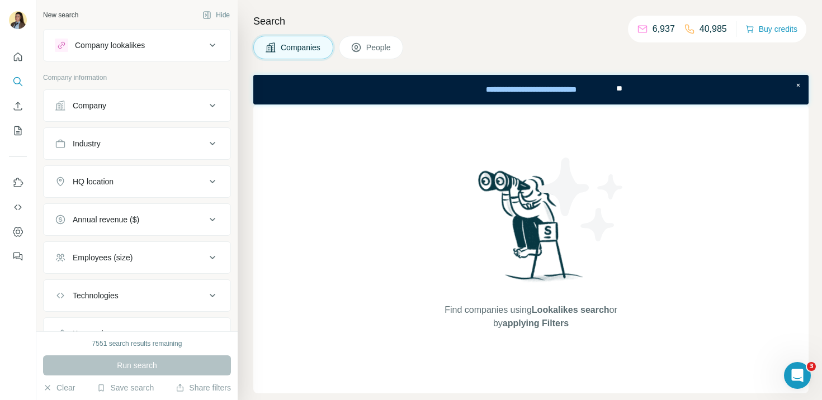
click at [120, 109] on div "Company" at bounding box center [130, 105] width 151 height 11
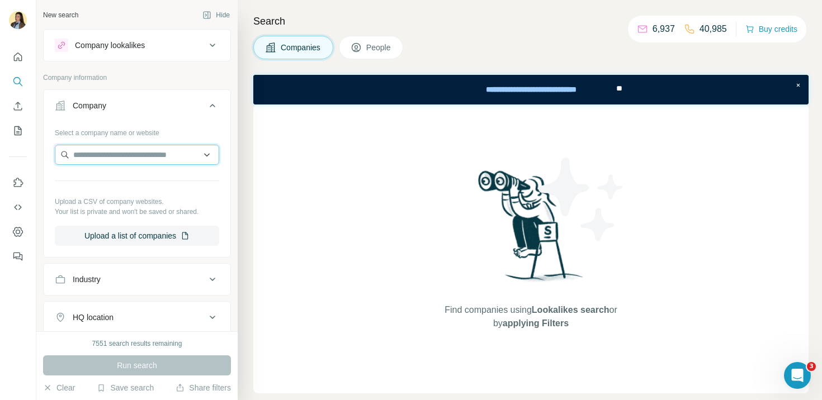
click at [122, 158] on input "text" at bounding box center [137, 155] width 164 height 20
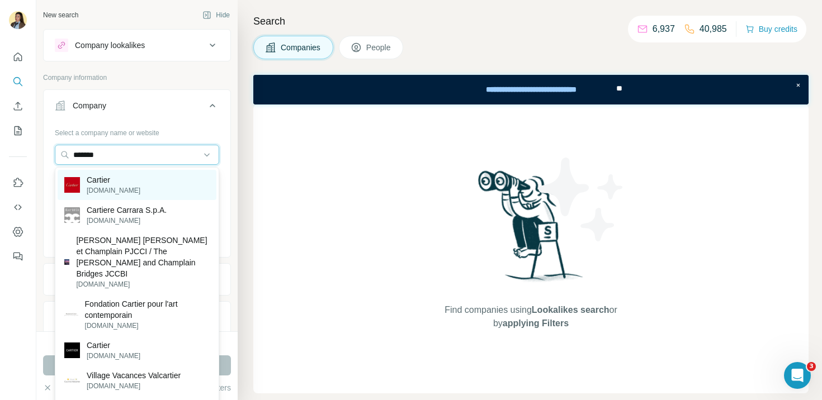
type input "*******"
click at [138, 185] on div "Cartier cartier.com" at bounding box center [137, 185] width 159 height 30
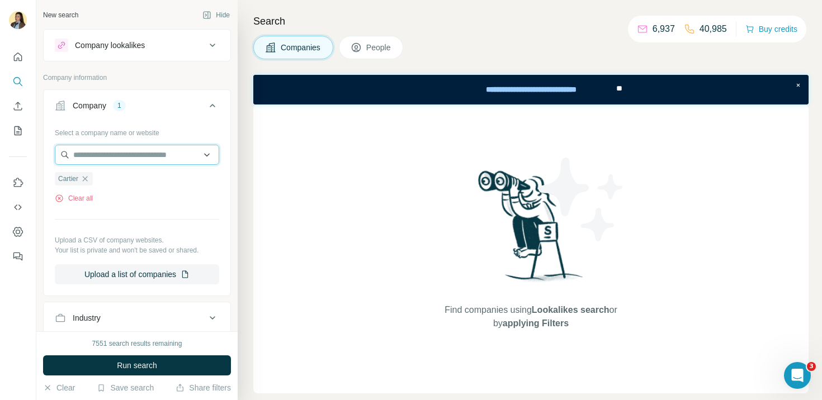
click at [134, 159] on input "text" at bounding box center [137, 155] width 164 height 20
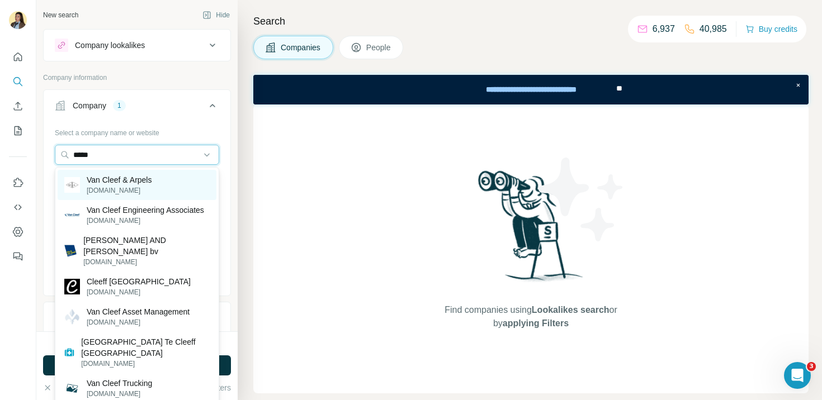
type input "*****"
click at [117, 196] on div "Van Cleef & Arpels vancleefarpels.com" at bounding box center [137, 185] width 159 height 30
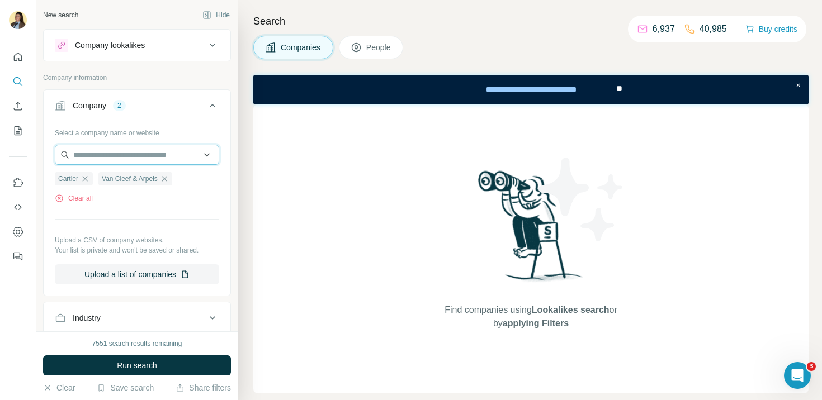
click at [120, 154] on input "text" at bounding box center [137, 155] width 164 height 20
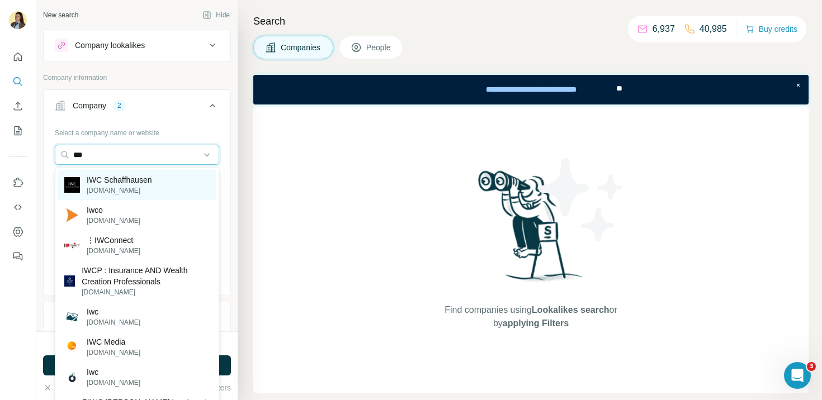
type input "***"
click at [160, 183] on div "IWC Schaffhausen iwc.com" at bounding box center [137, 185] width 159 height 30
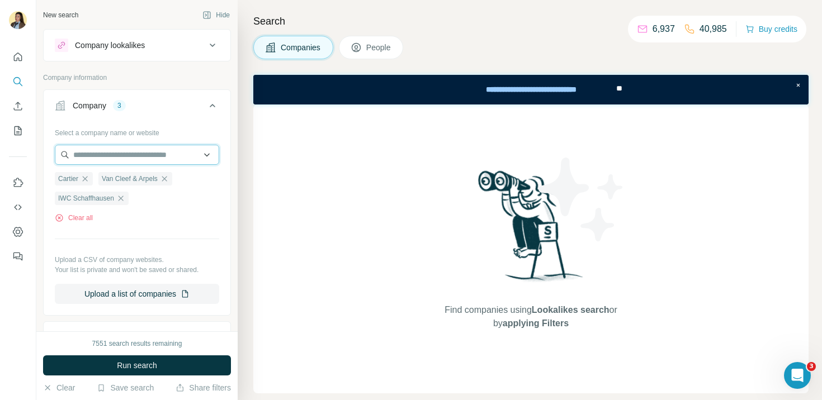
click at [142, 157] on input "text" at bounding box center [137, 155] width 164 height 20
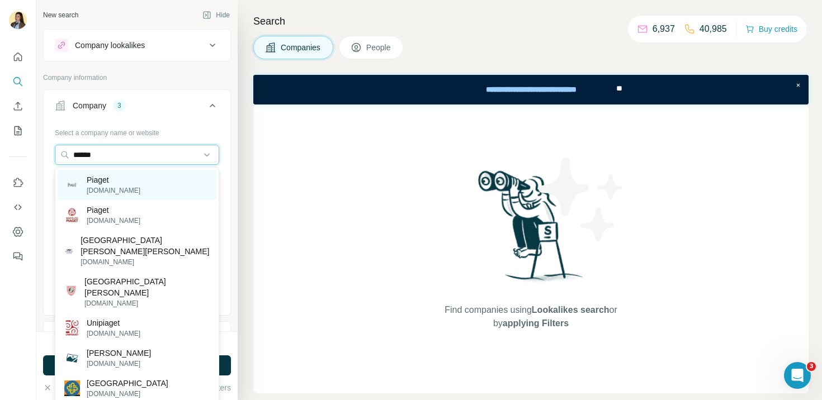
type input "******"
click at [148, 189] on div "Piaget piaget.com" at bounding box center [137, 185] width 159 height 30
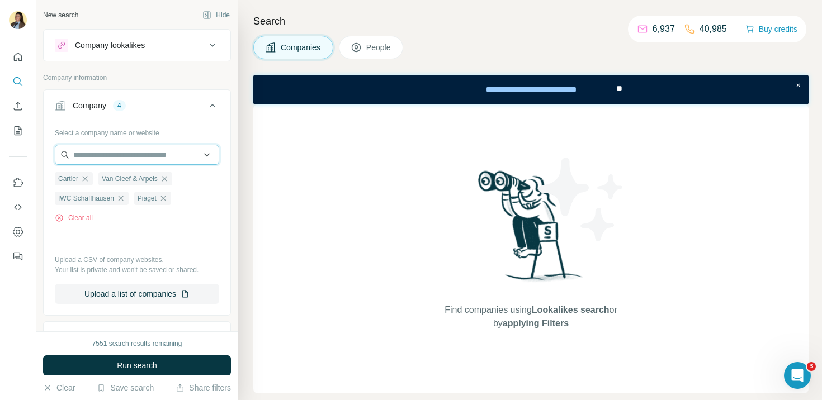
click at [131, 159] on input "text" at bounding box center [137, 155] width 164 height 20
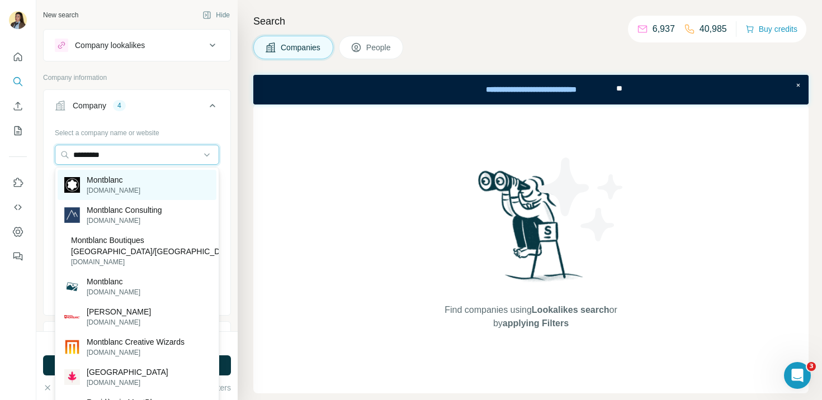
type input "*********"
click at [157, 179] on div "Montblanc montblanc.com" at bounding box center [137, 185] width 159 height 30
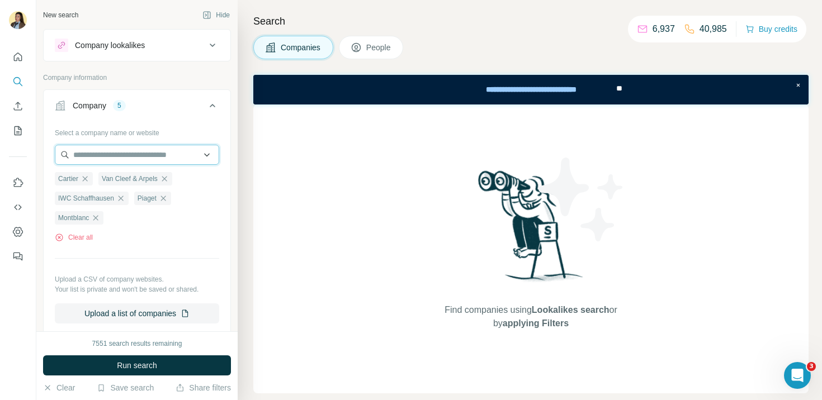
click at [155, 150] on input "text" at bounding box center [137, 155] width 164 height 20
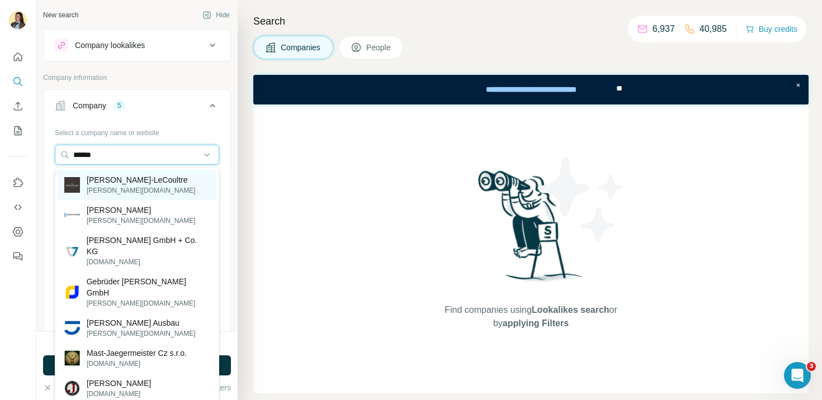
type input "******"
click at [172, 183] on div "Jaeger-LeCoultre jaeger-lecoultre.com" at bounding box center [137, 185] width 159 height 30
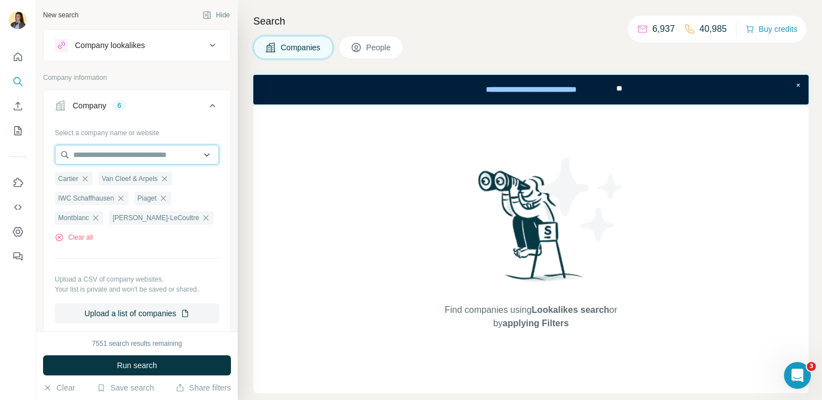
click at [150, 156] on input "text" at bounding box center [137, 155] width 164 height 20
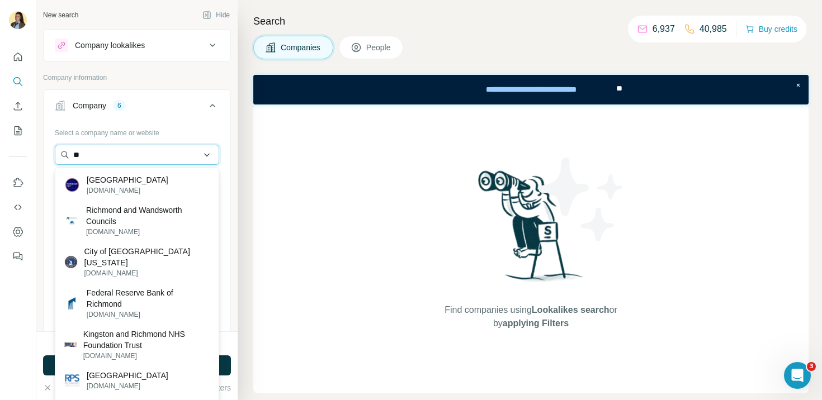
type input "*"
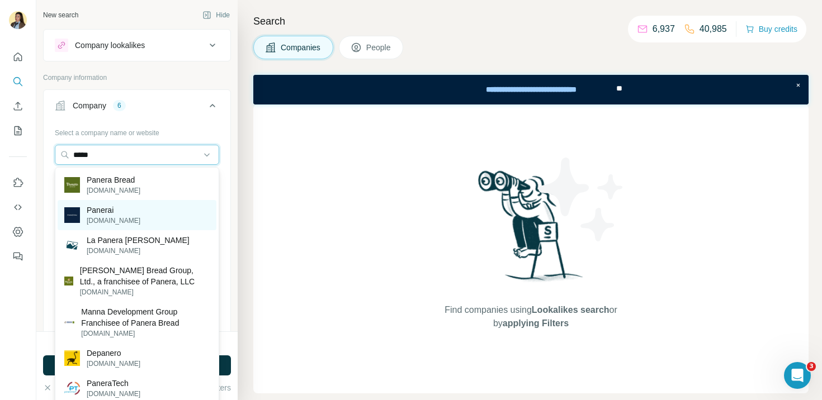
type input "*****"
click at [153, 213] on div "Panerai panerai.com" at bounding box center [137, 215] width 159 height 30
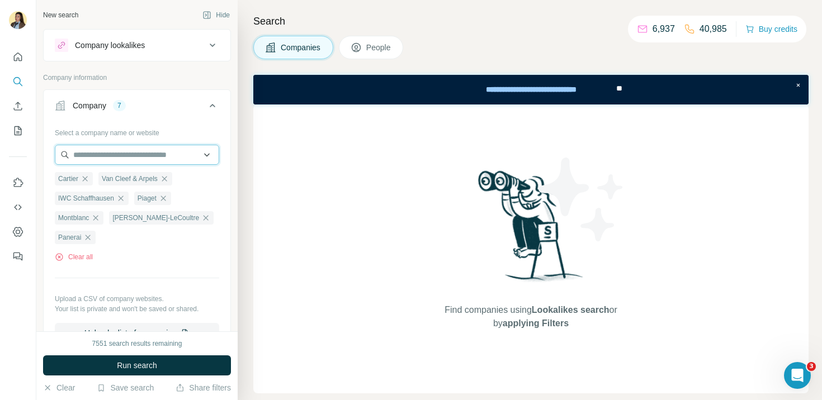
click at [131, 159] on input "text" at bounding box center [137, 155] width 164 height 20
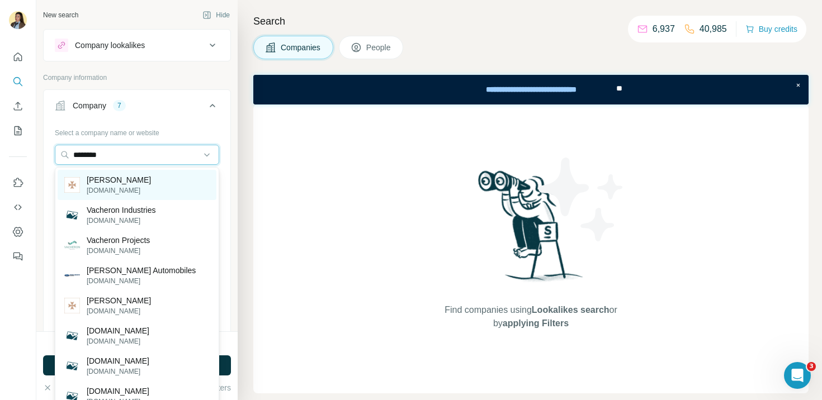
type input "********"
click at [144, 192] on p "[DOMAIN_NAME]" at bounding box center [119, 191] width 64 height 10
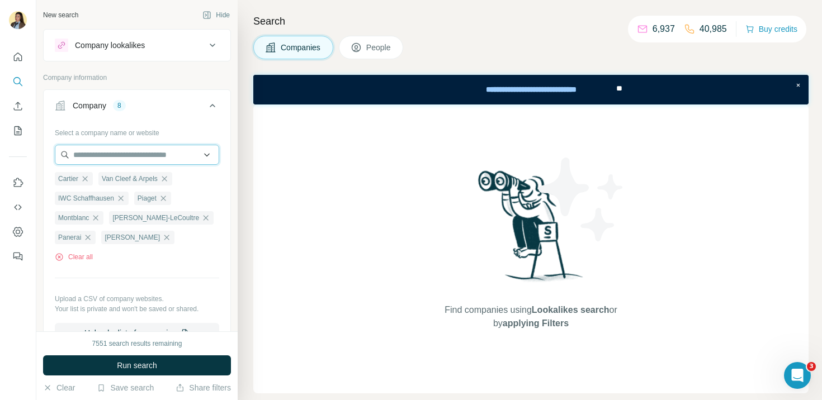
click at [161, 155] on input "text" at bounding box center [137, 155] width 164 height 20
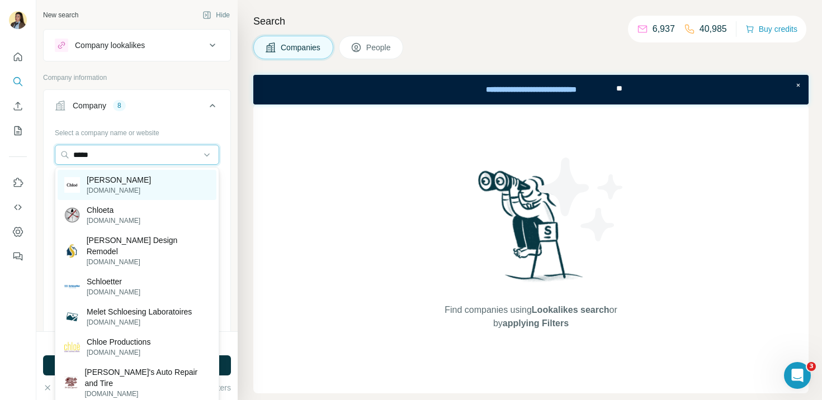
type input "*****"
click at [163, 182] on div "Chloe chloe.com" at bounding box center [137, 185] width 159 height 30
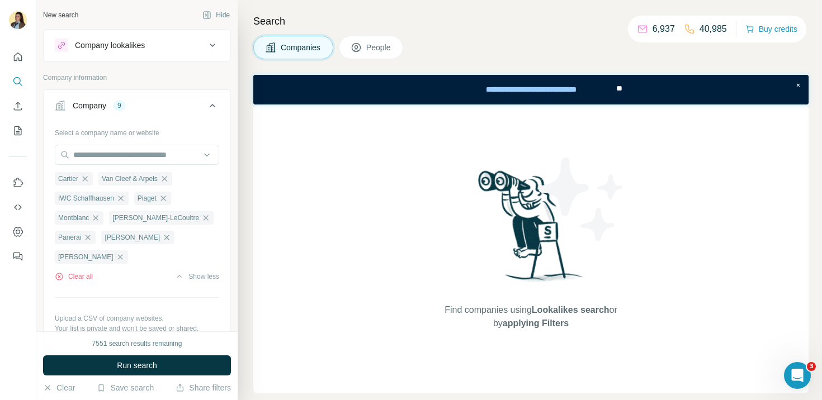
scroll to position [25, 0]
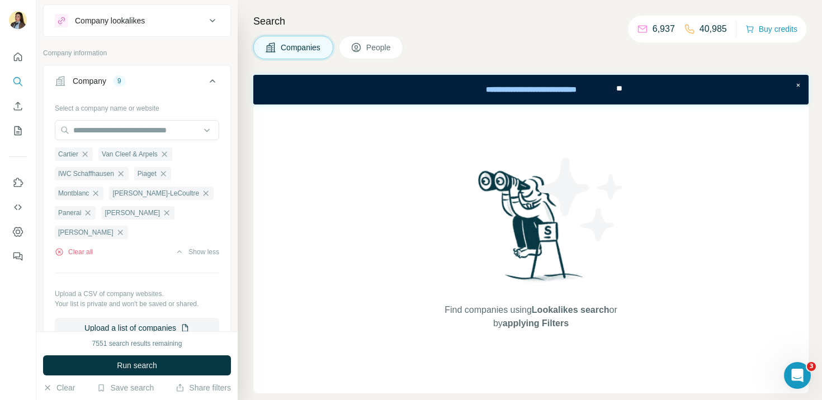
click at [379, 49] on span "People" at bounding box center [379, 47] width 26 height 11
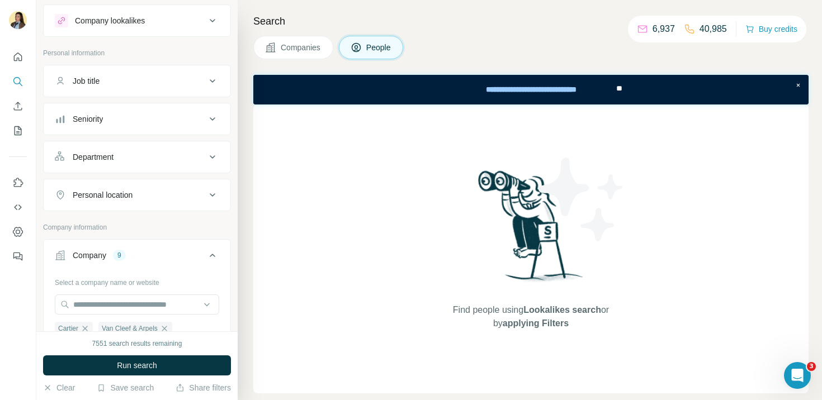
click at [143, 158] on div "Department" at bounding box center [130, 157] width 151 height 11
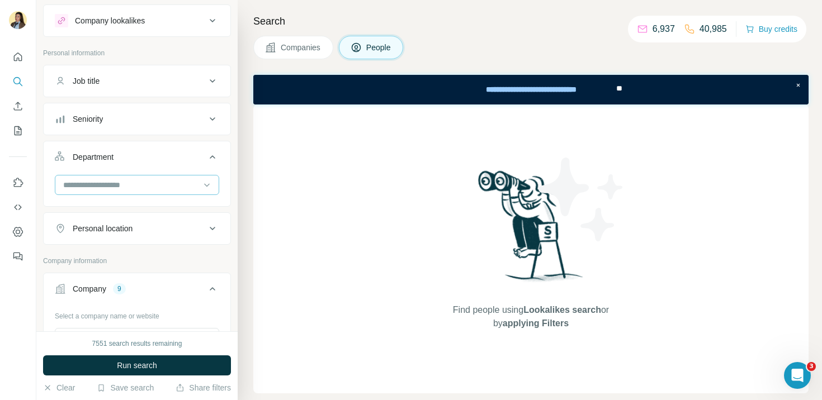
click at [128, 186] on input at bounding box center [131, 185] width 138 height 12
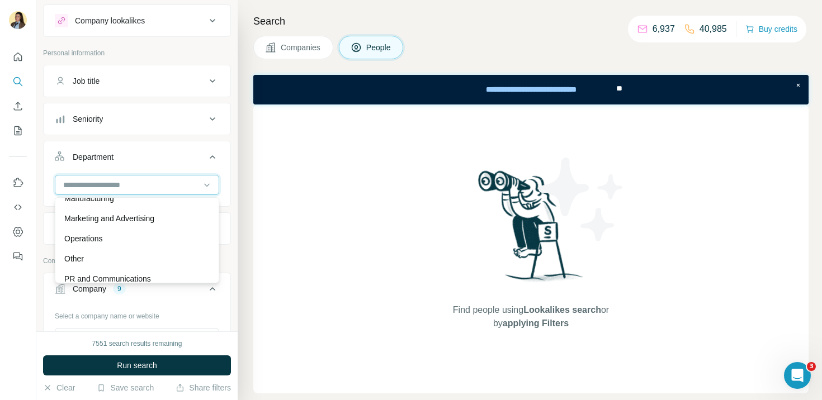
scroll to position [249, 0]
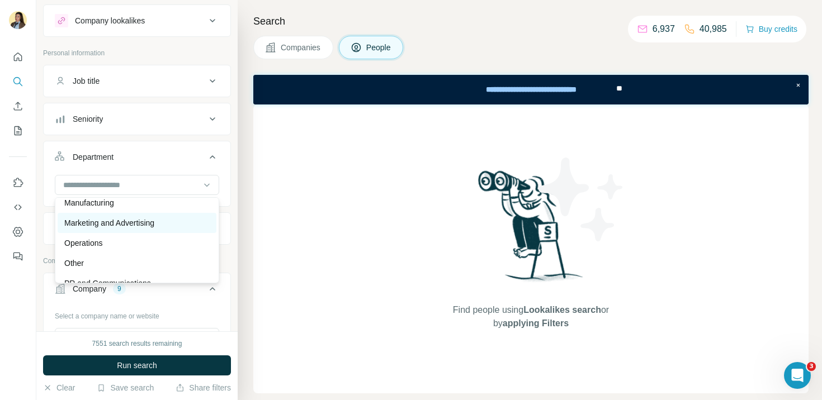
click at [124, 223] on p "Marketing and Advertising" at bounding box center [109, 223] width 90 height 11
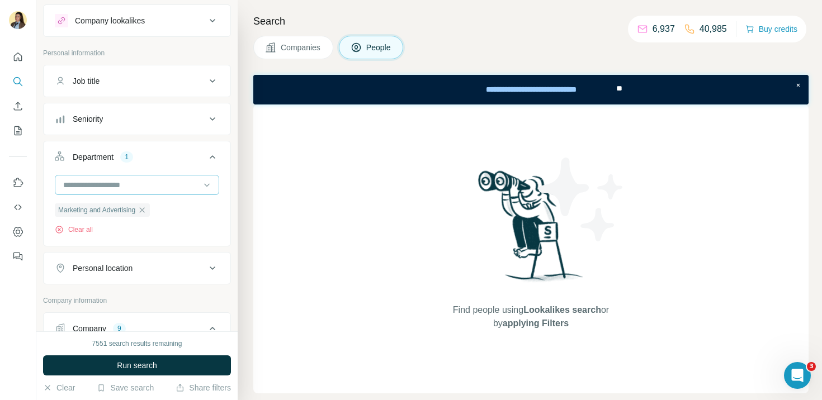
click at [130, 187] on input at bounding box center [131, 185] width 138 height 12
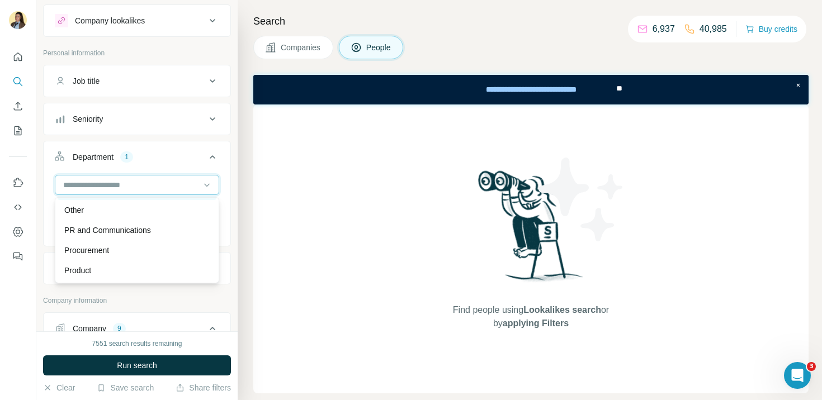
scroll to position [305, 0]
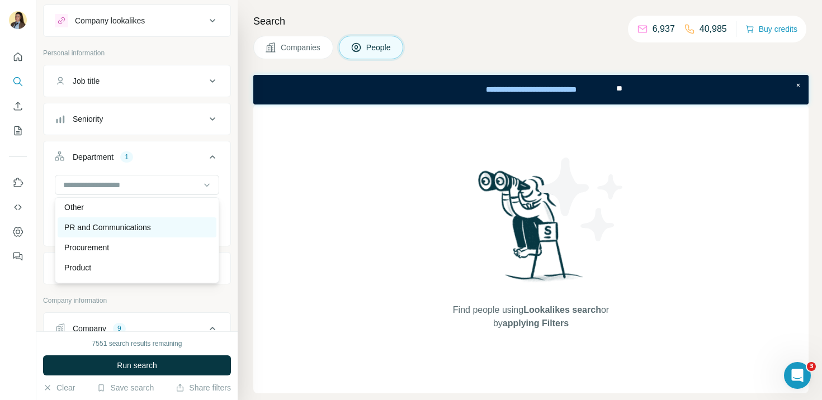
click at [126, 229] on p "PR and Communications" at bounding box center [107, 227] width 87 height 11
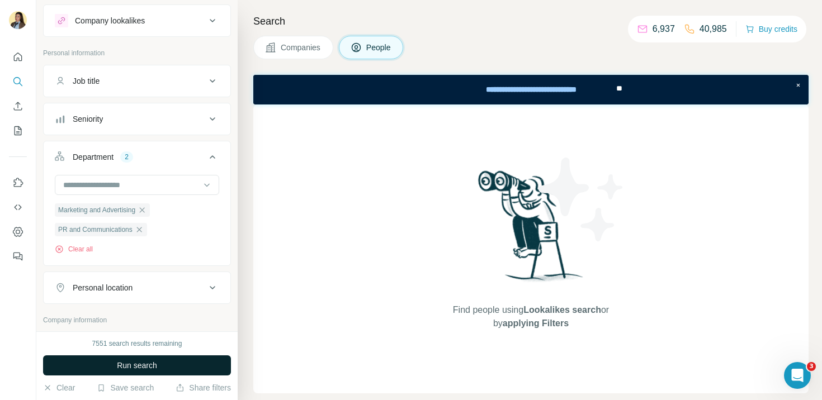
click at [126, 364] on span "Run search" at bounding box center [137, 365] width 40 height 11
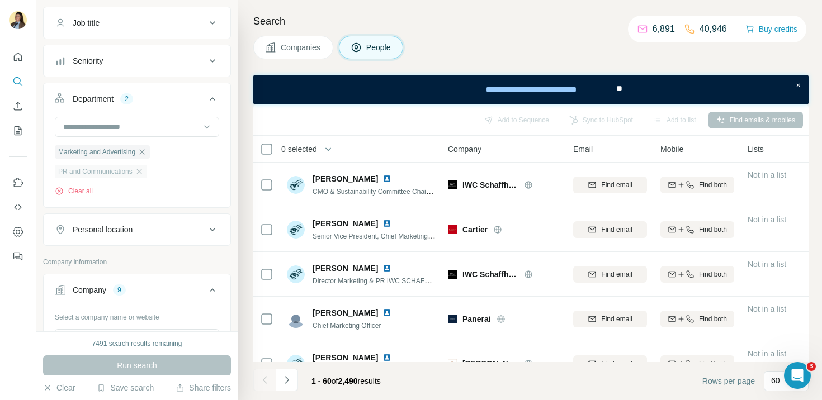
scroll to position [152, 0]
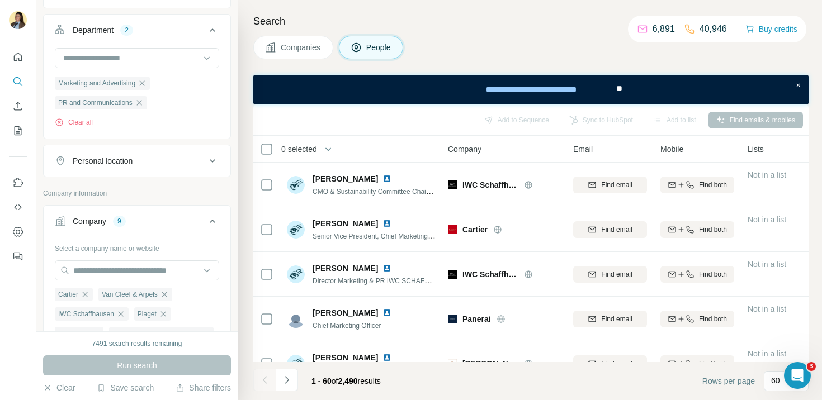
click at [154, 166] on div "Personal location" at bounding box center [130, 160] width 151 height 11
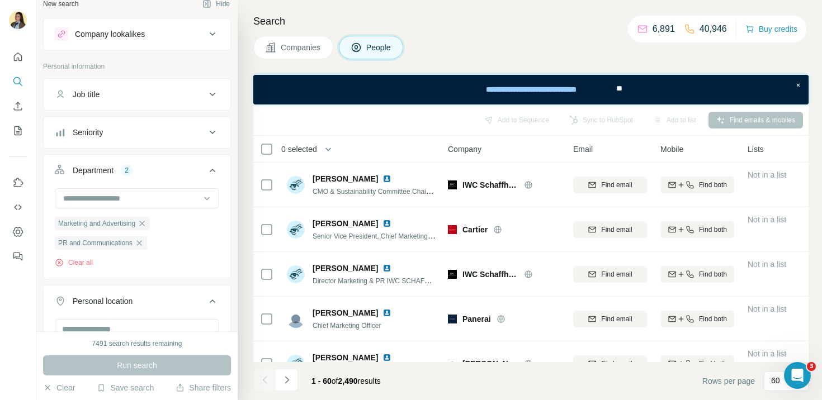
scroll to position [3, 0]
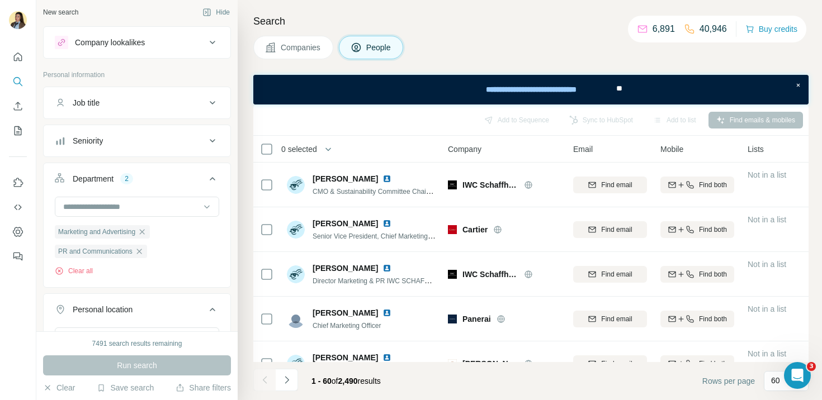
click at [154, 144] on div "Seniority" at bounding box center [130, 140] width 151 height 11
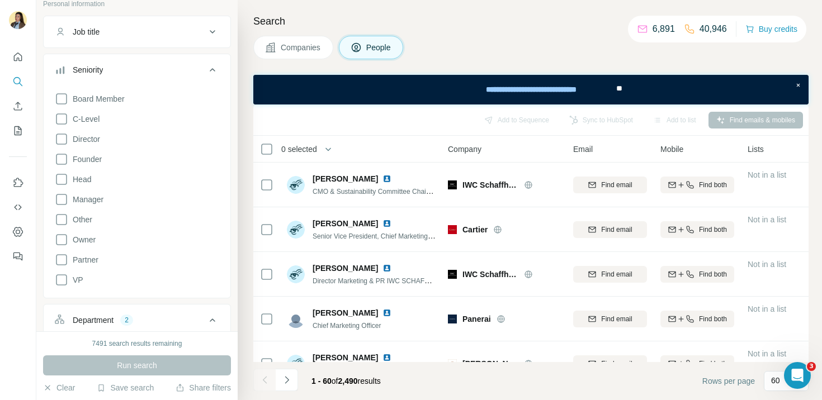
scroll to position [74, 0]
click at [63, 277] on icon at bounding box center [61, 280] width 13 height 13
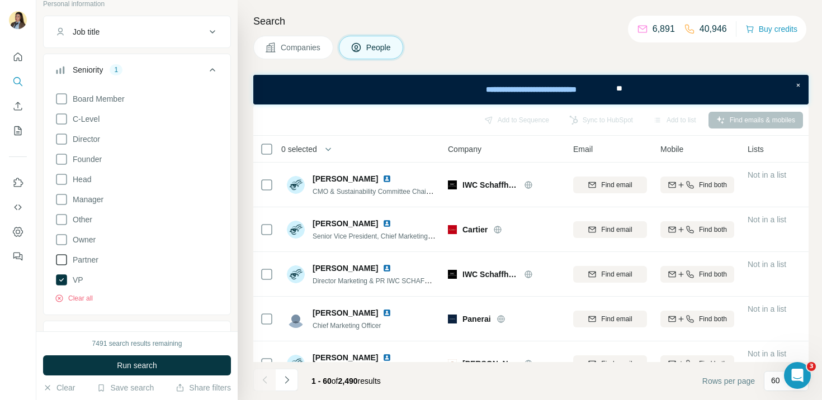
click at [63, 258] on icon at bounding box center [61, 259] width 13 height 13
click at [64, 198] on icon at bounding box center [61, 199] width 13 height 13
click at [64, 173] on icon at bounding box center [61, 179] width 13 height 13
click at [91, 140] on span "Director" at bounding box center [84, 139] width 32 height 11
click at [108, 363] on button "Run search" at bounding box center [137, 366] width 188 height 20
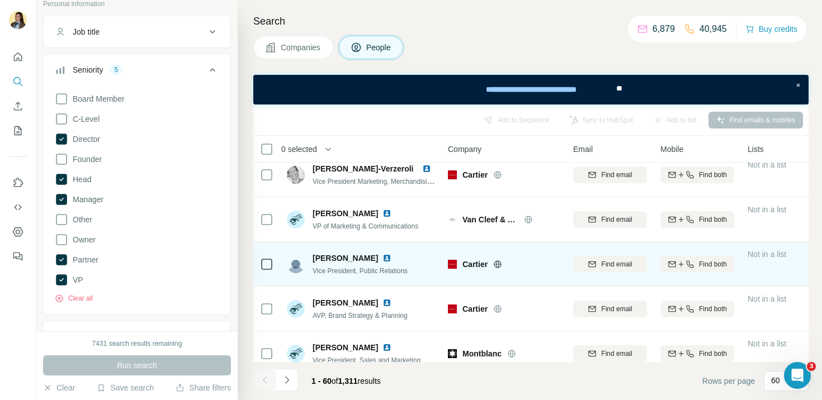
scroll to position [235, 0]
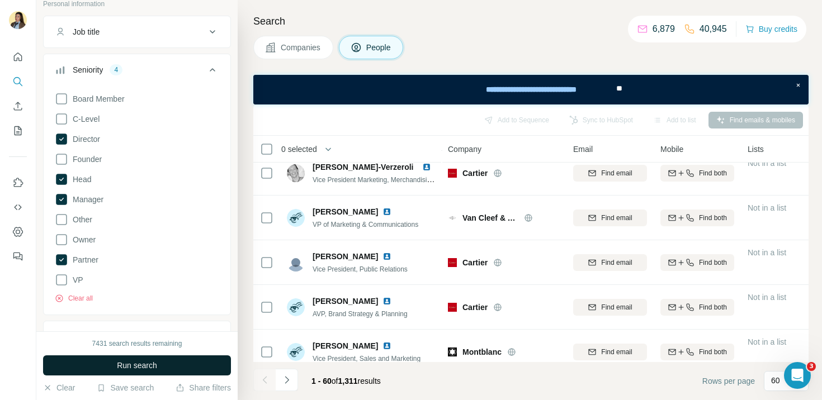
click at [125, 359] on button "Run search" at bounding box center [137, 366] width 188 height 20
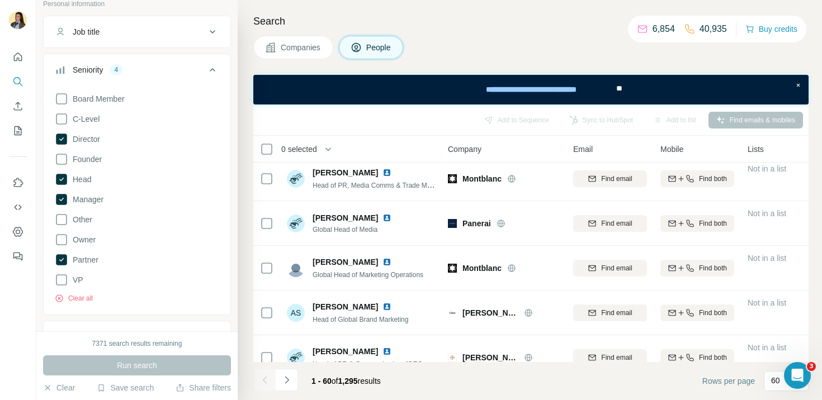
scroll to position [940, 0]
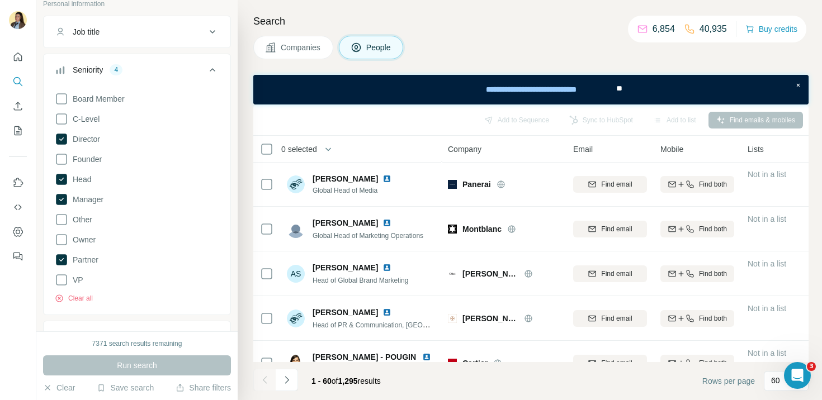
click at [214, 71] on icon at bounding box center [213, 69] width 6 height 3
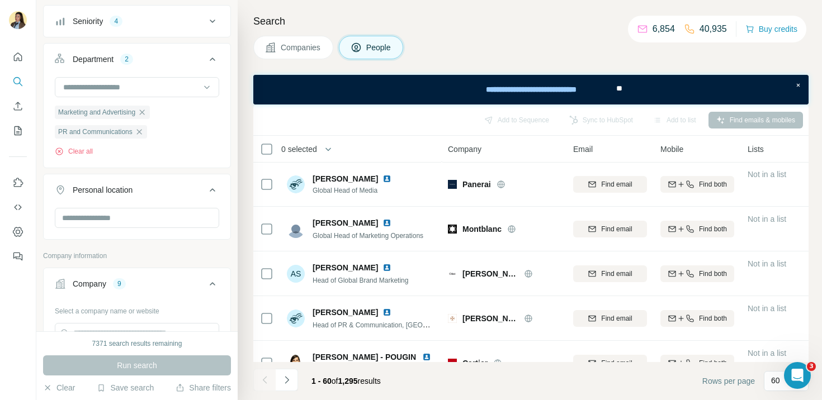
scroll to position [130, 0]
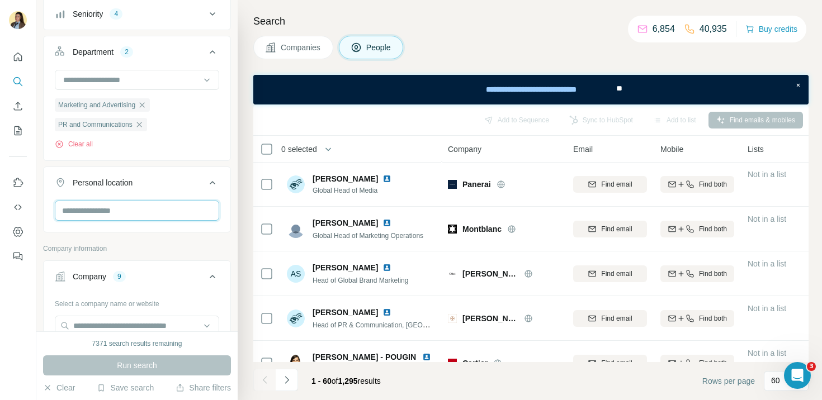
click at [136, 213] on input "text" at bounding box center [137, 211] width 164 height 20
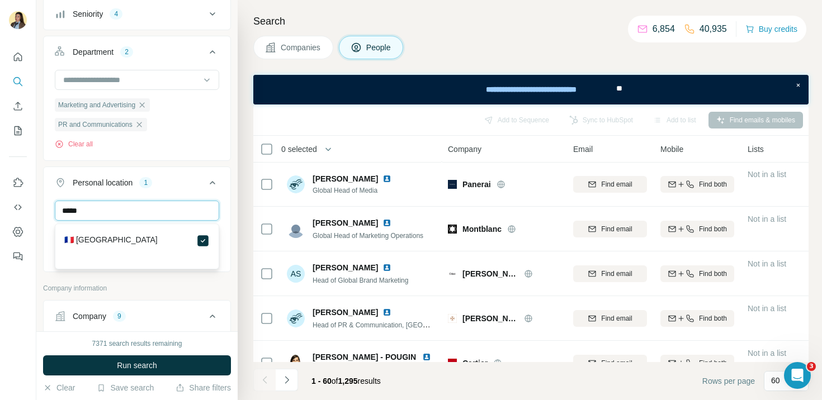
drag, startPoint x: 124, startPoint y: 214, endPoint x: 50, endPoint y: 214, distance: 73.8
click at [49, 214] on div "***** France Clear all" at bounding box center [137, 235] width 187 height 69
drag, startPoint x: 100, startPoint y: 210, endPoint x: 46, endPoint y: 210, distance: 54.3
click at [45, 210] on div "***** France China Clear all" at bounding box center [137, 245] width 187 height 88
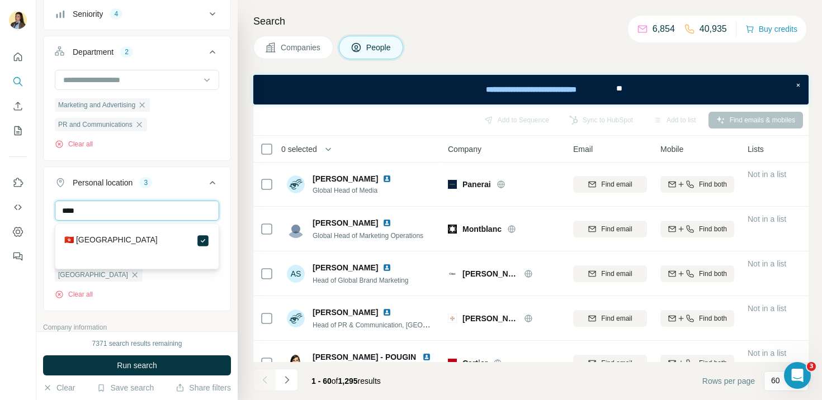
drag, startPoint x: 102, startPoint y: 211, endPoint x: 29, endPoint y: 211, distance: 73.3
click at [29, 211] on div "New search Hide Company lookalikes Personal information Job title Seniority 4 D…" at bounding box center [411, 200] width 822 height 400
type input "*****"
drag, startPoint x: 101, startPoint y: 211, endPoint x: 34, endPoint y: 211, distance: 66.6
click at [31, 211] on div "New search Hide Company lookalikes Personal information Job title Seniority 4 D…" at bounding box center [411, 200] width 822 height 400
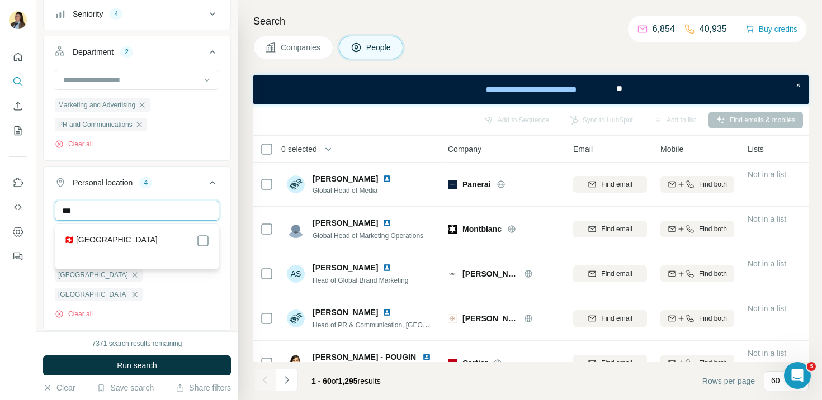
type input "***"
click at [155, 246] on div "🇨🇭 [GEOGRAPHIC_DATA]" at bounding box center [136, 240] width 145 height 13
click at [209, 237] on icon at bounding box center [202, 240] width 13 height 13
drag, startPoint x: 186, startPoint y: 211, endPoint x: 23, endPoint y: 211, distance: 162.2
click at [23, 211] on div "New search Hide Company lookalikes Personal information Job title Seniority 4 D…" at bounding box center [411, 200] width 822 height 400
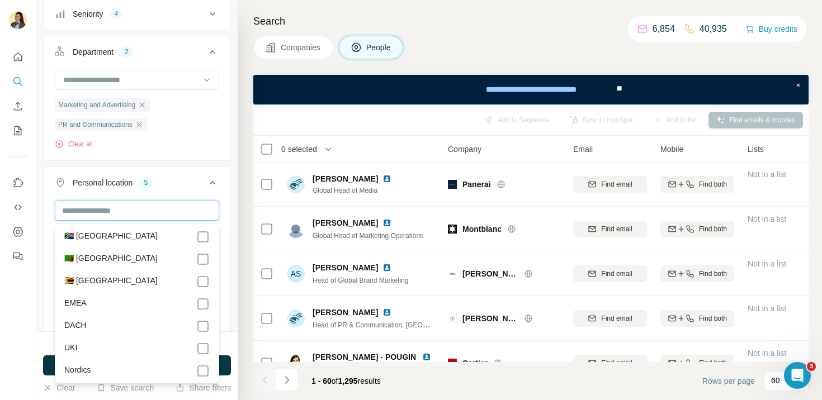
scroll to position [5658, 0]
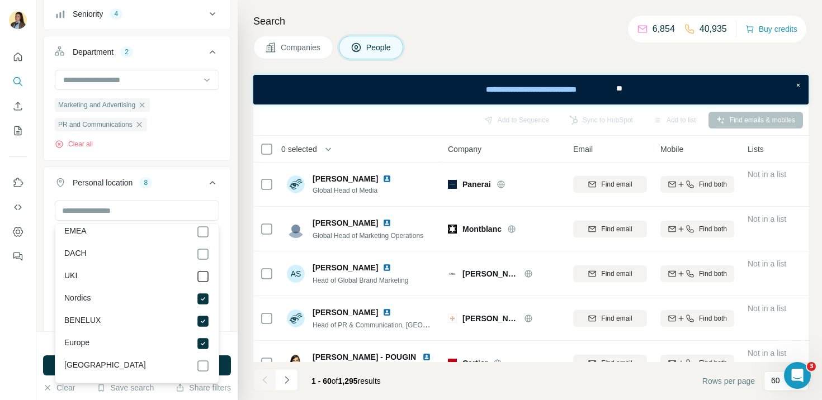
scroll to position [5642, 0]
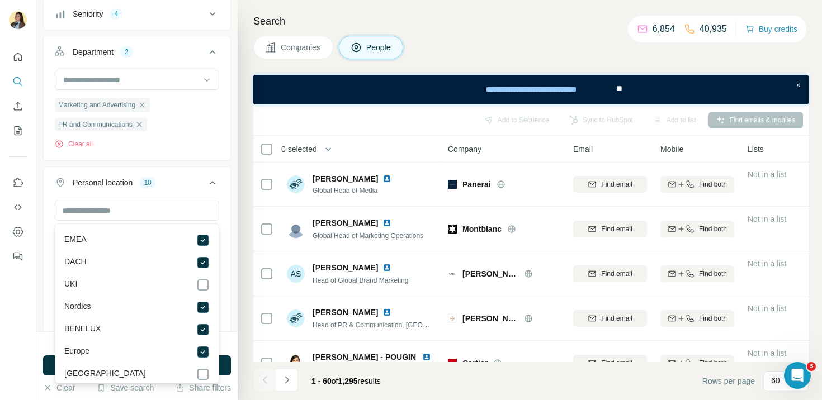
scroll to position [5658, 0]
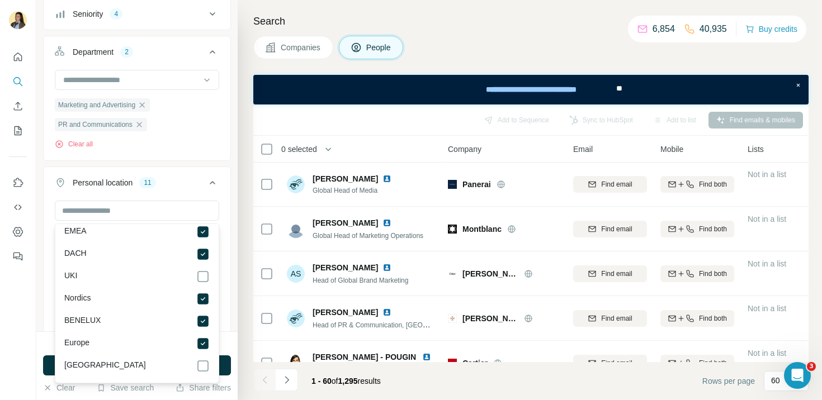
click at [207, 185] on icon at bounding box center [212, 182] width 13 height 13
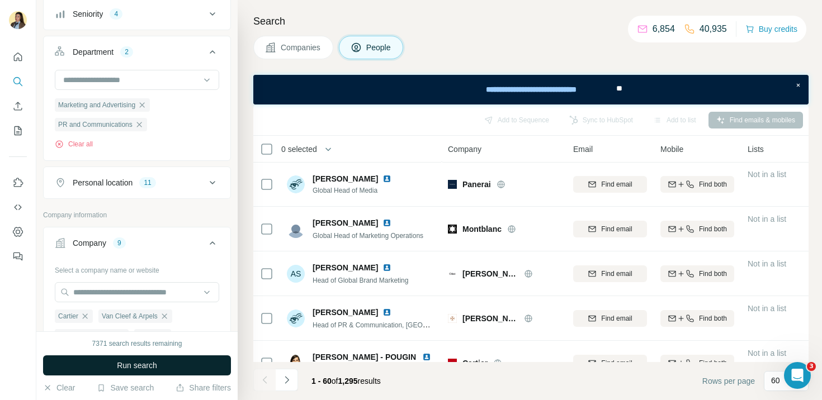
click at [162, 359] on button "Run search" at bounding box center [137, 366] width 188 height 20
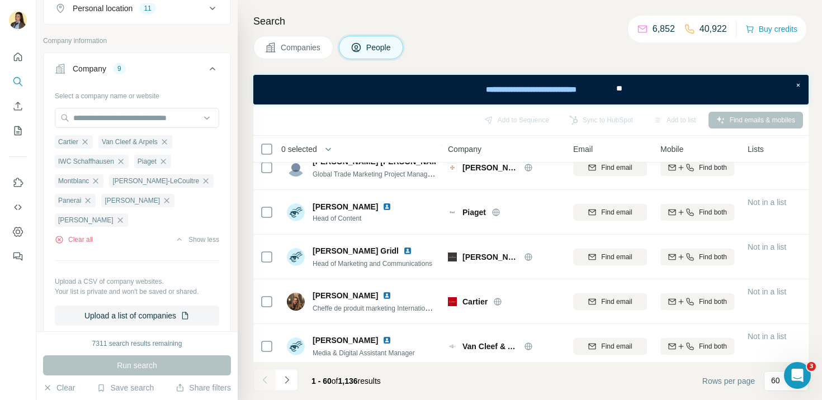
scroll to position [1368, 0]
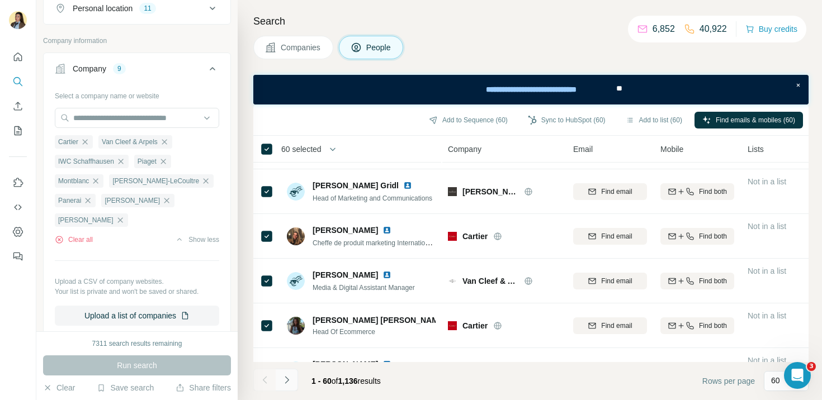
click at [290, 376] on icon "Navigate to next page" at bounding box center [286, 380] width 11 height 11
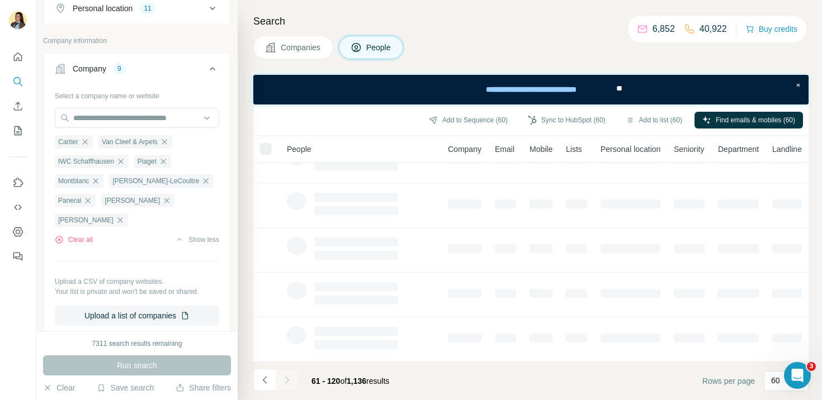
scroll to position [1425, 0]
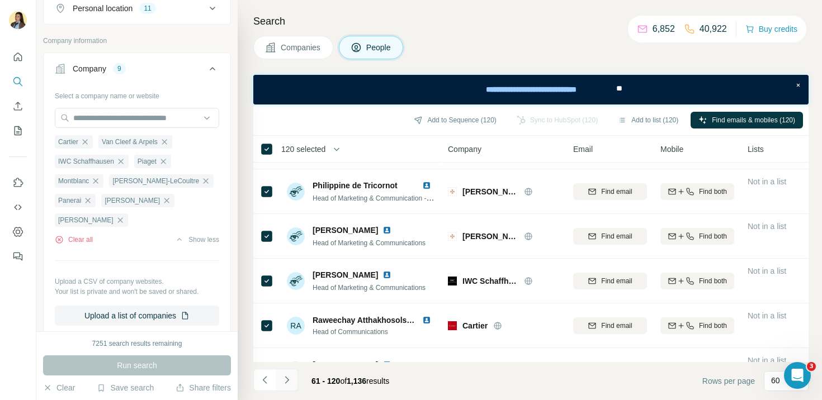
click at [287, 374] on button "Navigate to next page" at bounding box center [287, 380] width 22 height 22
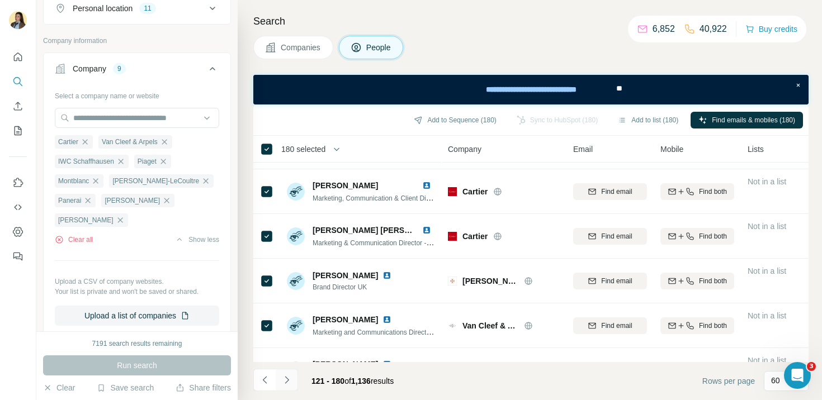
click at [289, 384] on icon "Navigate to next page" at bounding box center [286, 380] width 11 height 11
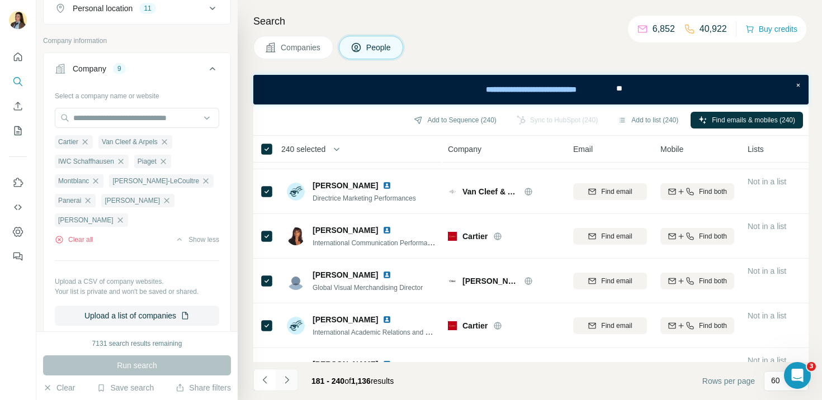
click at [290, 379] on icon "Navigate to next page" at bounding box center [286, 380] width 11 height 11
click at [288, 377] on icon "Navigate to next page" at bounding box center [286, 380] width 11 height 11
click at [290, 381] on icon "Navigate to next page" at bounding box center [286, 380] width 11 height 11
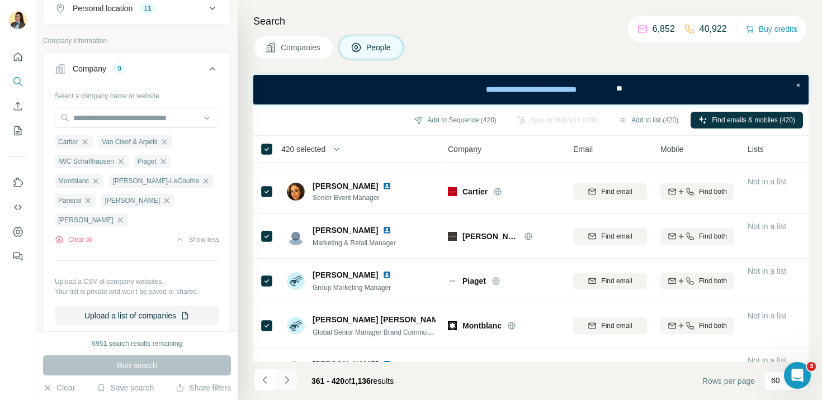
click at [289, 380] on icon "Navigate to next page" at bounding box center [286, 380] width 11 height 11
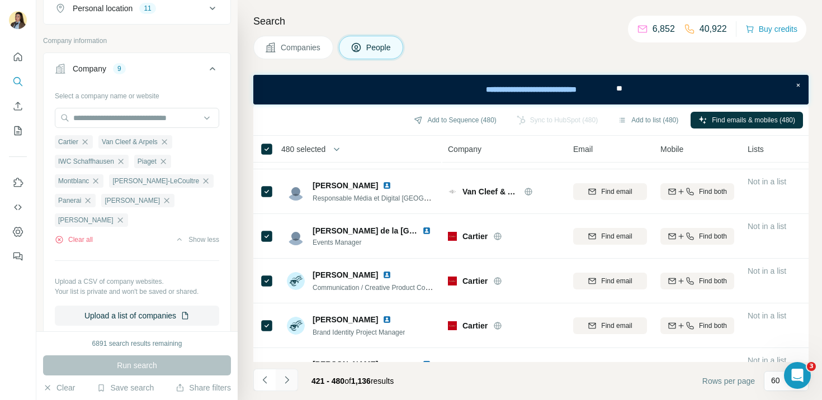
click at [288, 382] on icon "Navigate to next page" at bounding box center [286, 380] width 11 height 11
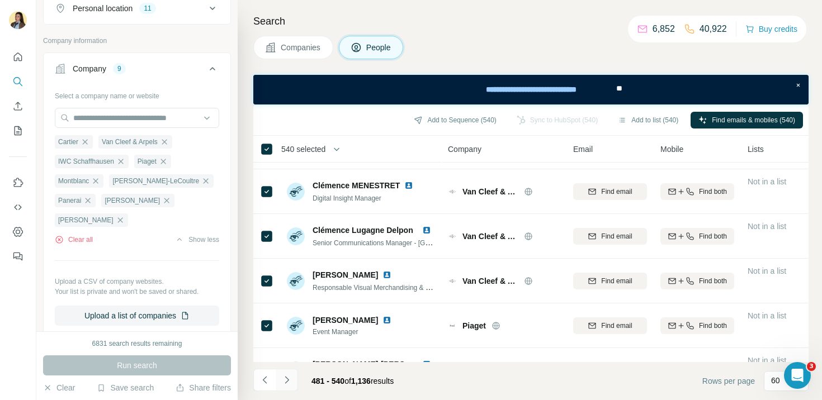
click at [288, 380] on icon "Navigate to next page" at bounding box center [287, 379] width 4 height 7
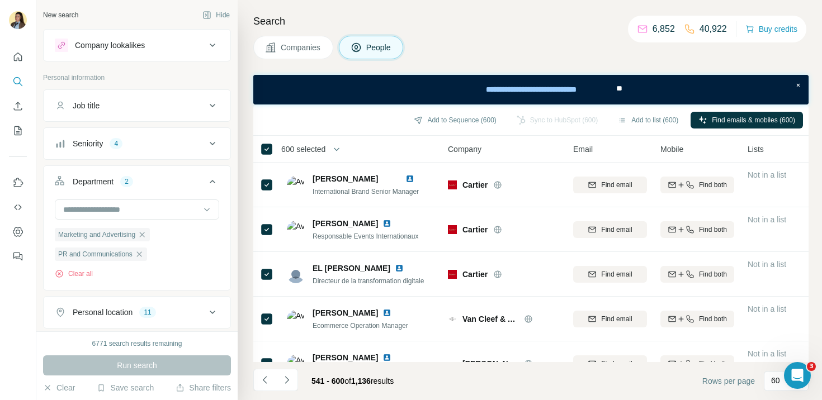
scroll to position [305, 0]
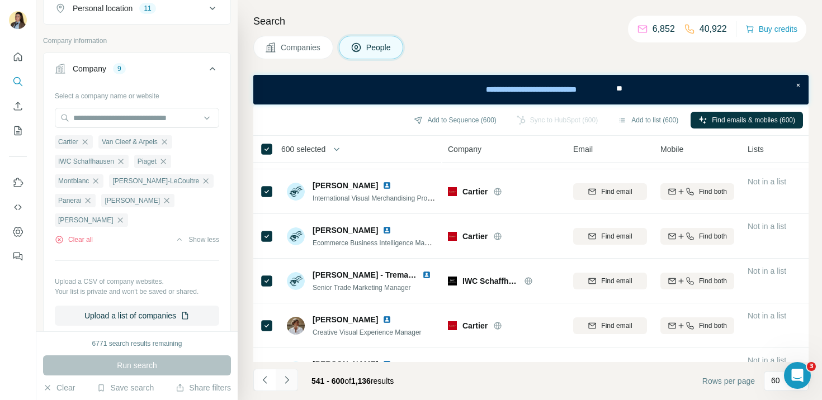
click at [290, 380] on icon "Navigate to next page" at bounding box center [286, 380] width 11 height 11
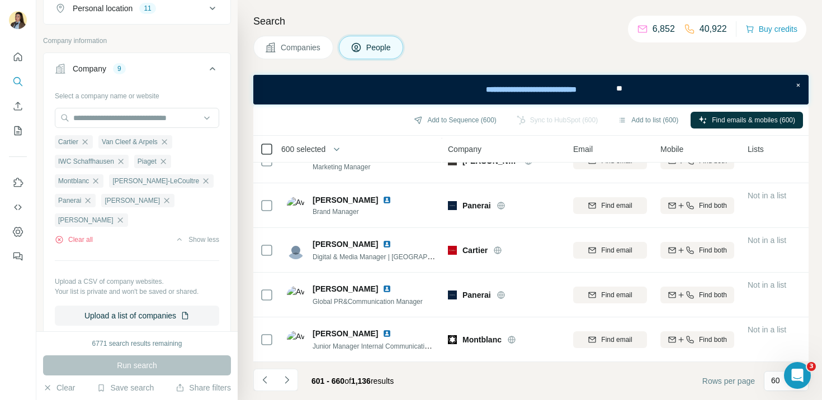
scroll to position [1425, 0]
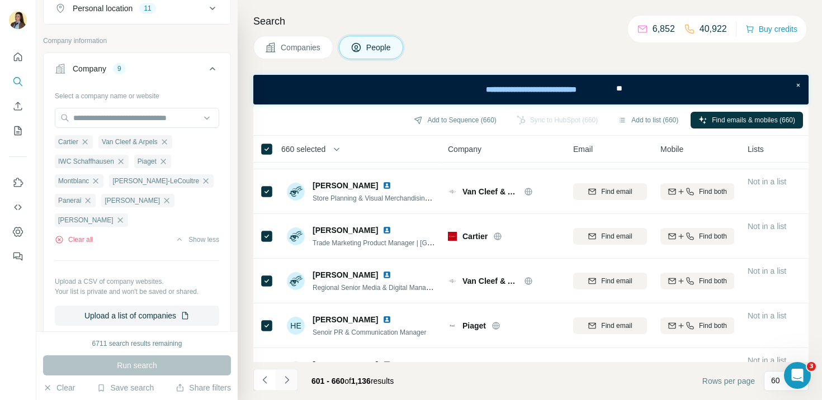
click at [289, 380] on icon "Navigate to next page" at bounding box center [287, 379] width 4 height 7
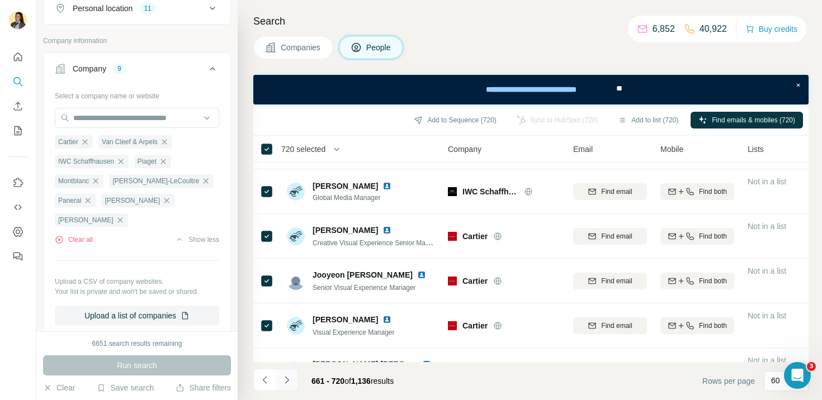
click at [289, 371] on button "Navigate to next page" at bounding box center [287, 380] width 22 height 22
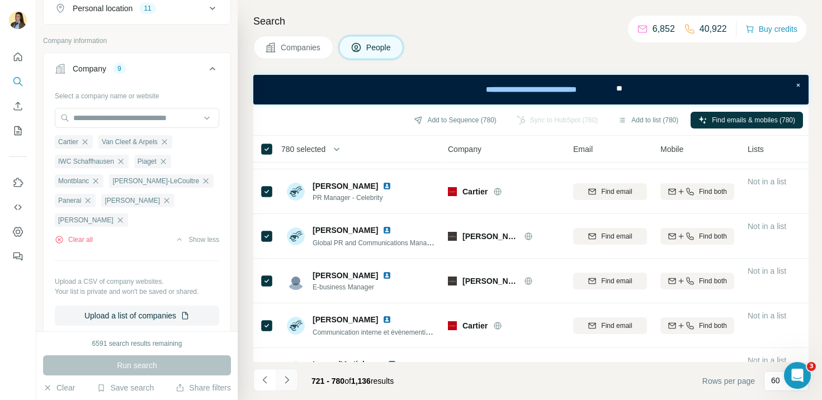
click at [286, 378] on icon "Navigate to next page" at bounding box center [287, 379] width 4 height 7
click at [288, 375] on icon "Navigate to next page" at bounding box center [286, 380] width 11 height 11
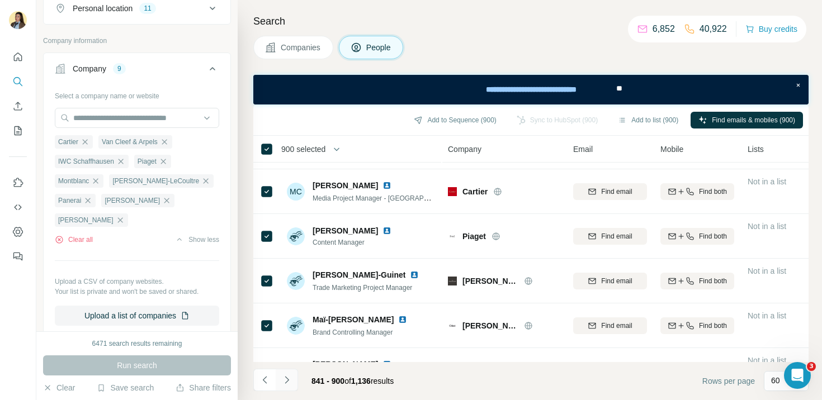
click at [288, 382] on icon "Navigate to next page" at bounding box center [286, 380] width 11 height 11
click at [288, 379] on icon "Navigate to next page" at bounding box center [287, 379] width 4 height 7
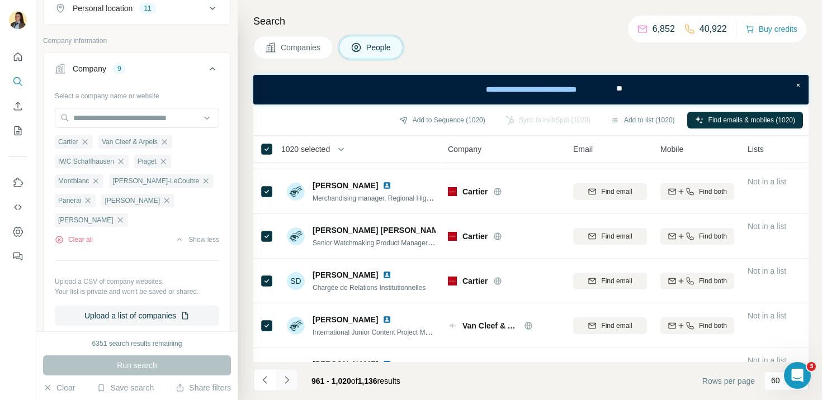
click at [294, 379] on button "Navigate to next page" at bounding box center [287, 380] width 22 height 22
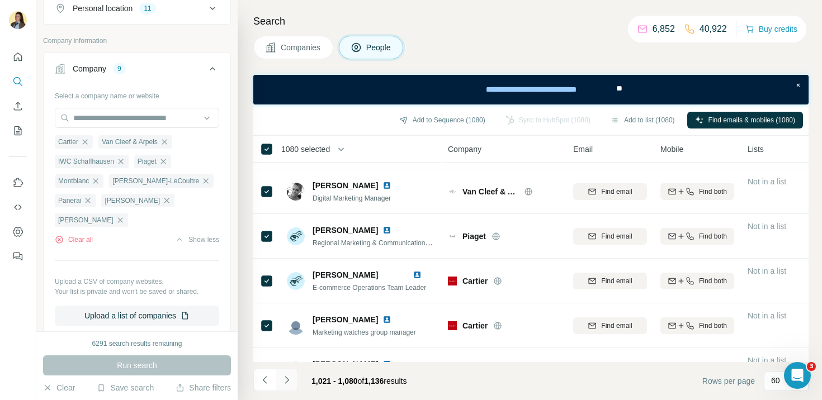
click at [288, 379] on icon "Navigate to next page" at bounding box center [286, 380] width 11 height 11
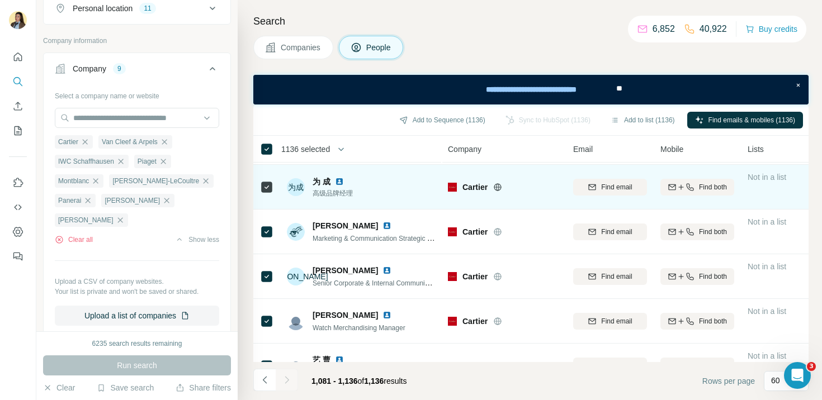
scroll to position [2266, 0]
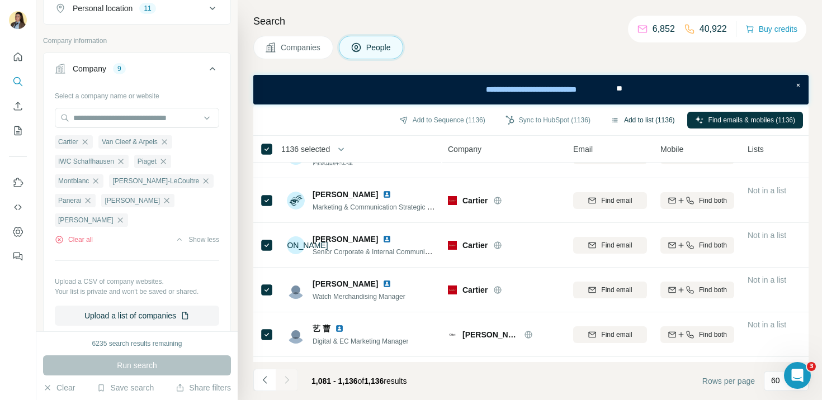
click at [644, 121] on button "Add to list (1136)" at bounding box center [643, 120] width 80 height 17
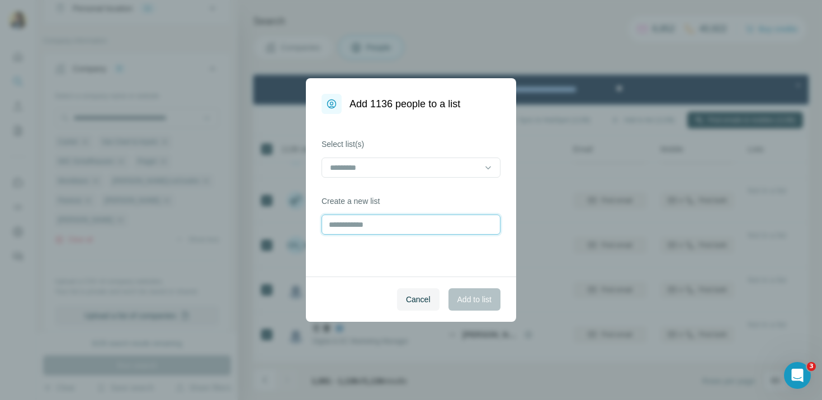
click at [379, 223] on input "text" at bounding box center [411, 225] width 179 height 20
type input "*****"
click at [477, 303] on span "Add to list" at bounding box center [475, 299] width 34 height 11
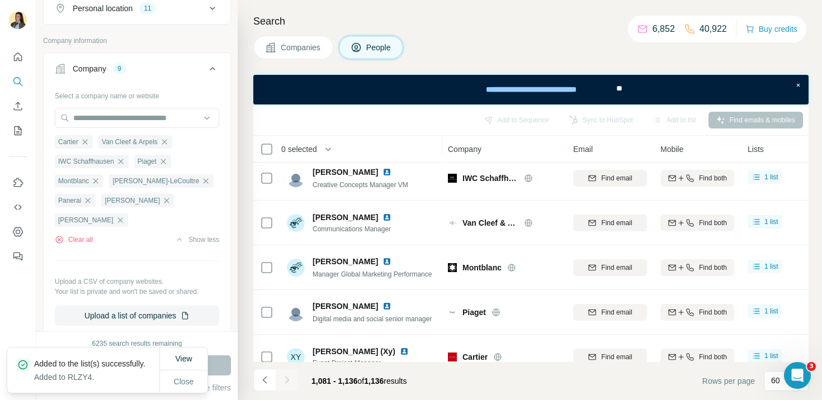
scroll to position [407, 0]
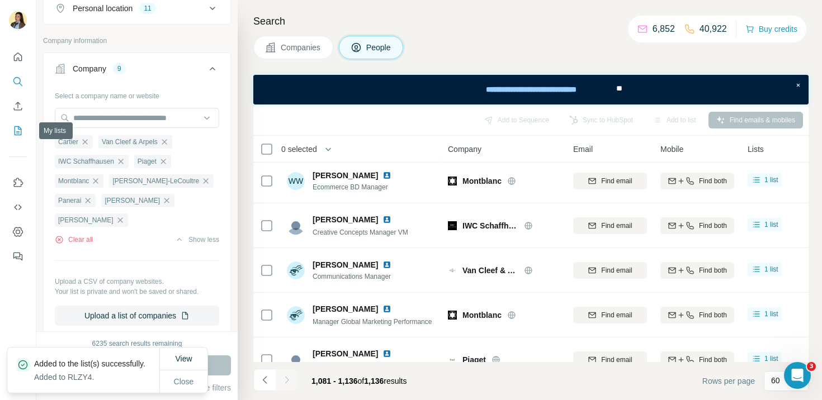
click at [22, 130] on icon "My lists" at bounding box center [17, 130] width 11 height 11
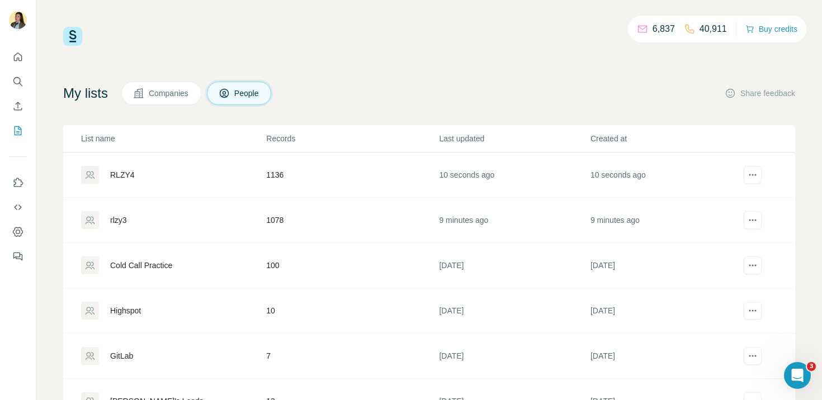
click at [124, 222] on div "rlzy3" at bounding box center [118, 220] width 17 height 11
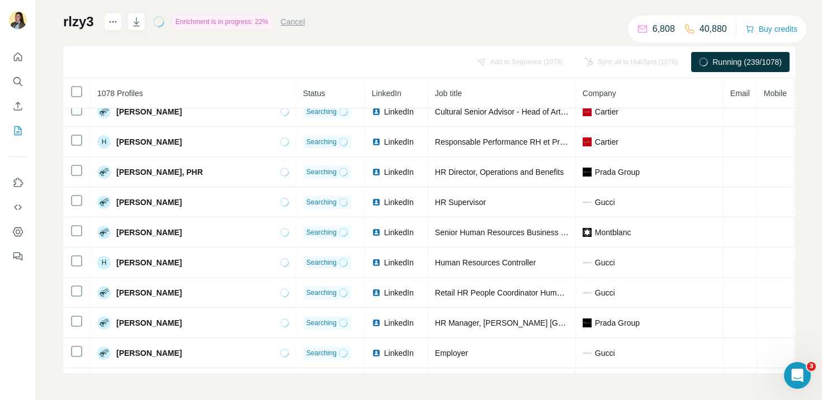
scroll to position [12608, 0]
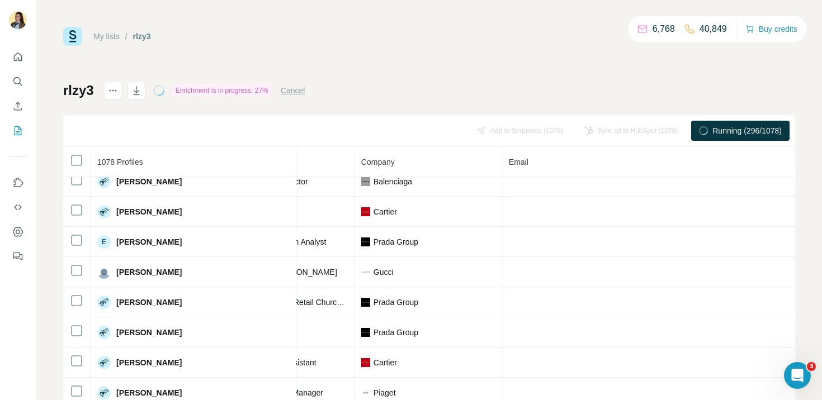
scroll to position [8649, 222]
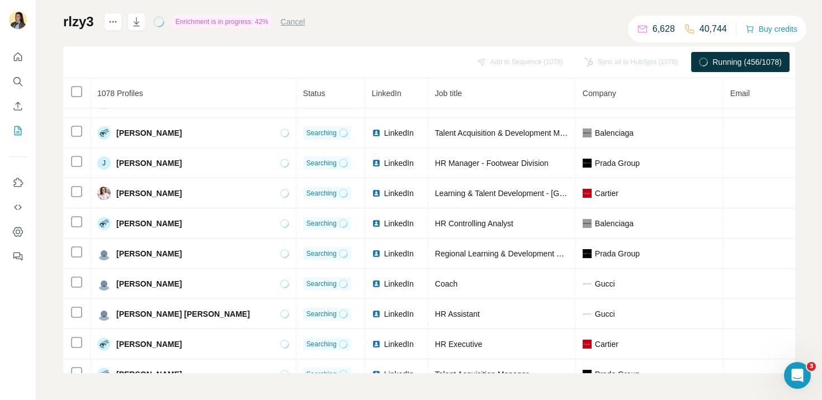
scroll to position [14233, 0]
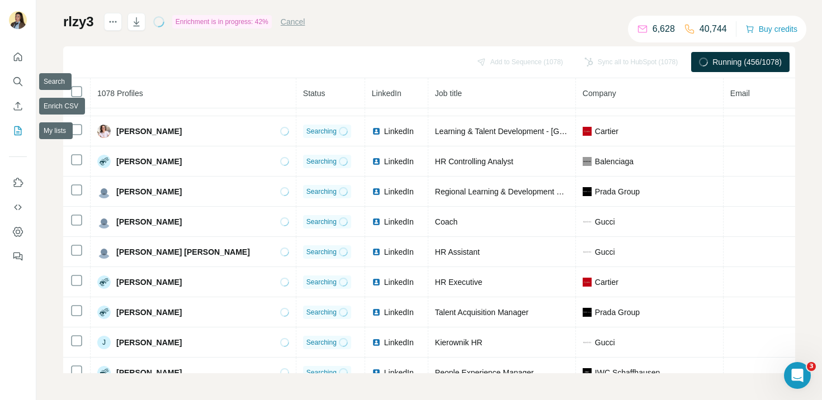
click at [17, 133] on icon "My lists" at bounding box center [19, 129] width 6 height 7
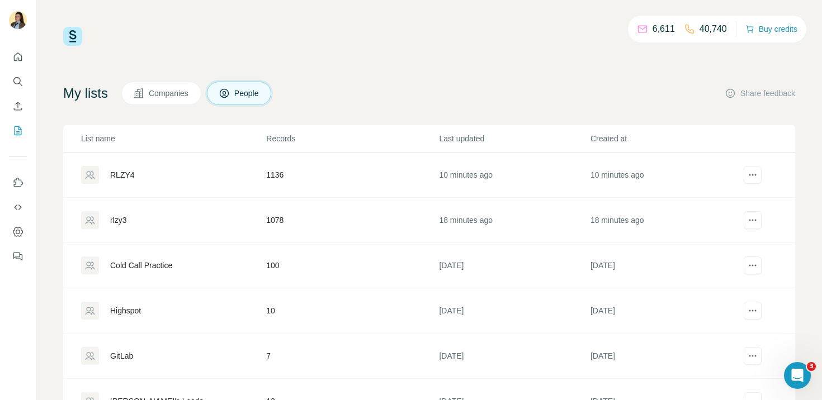
click at [121, 176] on div "RLZY4" at bounding box center [122, 174] width 25 height 11
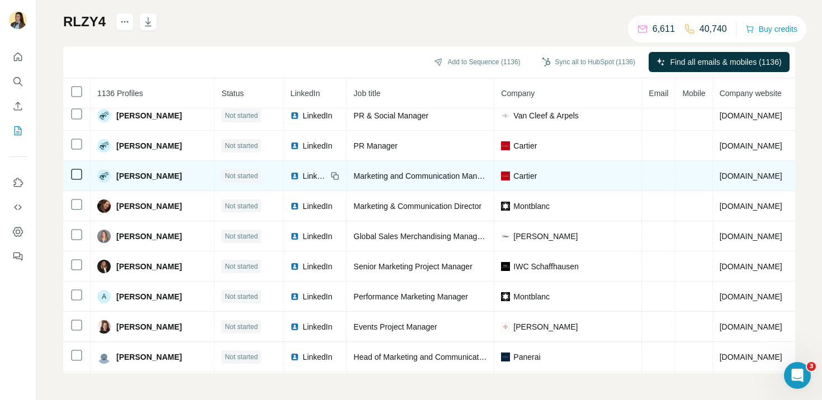
scroll to position [138, 0]
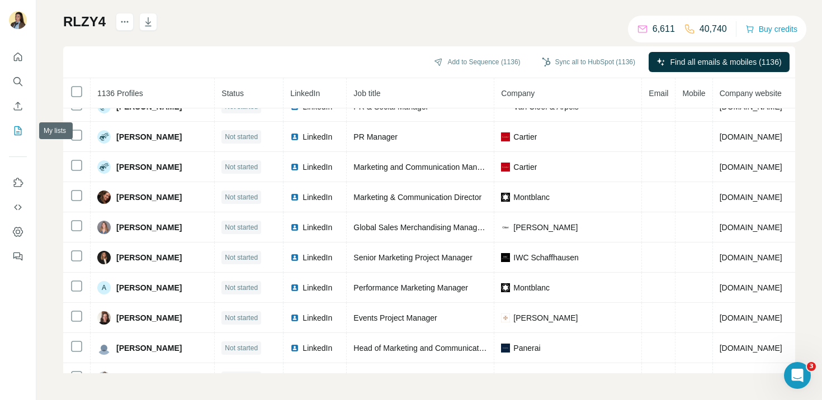
click at [20, 134] on icon "My lists" at bounding box center [17, 130] width 11 height 11
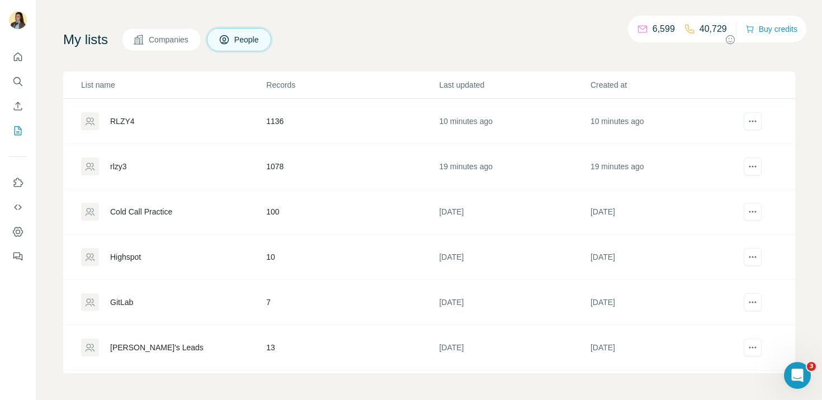
click at [120, 168] on div "rlzy3" at bounding box center [118, 166] width 17 height 11
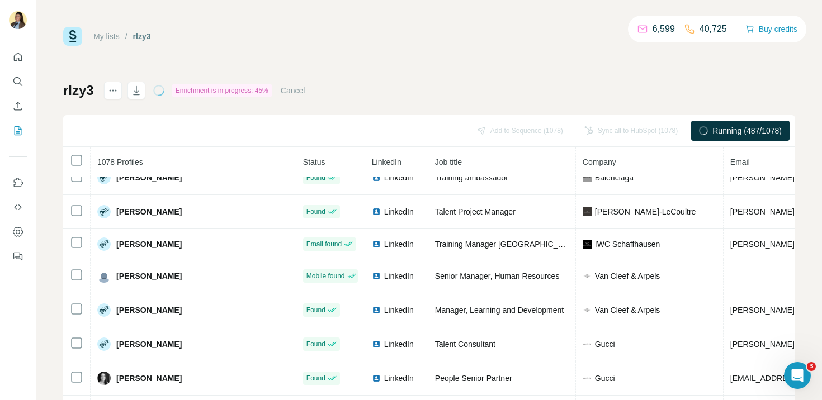
scroll to position [3571, 0]
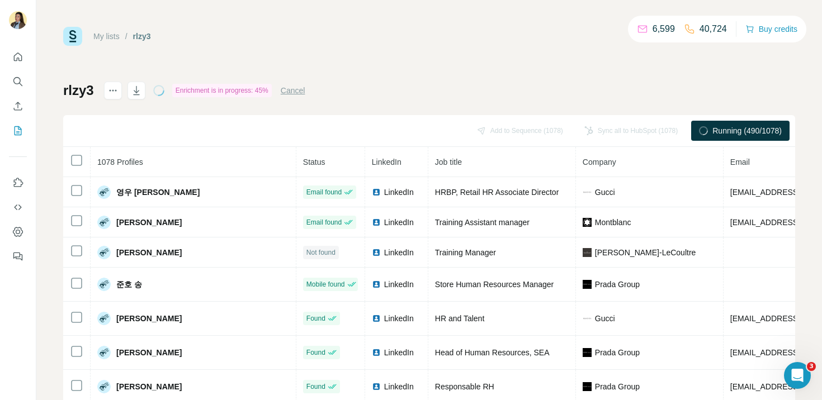
scroll to position [3571, 0]
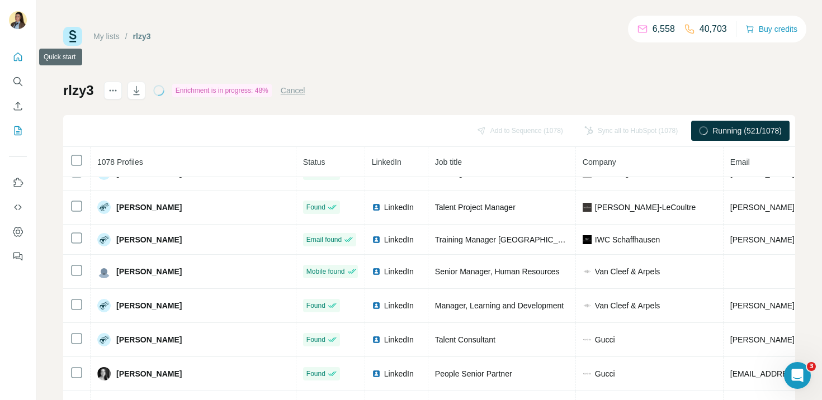
click at [15, 62] on icon "Quick start" at bounding box center [17, 56] width 11 height 11
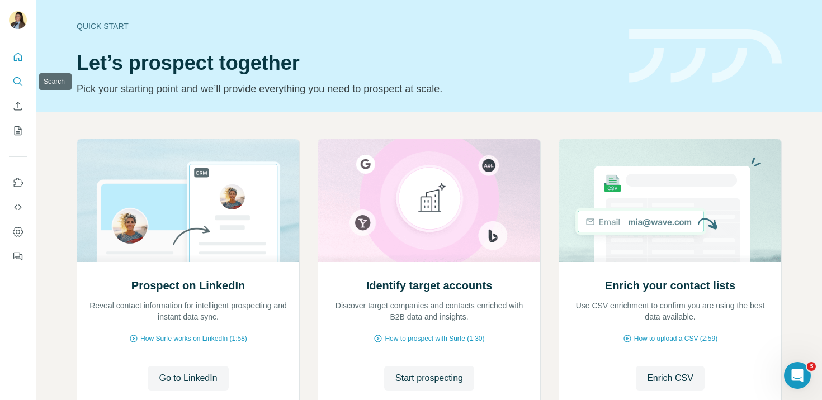
click at [17, 84] on icon "Search" at bounding box center [16, 80] width 7 height 7
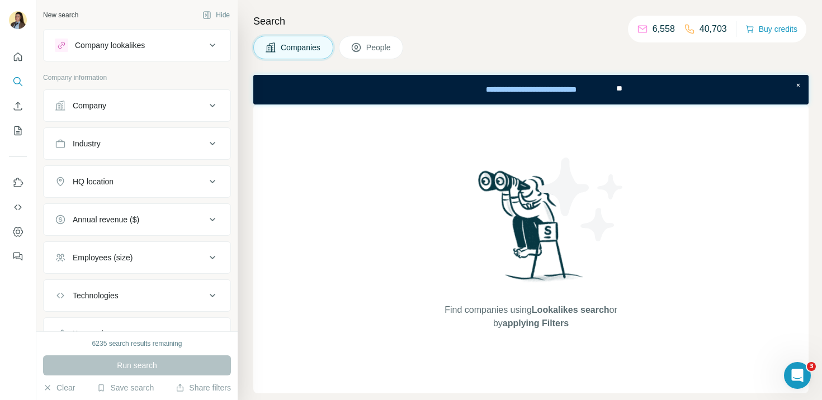
click at [136, 112] on button "Company" at bounding box center [137, 105] width 187 height 27
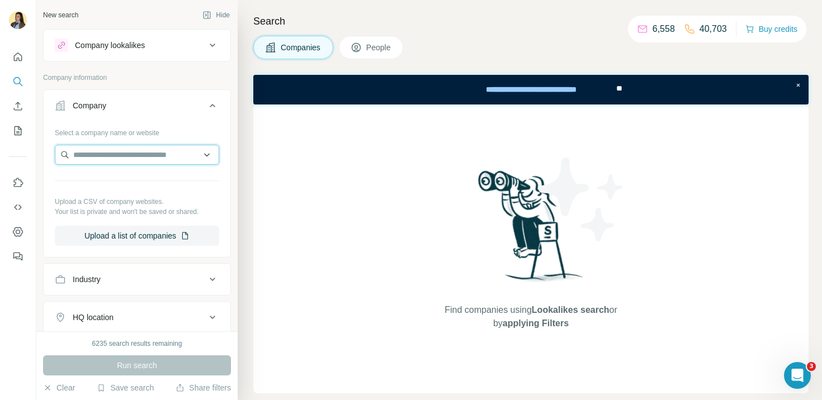
click at [147, 161] on input "text" at bounding box center [137, 155] width 164 height 20
paste input "**********"
type input "**********"
drag, startPoint x: 198, startPoint y: 155, endPoint x: 24, endPoint y: 155, distance: 174.0
click at [22, 155] on div "**********" at bounding box center [411, 200] width 822 height 400
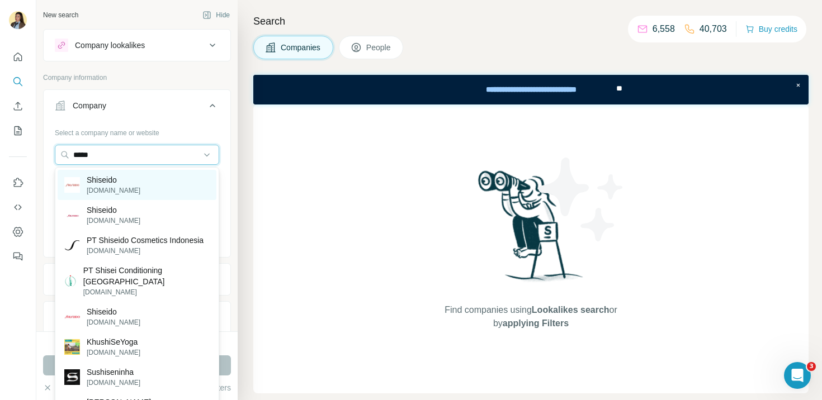
type input "*****"
click at [138, 188] on div "Shiseido shiseido.com" at bounding box center [137, 185] width 159 height 30
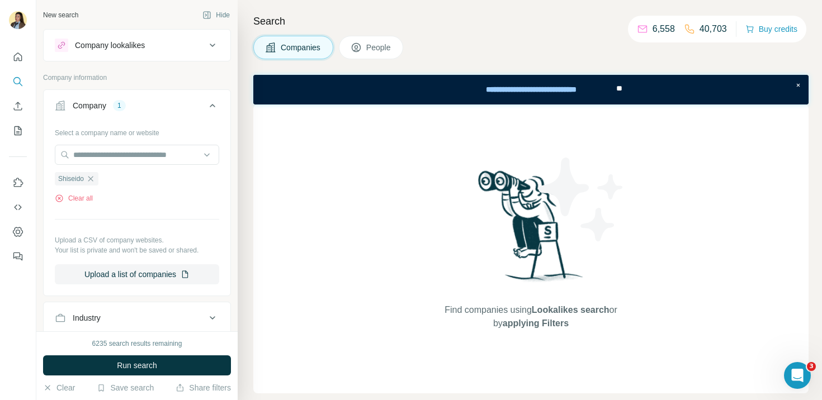
click at [360, 44] on icon at bounding box center [356, 47] width 11 height 11
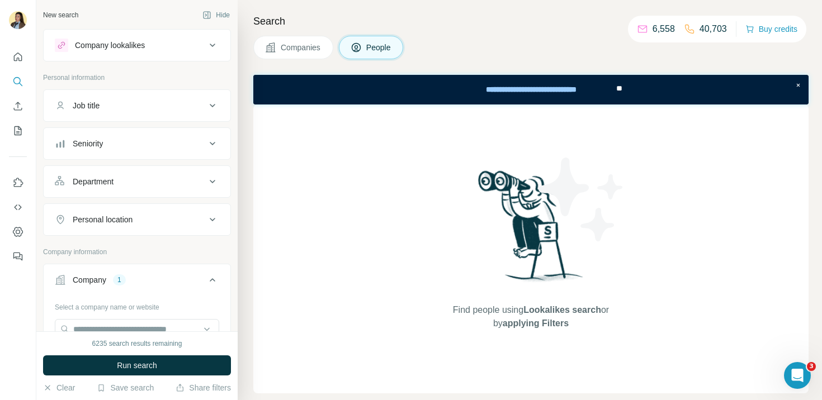
click at [156, 113] on button "Job title" at bounding box center [137, 105] width 187 height 27
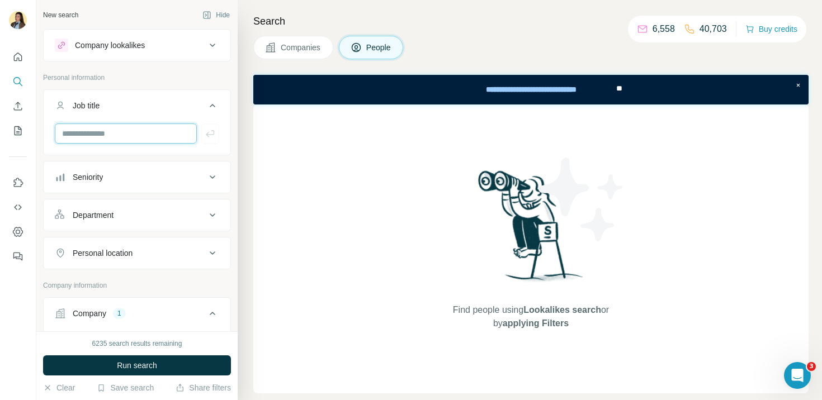
click at [117, 137] on input "text" at bounding box center [126, 134] width 142 height 20
paste input "**********"
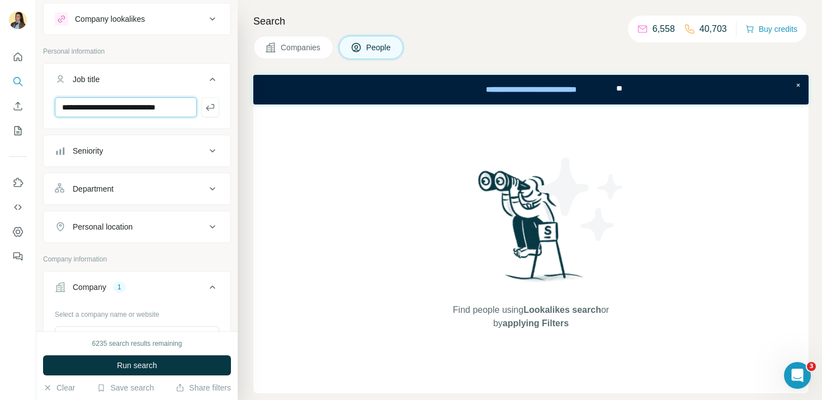
type input "**********"
click at [134, 189] on div "Department" at bounding box center [130, 188] width 151 height 11
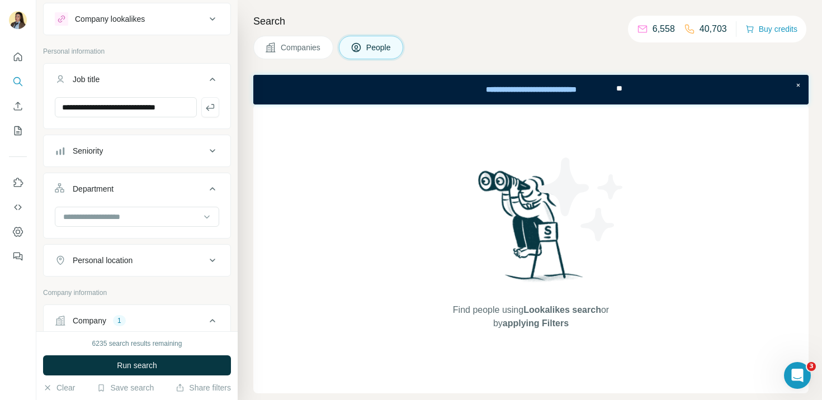
click at [134, 189] on div "Department" at bounding box center [130, 188] width 151 height 11
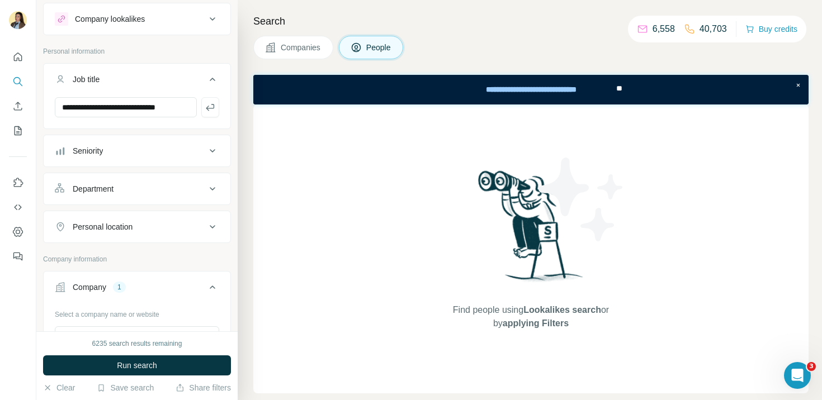
click at [129, 234] on button "Personal location" at bounding box center [137, 227] width 187 height 27
click at [107, 258] on input "text" at bounding box center [137, 255] width 164 height 20
type input "***"
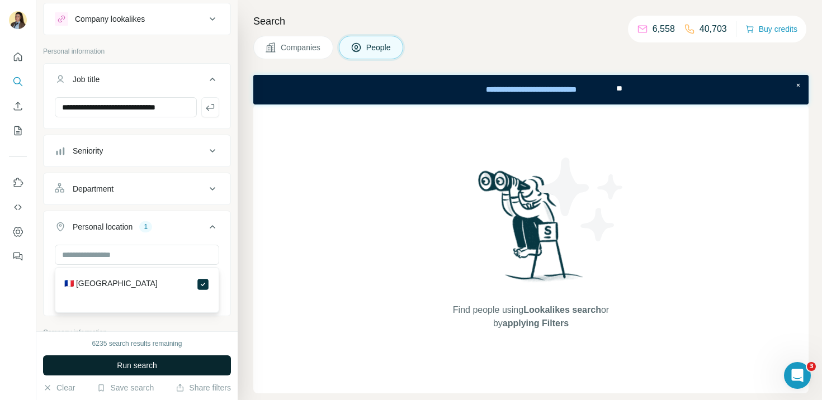
click at [152, 365] on span "Run search" at bounding box center [137, 365] width 40 height 11
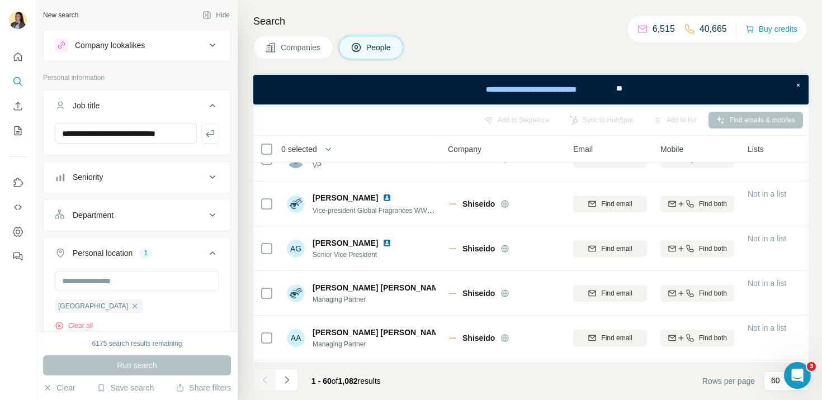
scroll to position [576, 0]
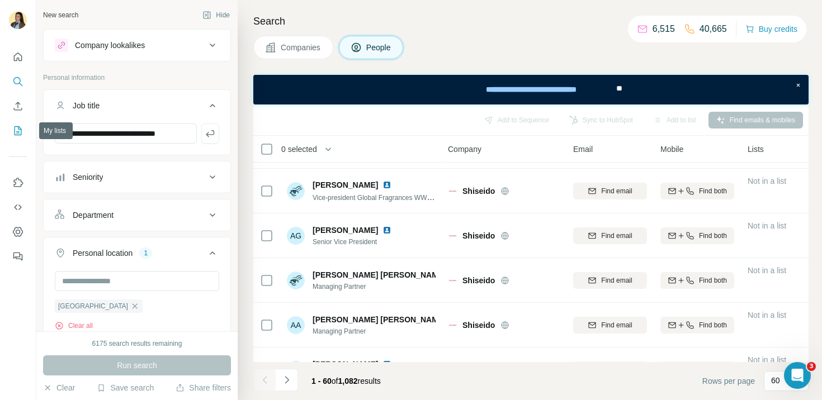
click at [20, 133] on icon "My lists" at bounding box center [17, 130] width 11 height 11
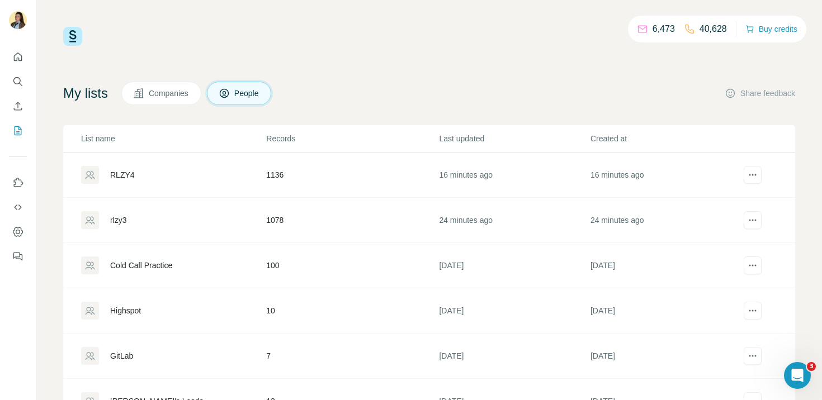
click at [125, 219] on div "rlzy3" at bounding box center [118, 220] width 17 height 11
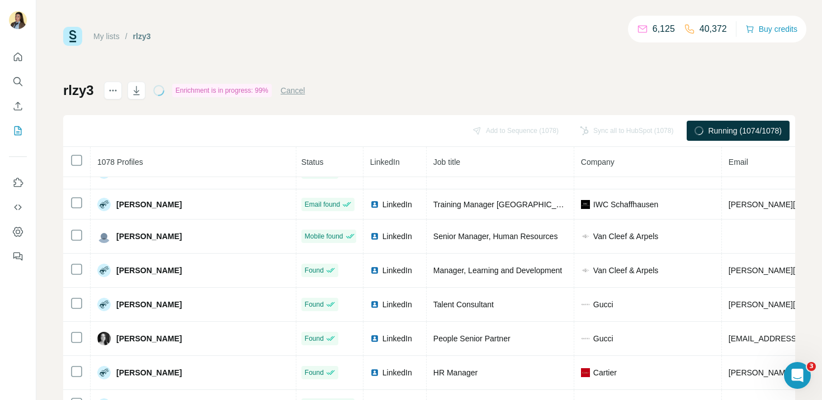
scroll to position [3484, 2]
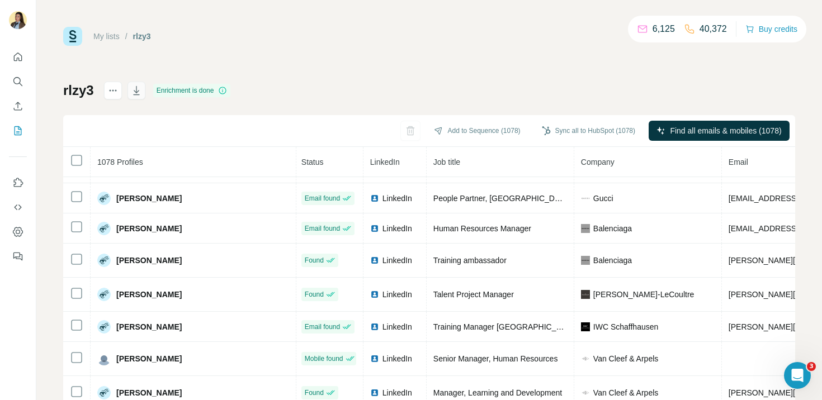
click at [138, 91] on icon "button" at bounding box center [137, 91] width 6 height 3
click at [112, 92] on icon "actions" at bounding box center [112, 90] width 11 height 11
click at [143, 120] on div "Delete list" at bounding box center [176, 115] width 139 height 20
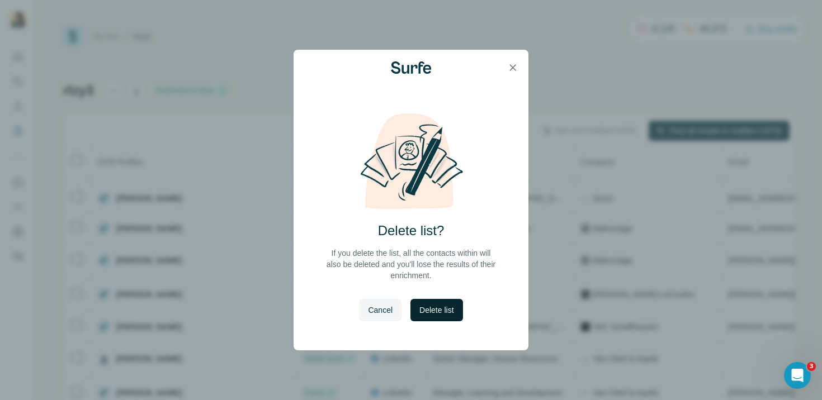
click at [426, 312] on span "Delete list" at bounding box center [437, 310] width 34 height 11
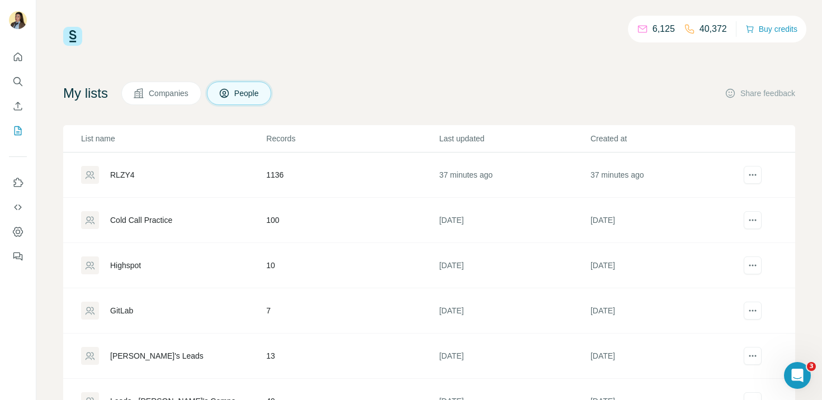
click at [381, 85] on div "My lists Companies People Share feedback" at bounding box center [429, 93] width 732 height 23
click at [124, 175] on div "RLZY4" at bounding box center [122, 174] width 25 height 11
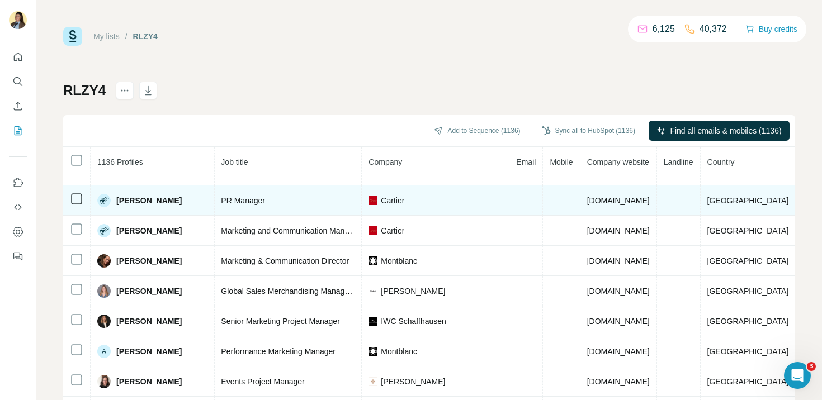
scroll to position [143, 0]
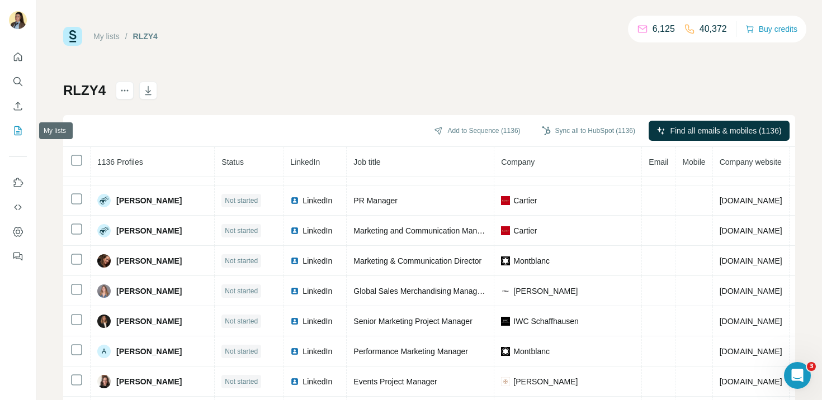
click at [21, 134] on icon "My lists" at bounding box center [17, 130] width 11 height 11
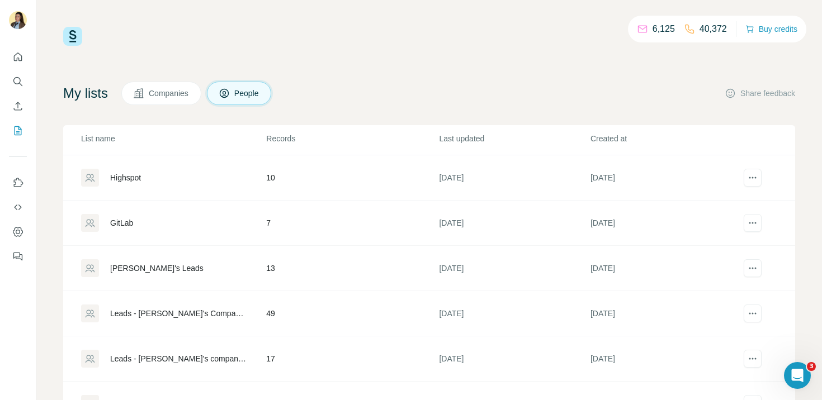
scroll to position [54, 0]
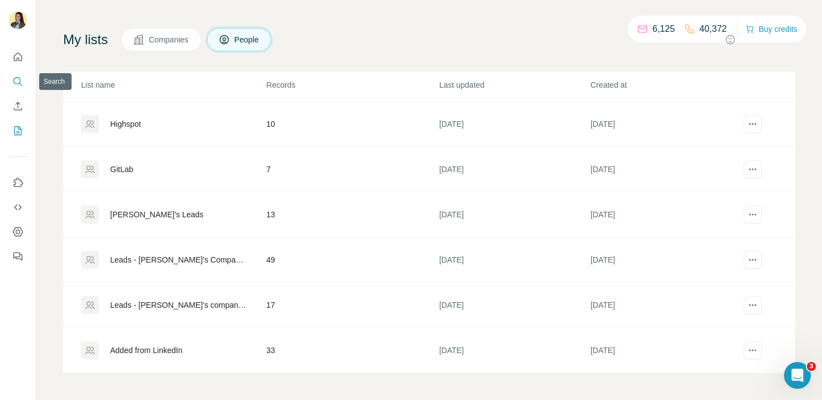
click at [16, 84] on icon "Search" at bounding box center [17, 81] width 11 height 11
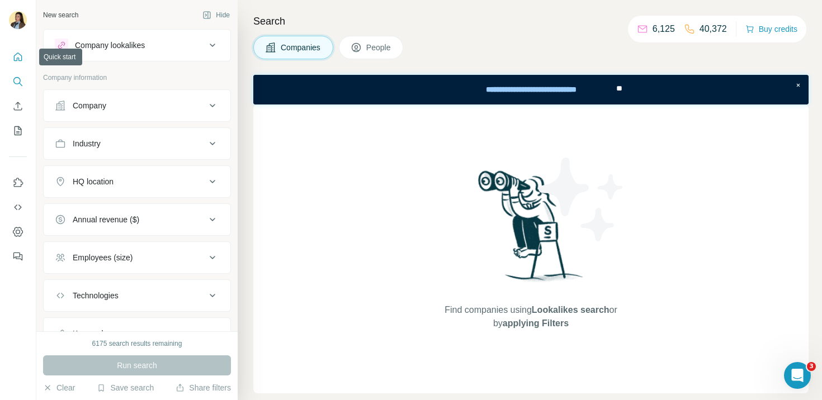
click at [23, 61] on icon "Quick start" at bounding box center [17, 56] width 11 height 11
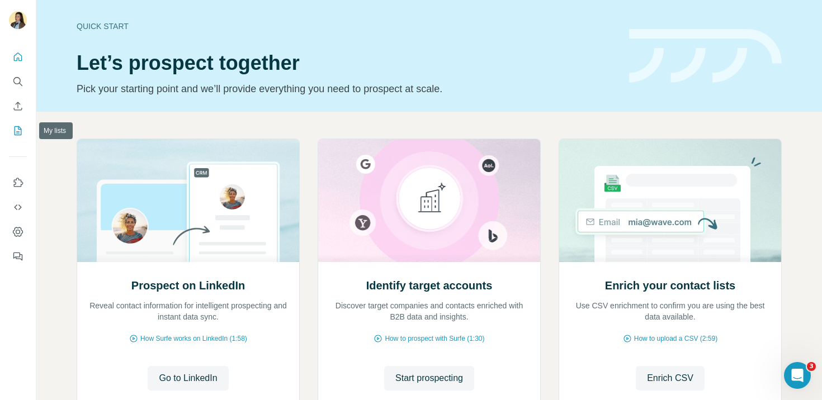
click at [18, 133] on icon "My lists" at bounding box center [19, 129] width 6 height 7
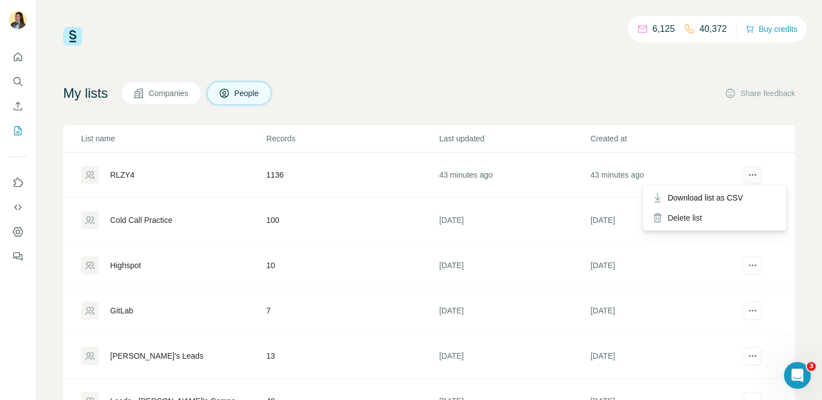
click at [753, 176] on icon "actions" at bounding box center [752, 174] width 11 height 11
click at [124, 178] on div "RLZY4" at bounding box center [122, 174] width 25 height 11
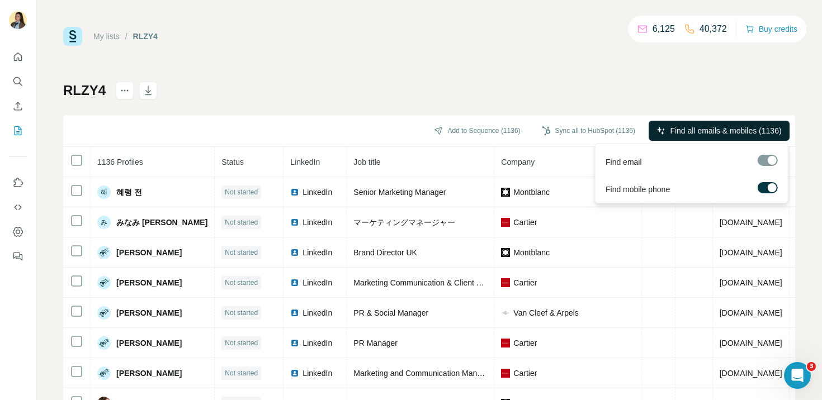
click at [728, 126] on span "Find all emails & mobiles (1136)" at bounding box center [725, 130] width 111 height 11
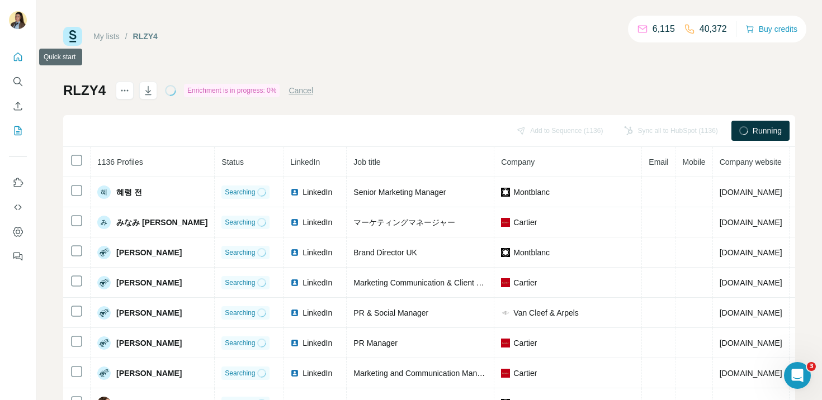
click at [21, 57] on icon "Quick start" at bounding box center [18, 57] width 8 height 8
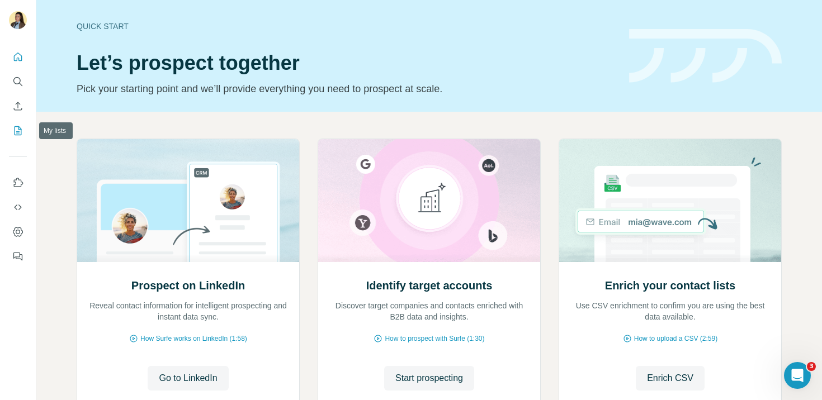
click at [17, 126] on icon "My lists" at bounding box center [18, 130] width 7 height 9
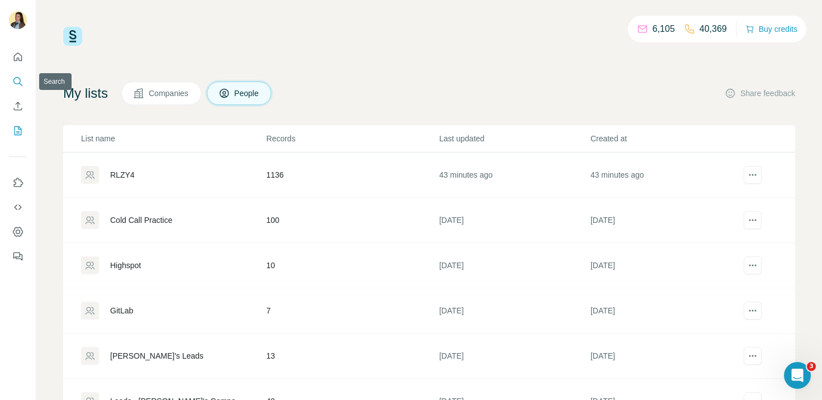
click at [17, 84] on icon "Search" at bounding box center [16, 80] width 7 height 7
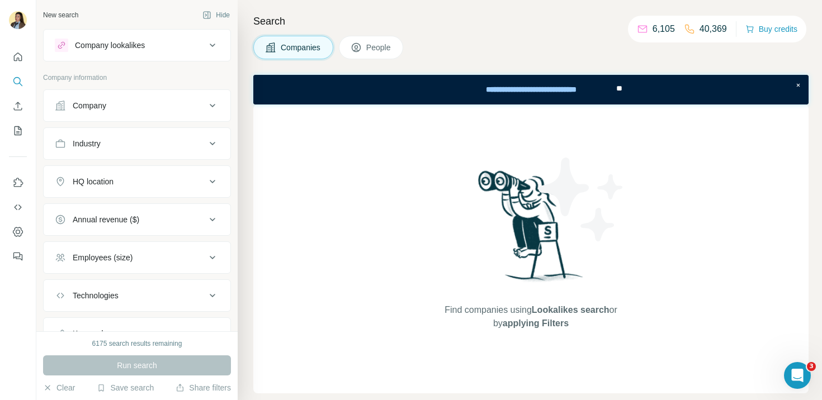
click at [155, 109] on div "Company" at bounding box center [130, 105] width 151 height 11
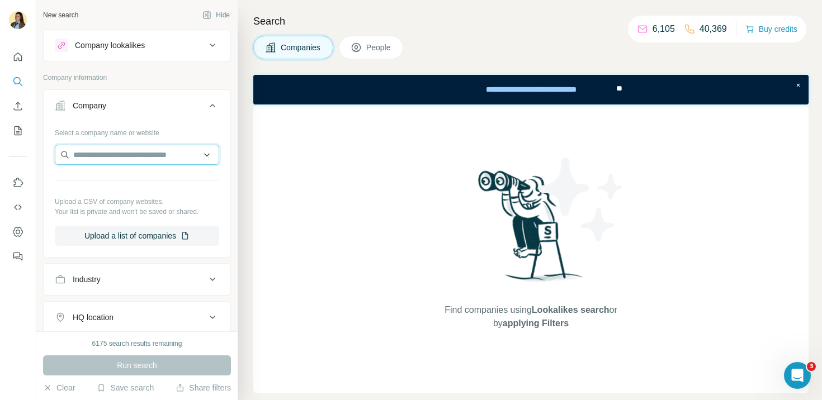
click at [120, 160] on input "text" at bounding box center [137, 155] width 164 height 20
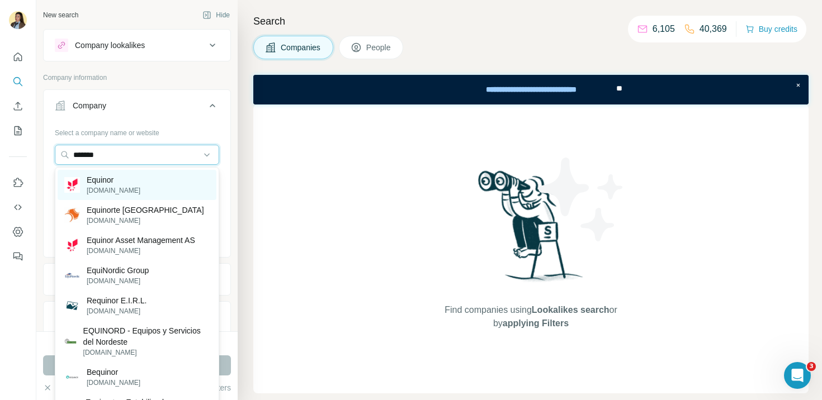
type input "*******"
click at [129, 185] on div "Equinor equinor.com" at bounding box center [137, 185] width 159 height 30
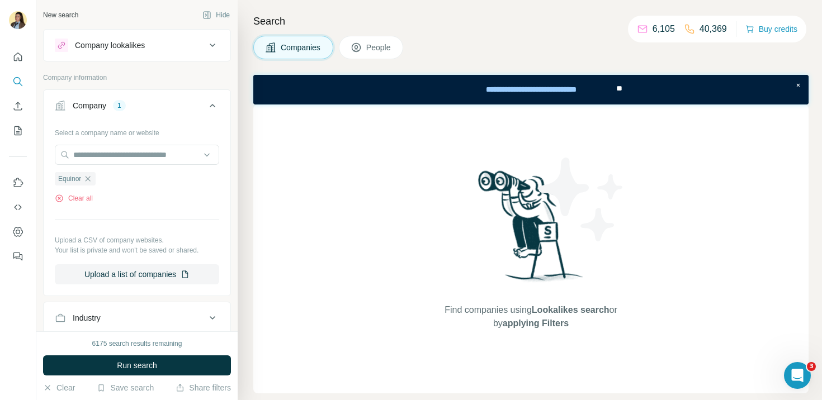
scroll to position [5, 0]
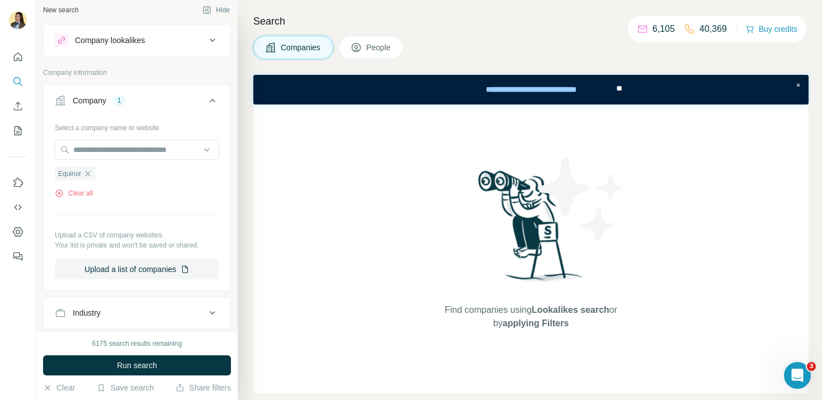
click at [156, 42] on div "Company lookalikes" at bounding box center [130, 40] width 151 height 13
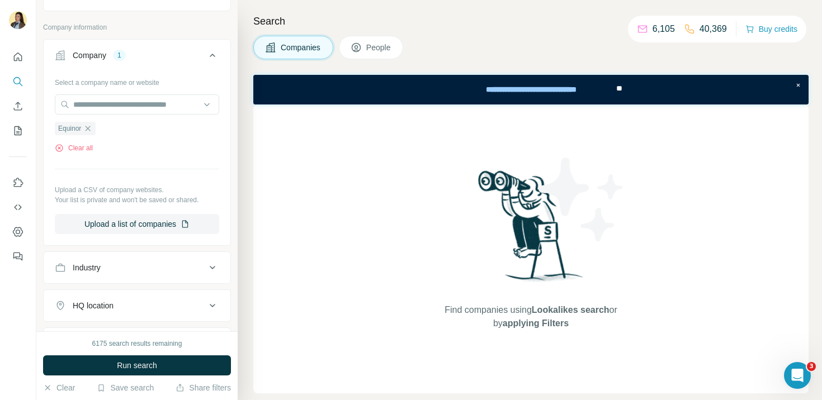
scroll to position [116, 0]
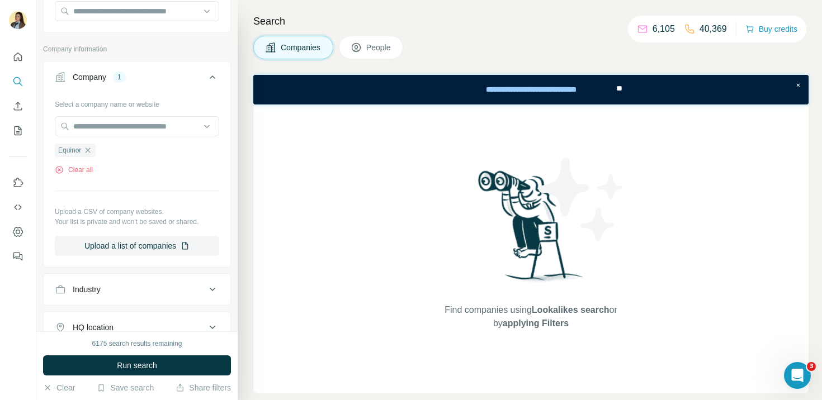
click at [390, 46] on span "People" at bounding box center [379, 47] width 26 height 11
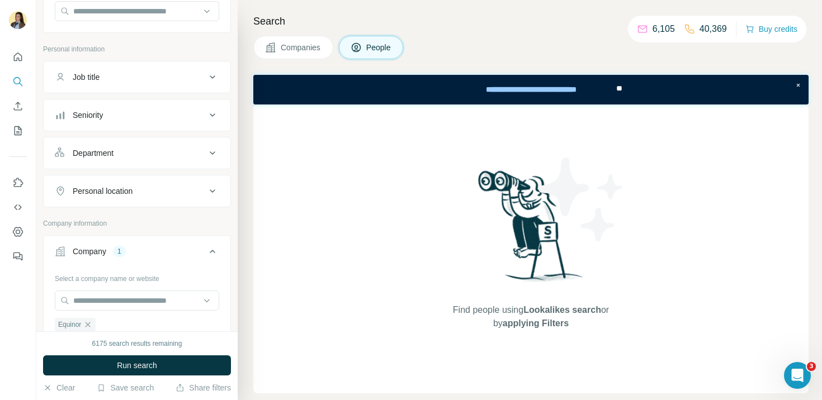
scroll to position [129, 0]
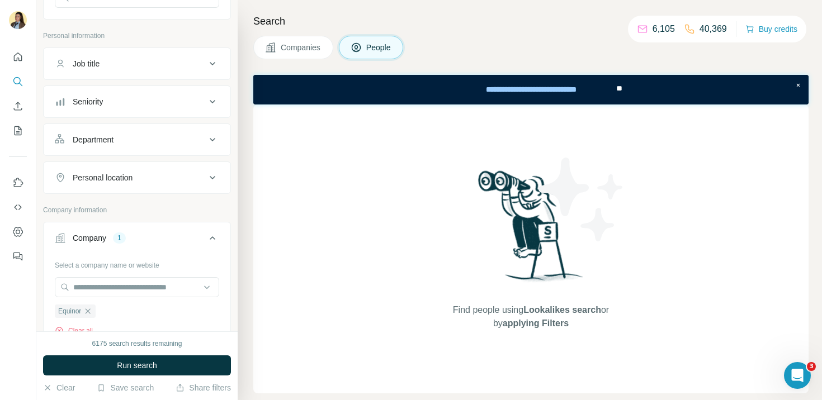
click at [170, 140] on div "Department" at bounding box center [130, 139] width 151 height 11
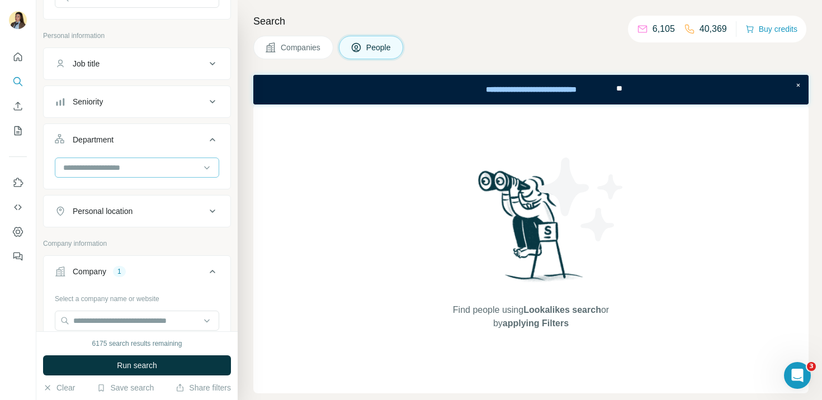
click at [159, 168] on input at bounding box center [131, 168] width 138 height 12
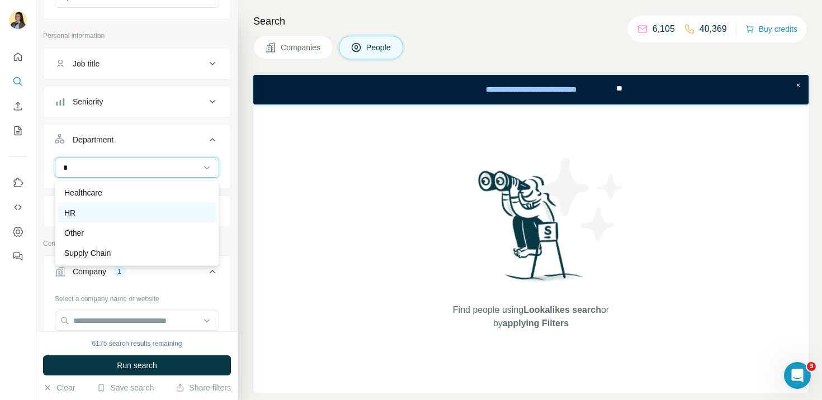
type input "*"
click at [168, 215] on div "HR" at bounding box center [136, 213] width 145 height 11
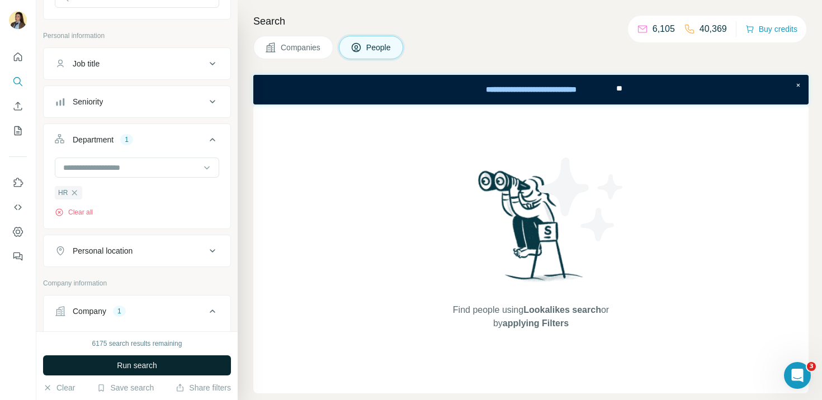
click at [156, 363] on span "Run search" at bounding box center [137, 365] width 40 height 11
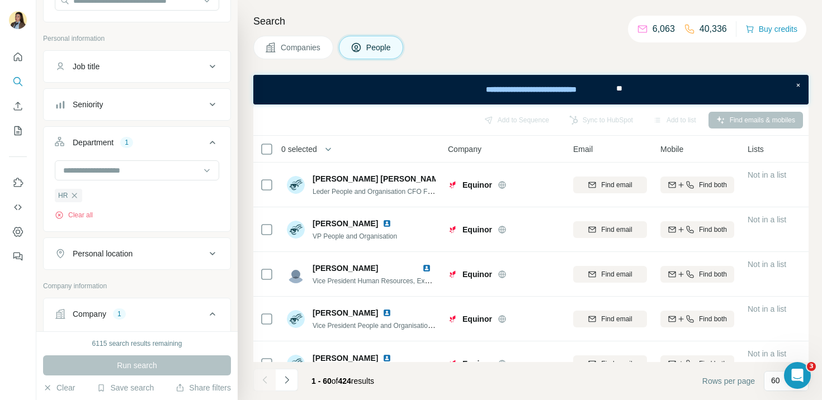
scroll to position [128, 0]
click at [114, 254] on div "Personal location" at bounding box center [103, 252] width 60 height 11
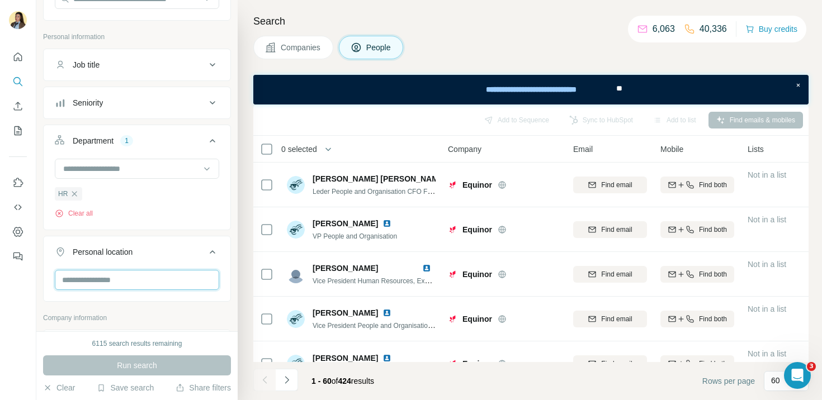
click at [112, 275] on input "text" at bounding box center [137, 280] width 164 height 20
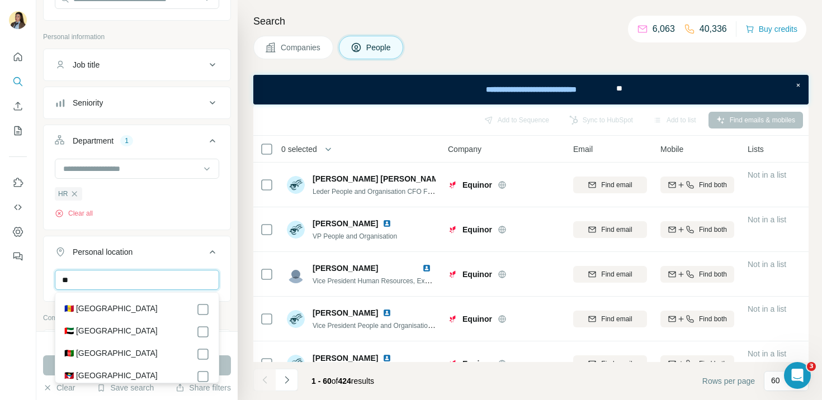
type input "*"
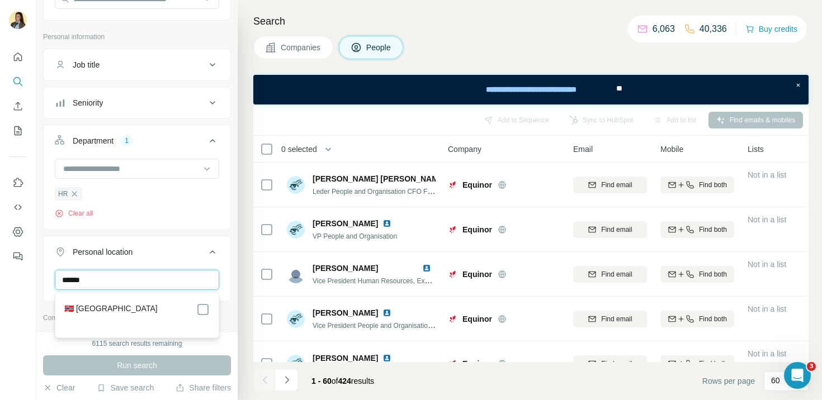
type input "******"
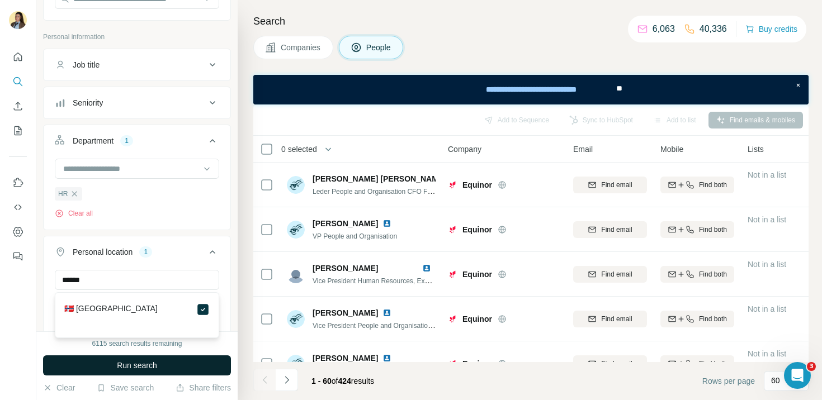
click at [188, 367] on button "Run search" at bounding box center [137, 366] width 188 height 20
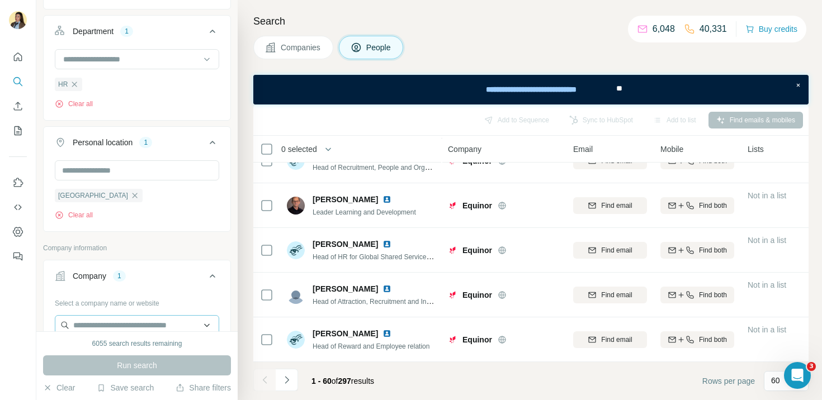
scroll to position [105, 0]
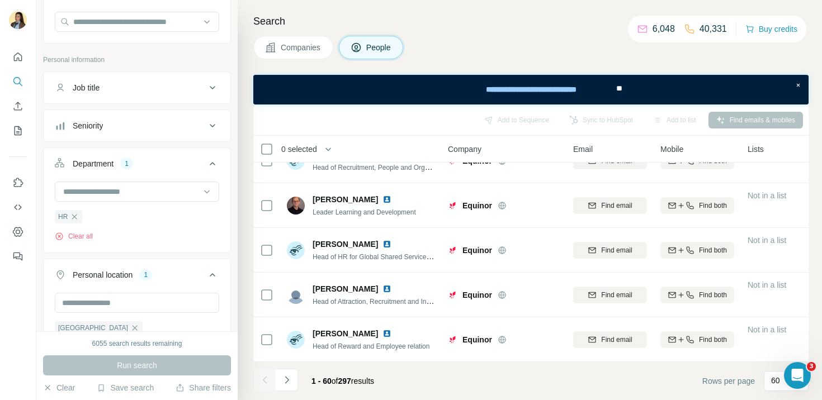
click at [178, 125] on div "Seniority" at bounding box center [130, 125] width 151 height 11
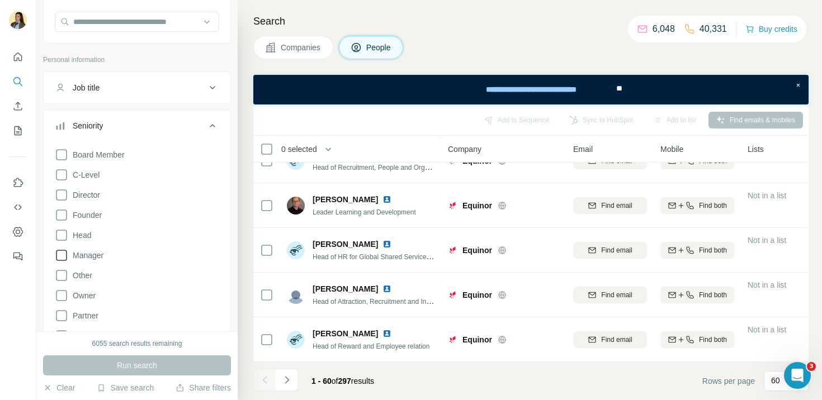
click at [89, 256] on span "Manager" at bounding box center [85, 255] width 35 height 11
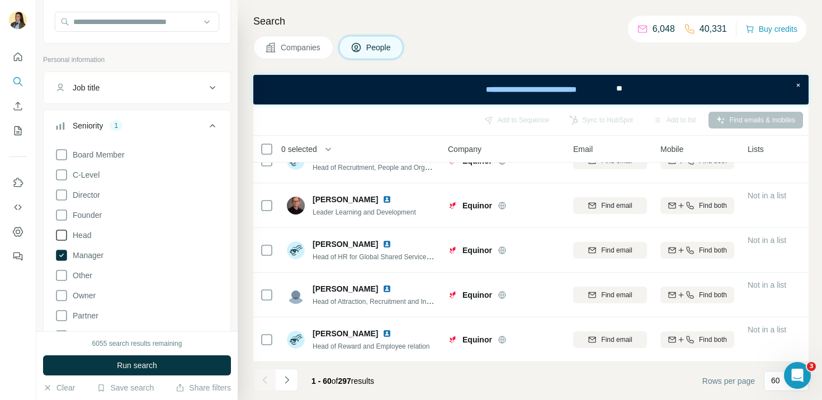
click at [83, 233] on span "Head" at bounding box center [79, 235] width 23 height 11
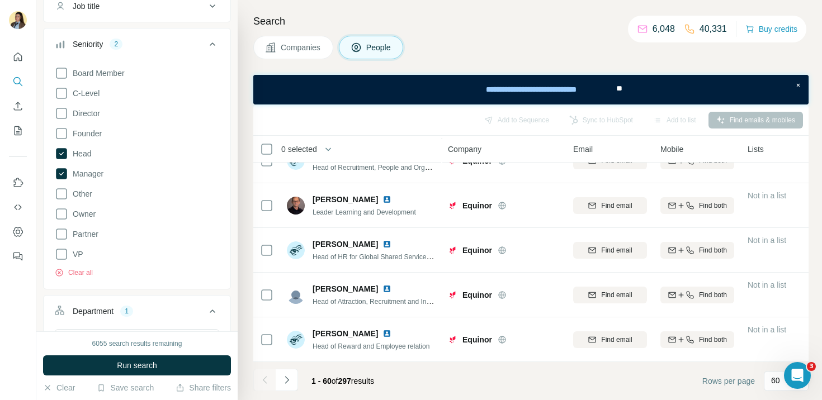
scroll to position [197, 0]
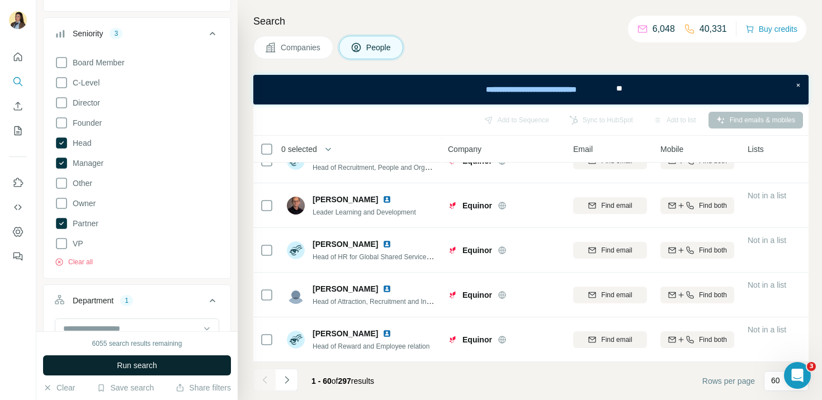
click at [115, 359] on button "Run search" at bounding box center [137, 366] width 188 height 20
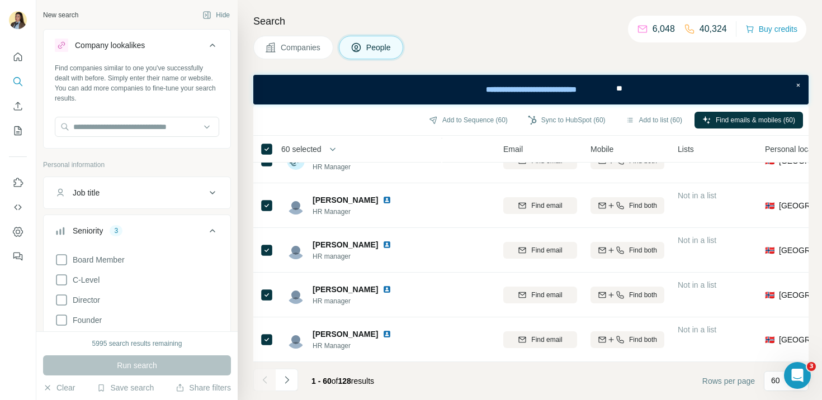
scroll to position [2485, 0]
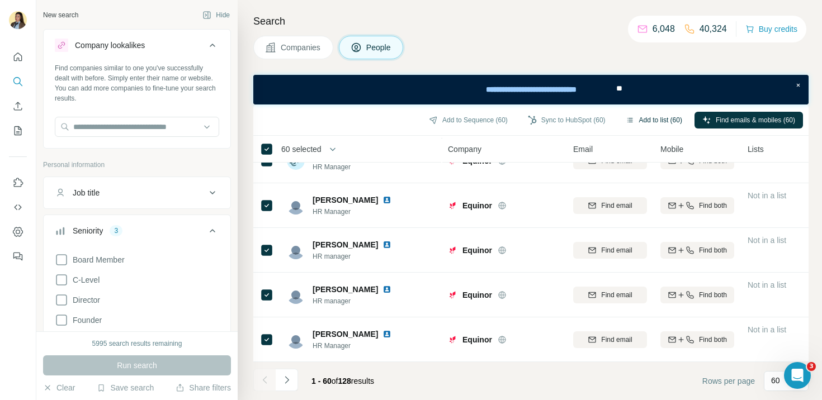
click at [641, 117] on button "Add to list (60)" at bounding box center [654, 120] width 72 height 17
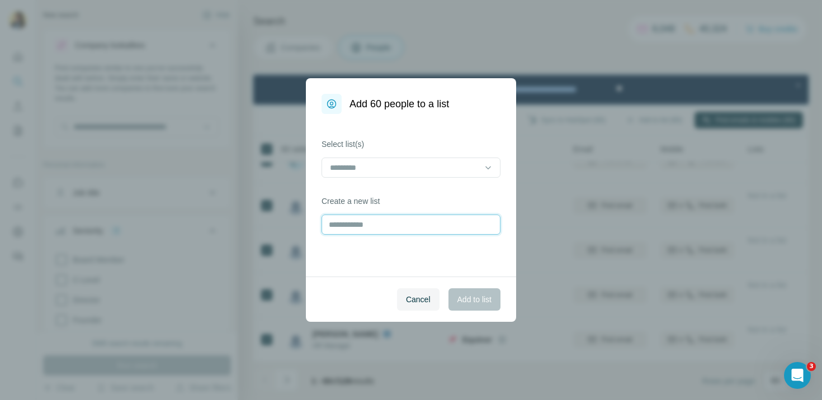
click at [363, 224] on input "text" at bounding box center [411, 225] width 179 height 20
type input "*******"
click at [478, 301] on span "Add to list" at bounding box center [475, 299] width 34 height 11
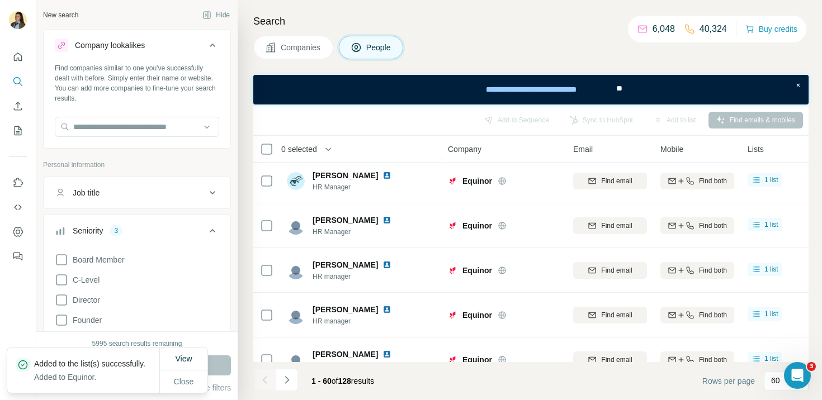
scroll to position [2452, 0]
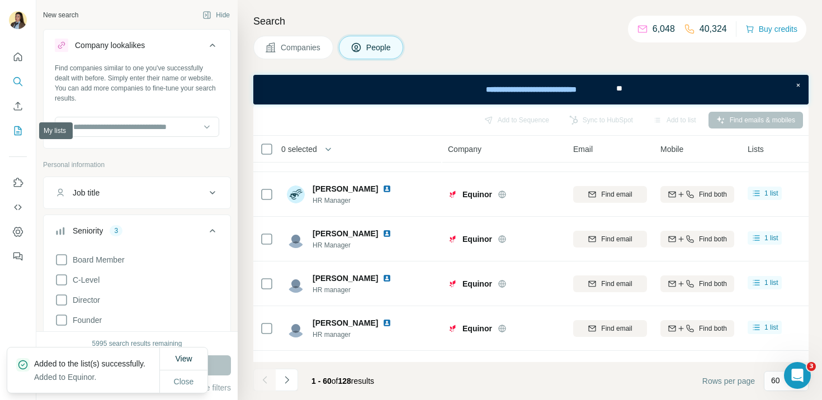
click at [15, 130] on icon "My lists" at bounding box center [17, 130] width 11 height 11
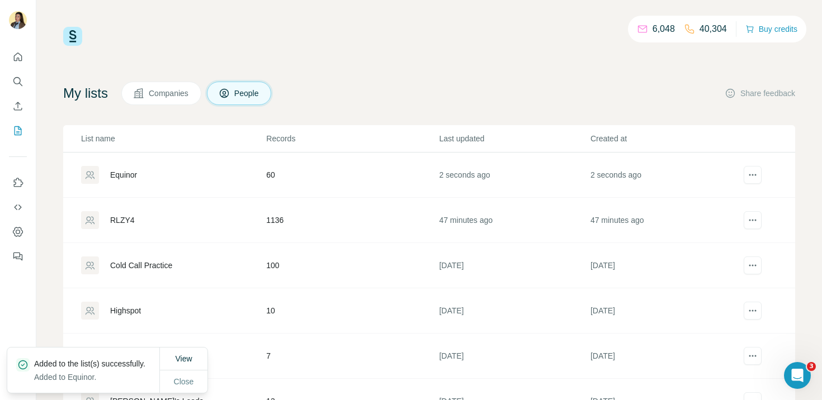
click at [131, 222] on div "RLZY4" at bounding box center [122, 220] width 25 height 11
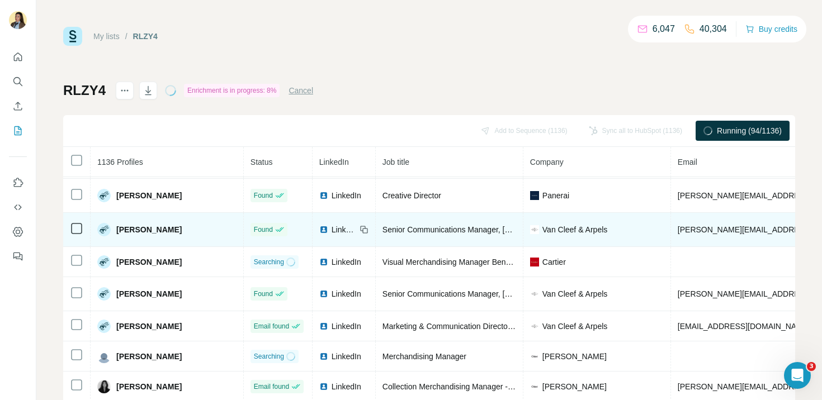
scroll to position [1958, 0]
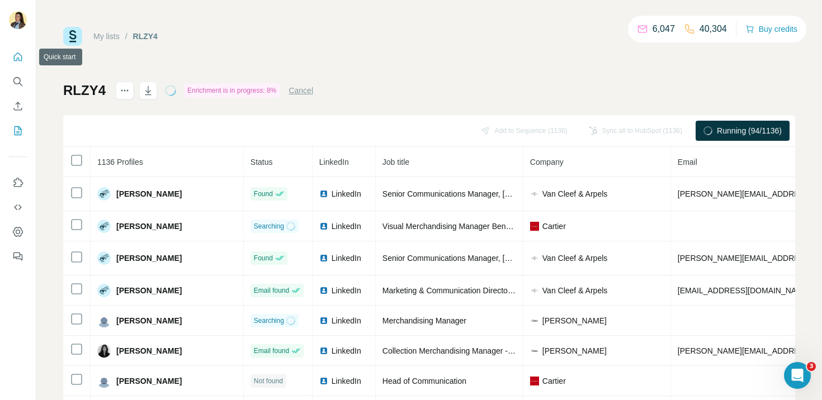
click at [19, 62] on icon "Quick start" at bounding box center [17, 56] width 11 height 11
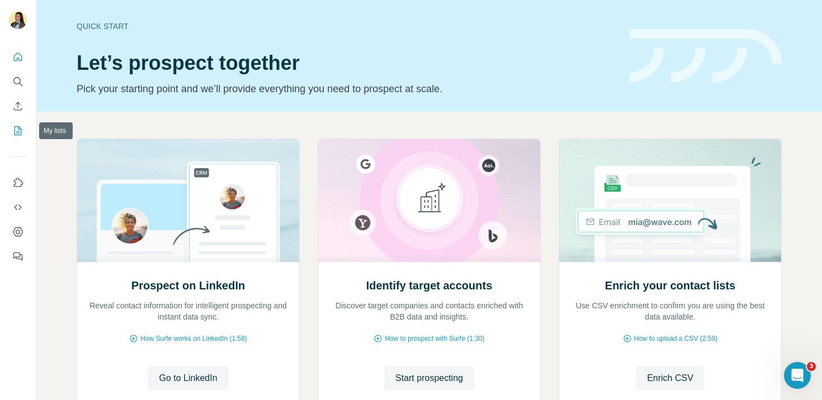
click at [13, 131] on icon "My lists" at bounding box center [17, 130] width 11 height 11
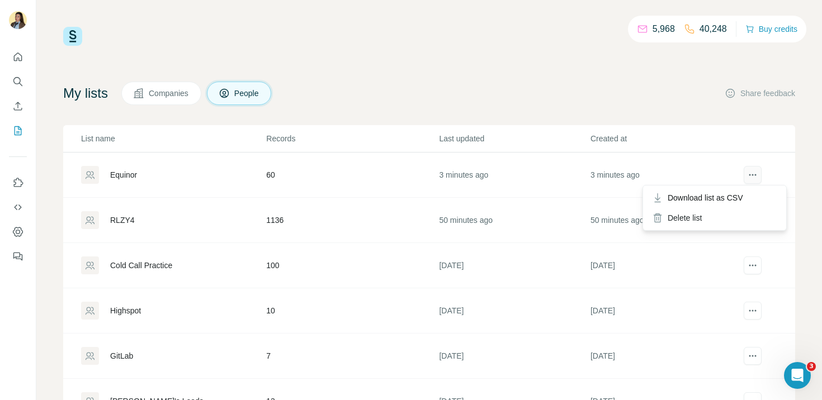
click at [751, 177] on icon "actions" at bounding box center [752, 174] width 11 height 11
click at [681, 220] on div "Delete list" at bounding box center [714, 218] width 139 height 20
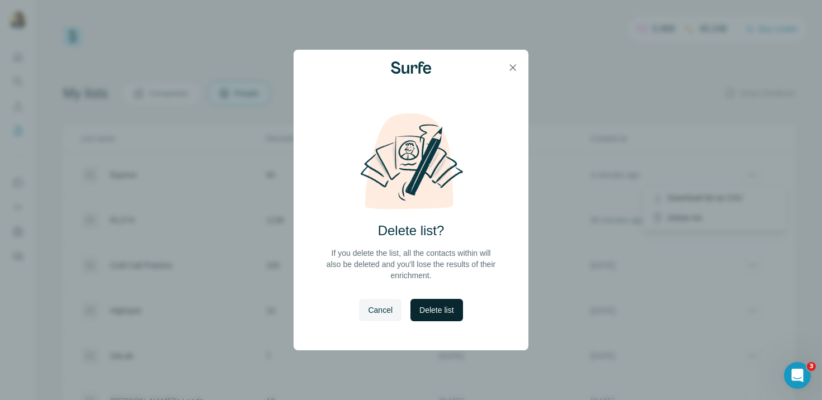
click at [436, 307] on span "Delete list" at bounding box center [437, 310] width 34 height 11
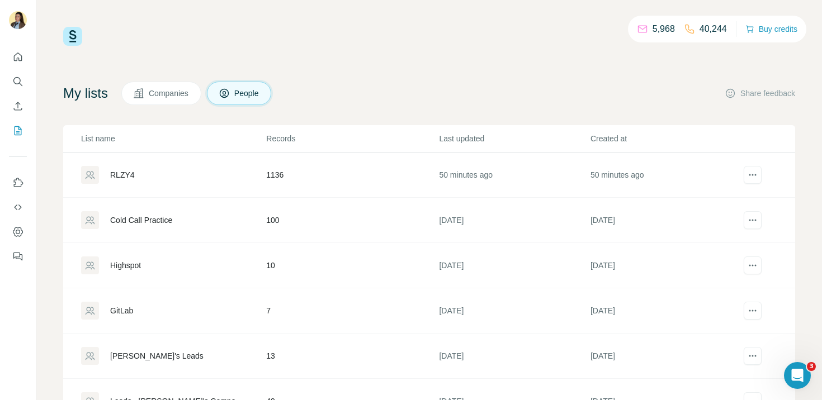
click at [121, 177] on div "RLZY4" at bounding box center [122, 174] width 25 height 11
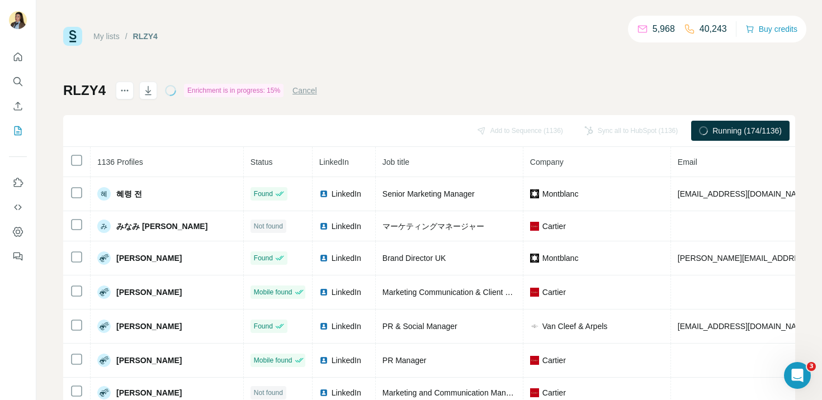
click at [311, 93] on button "Cancel" at bounding box center [305, 90] width 25 height 11
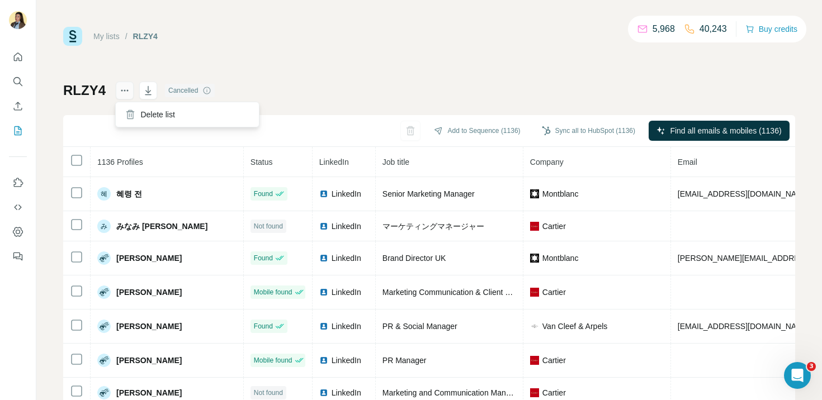
click at [131, 91] on button "actions" at bounding box center [125, 91] width 18 height 18
click at [122, 91] on icon "actions" at bounding box center [124, 90] width 11 height 11
click at [152, 112] on div "Delete list" at bounding box center [187, 115] width 139 height 20
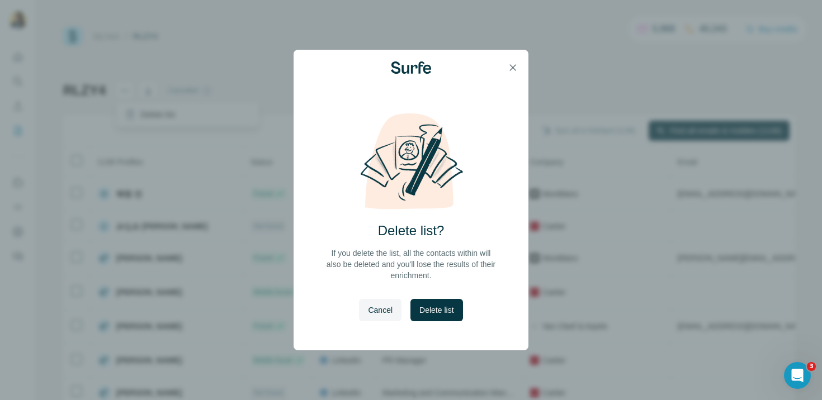
click at [449, 306] on span "Delete list" at bounding box center [437, 310] width 34 height 11
